Goal: Task Accomplishment & Management: Manage account settings

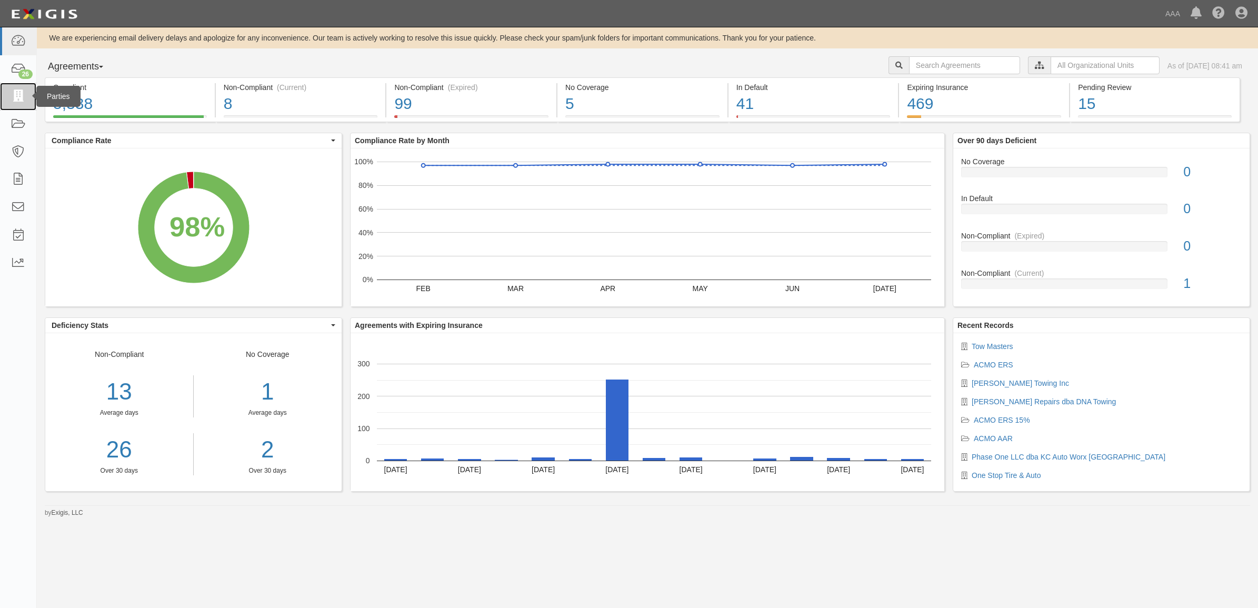
click at [14, 96] on icon at bounding box center [18, 97] width 15 height 12
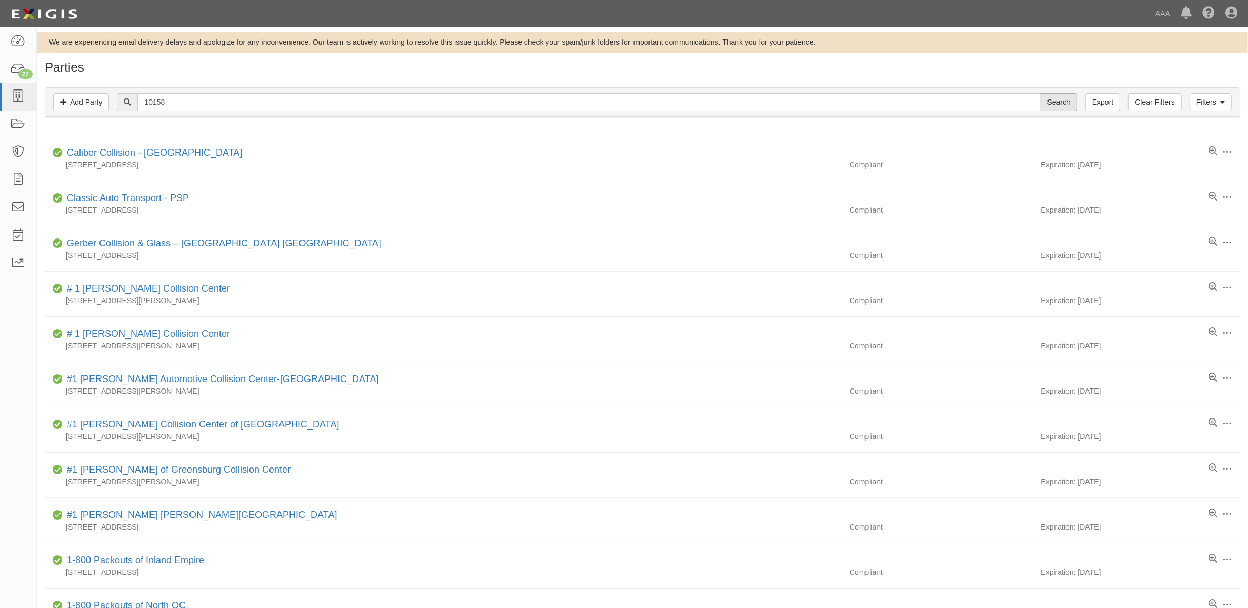
type input "10158"
click at [1069, 103] on input "Search" at bounding box center [1059, 102] width 37 height 18
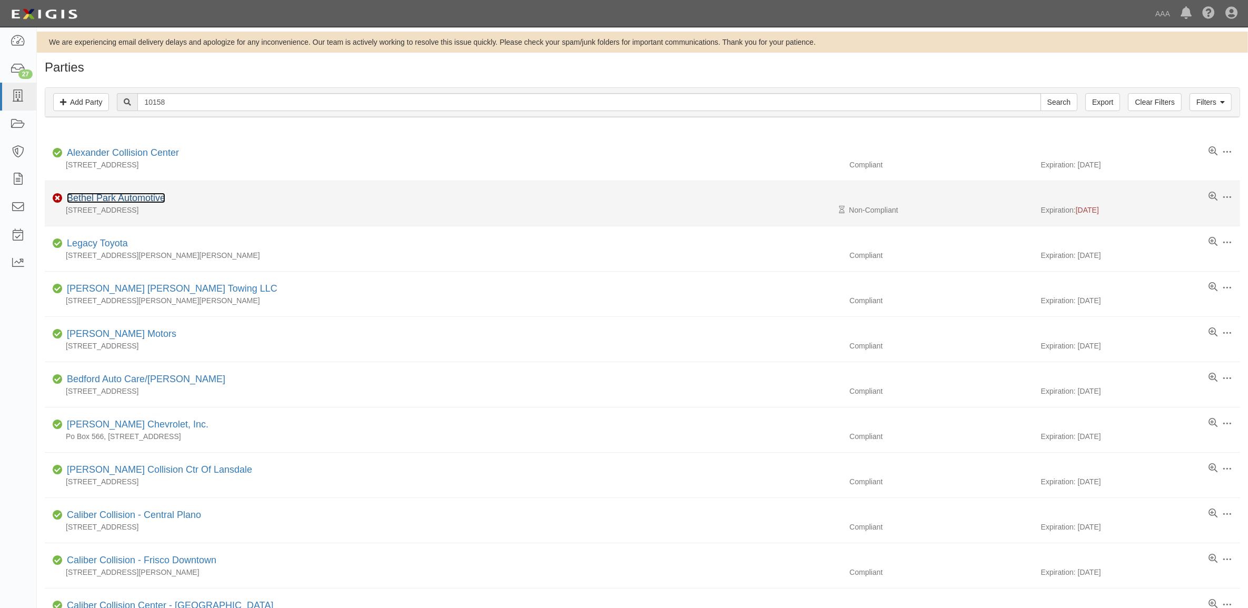
click at [133, 203] on link "Bethel Park Automotive" at bounding box center [116, 198] width 98 height 11
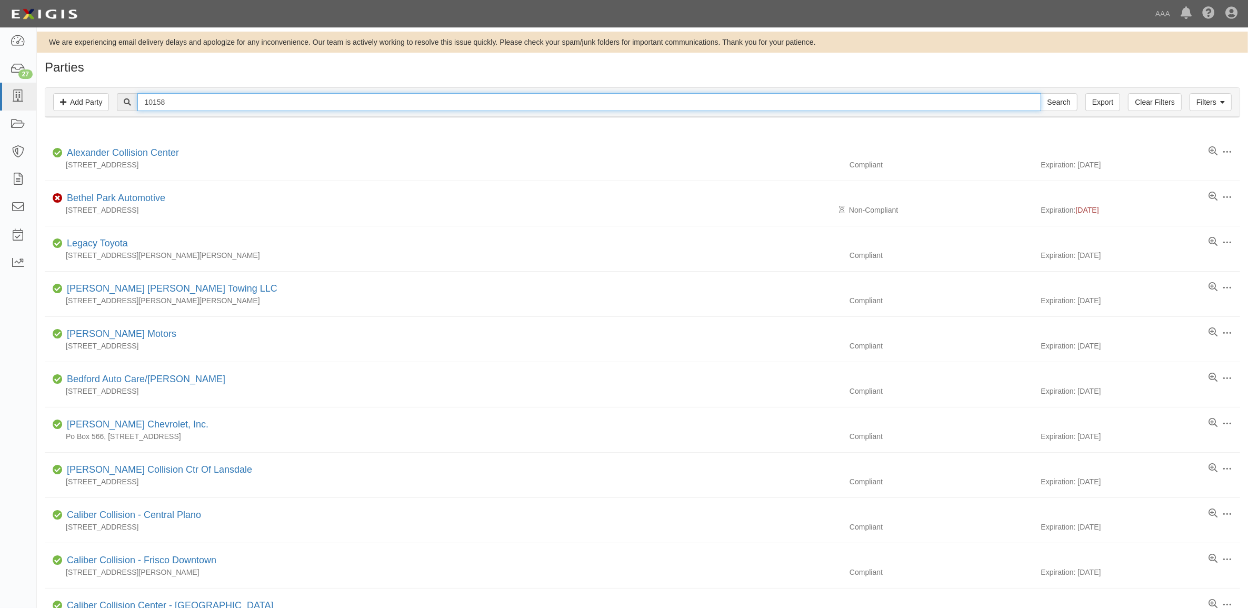
click at [190, 98] on input "10158" at bounding box center [588, 102] width 903 height 18
paste input "550302"
type input "550302"
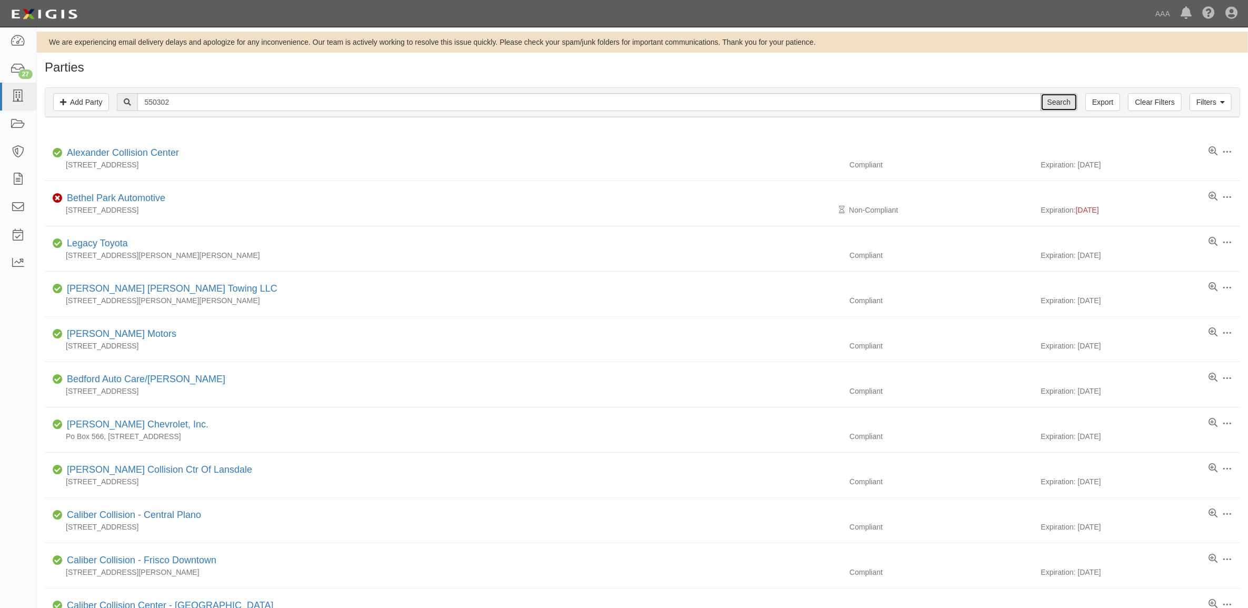
click at [1051, 95] on input "Search" at bounding box center [1059, 102] width 37 height 18
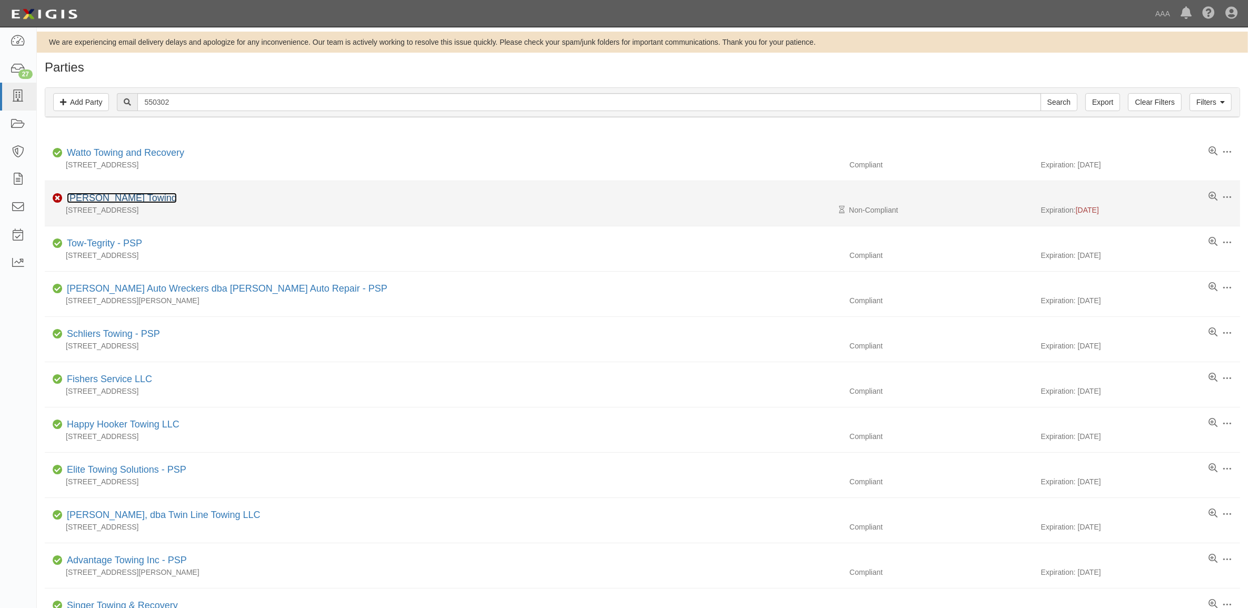
click at [120, 202] on link "Bowser Towing" at bounding box center [122, 198] width 110 height 11
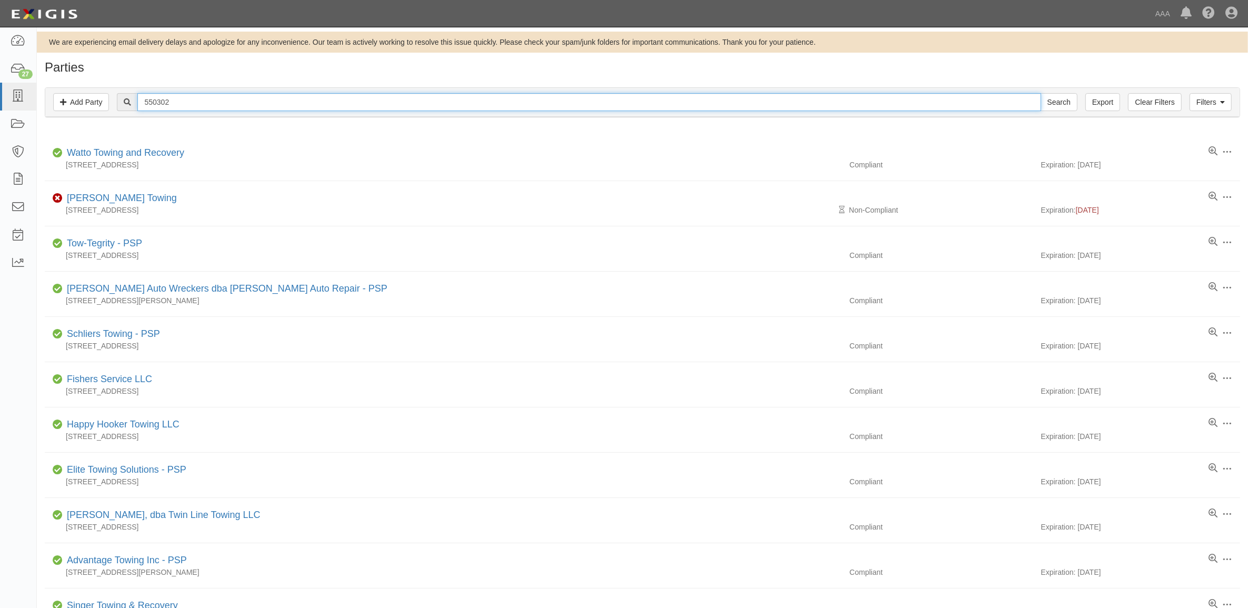
click at [250, 100] on input "550302" at bounding box center [588, 102] width 903 height 18
click at [251, 100] on input "550302" at bounding box center [588, 102] width 903 height 18
paste input "4118"
type input "554118"
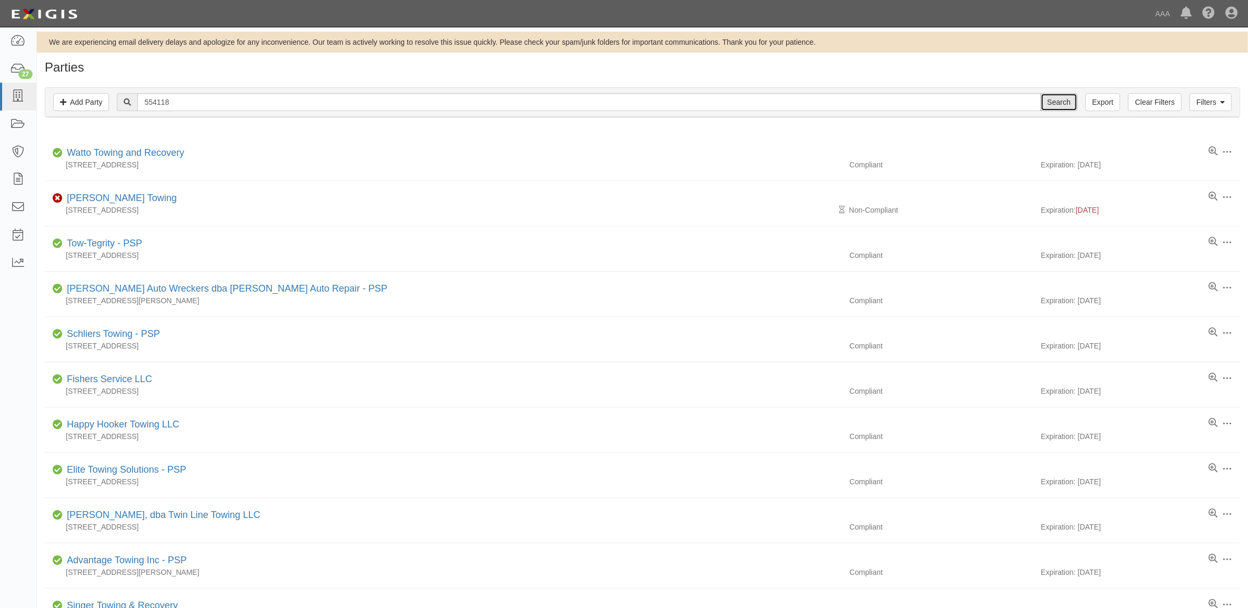
click at [1057, 106] on input "Search" at bounding box center [1059, 102] width 37 height 18
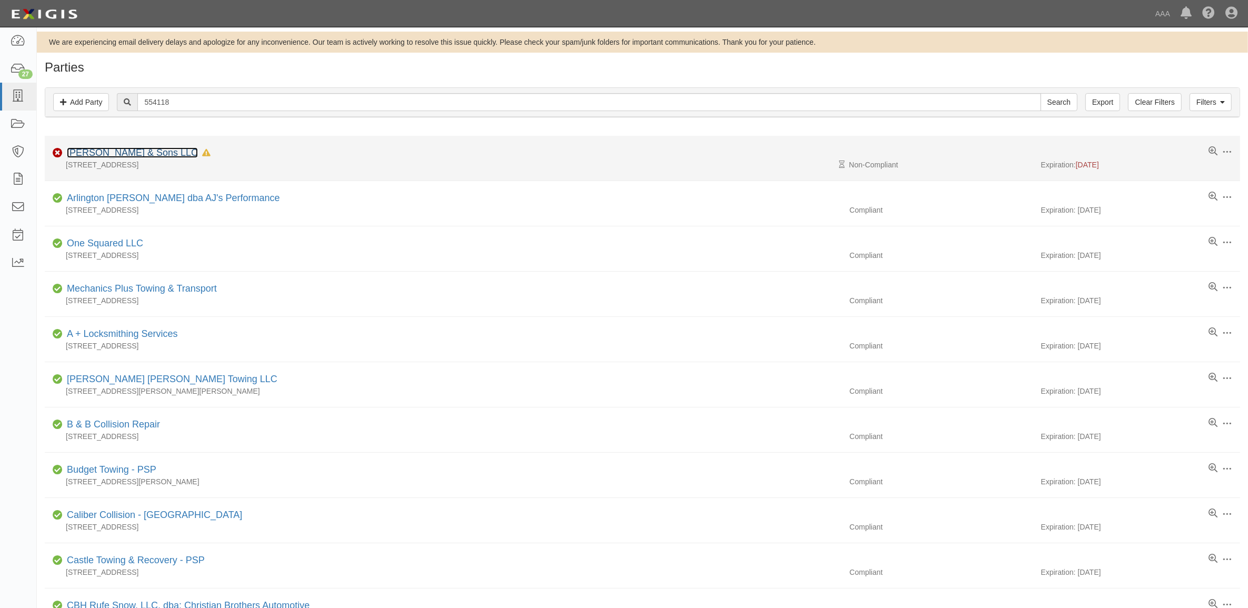
click at [107, 156] on link "Azar & Sons LLC" at bounding box center [132, 152] width 131 height 11
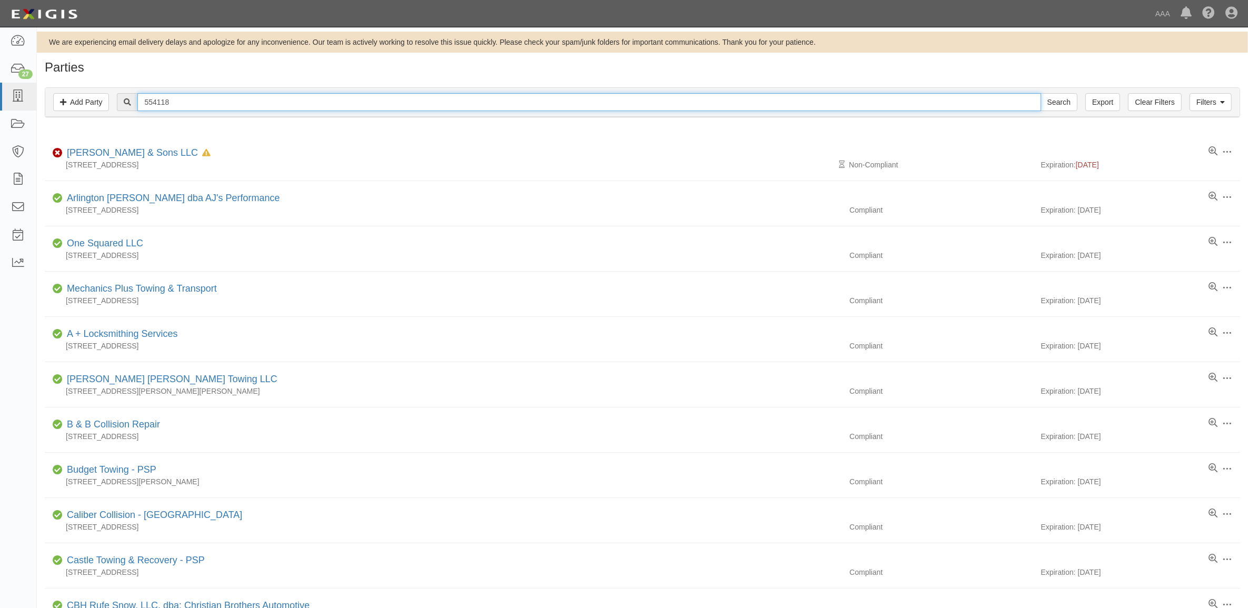
click at [245, 105] on input "554118" at bounding box center [588, 102] width 903 height 18
paste input "1116"
type input "1116"
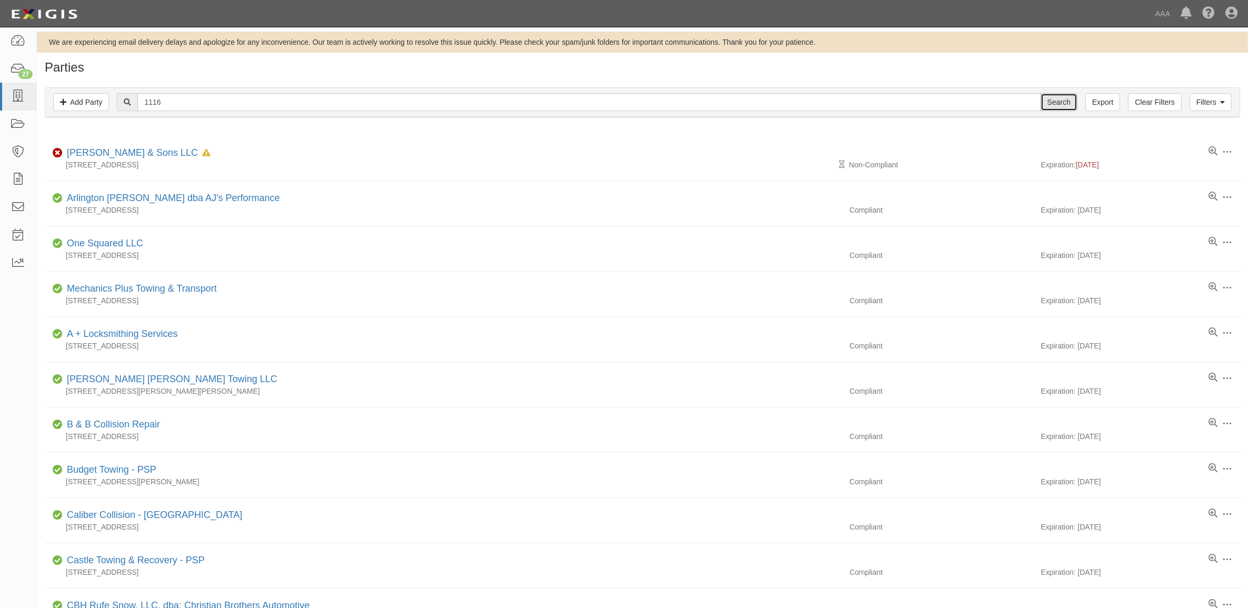
click at [1074, 103] on input "Search" at bounding box center [1059, 102] width 37 height 18
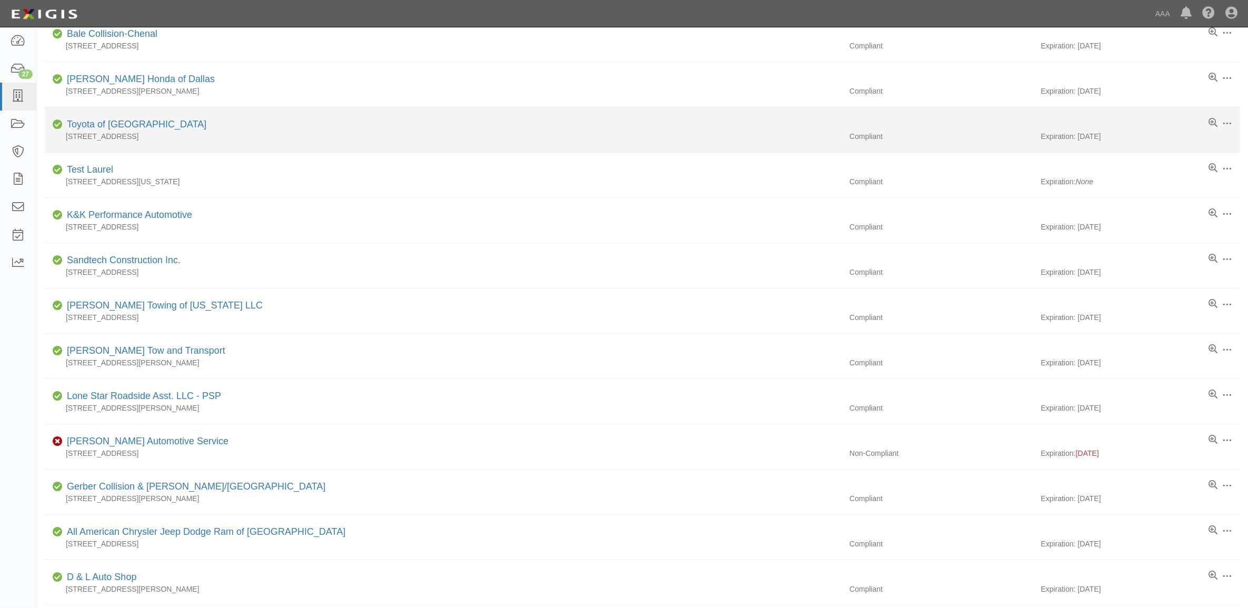
scroll to position [263, 0]
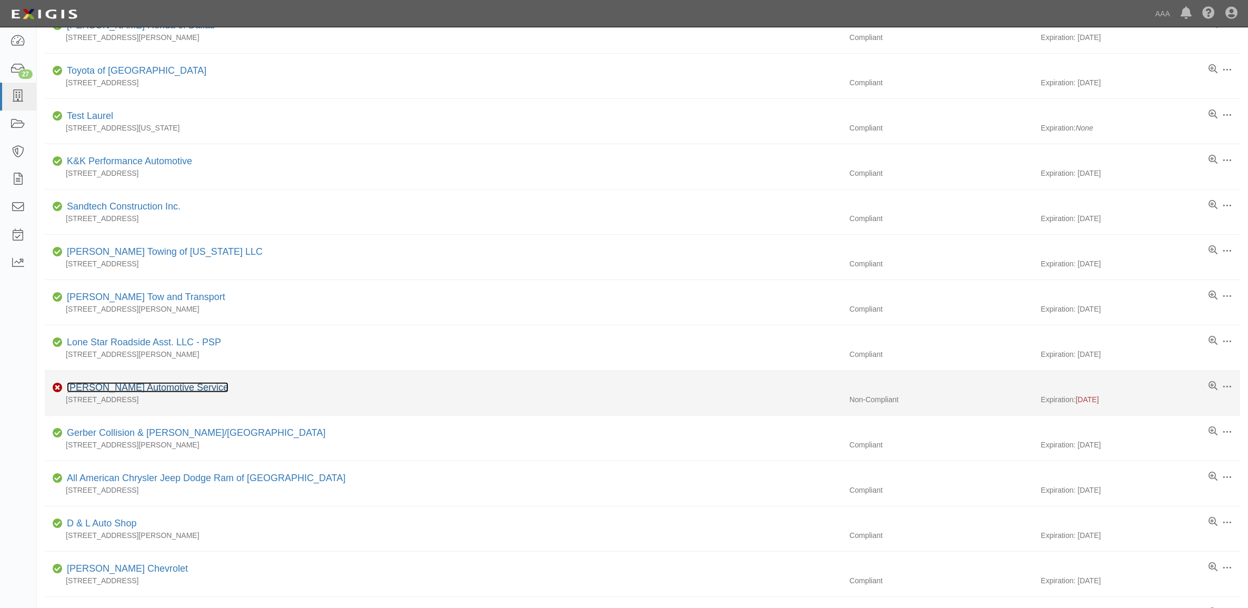
click at [143, 390] on link "Dale's Automotive Service" at bounding box center [148, 387] width 162 height 11
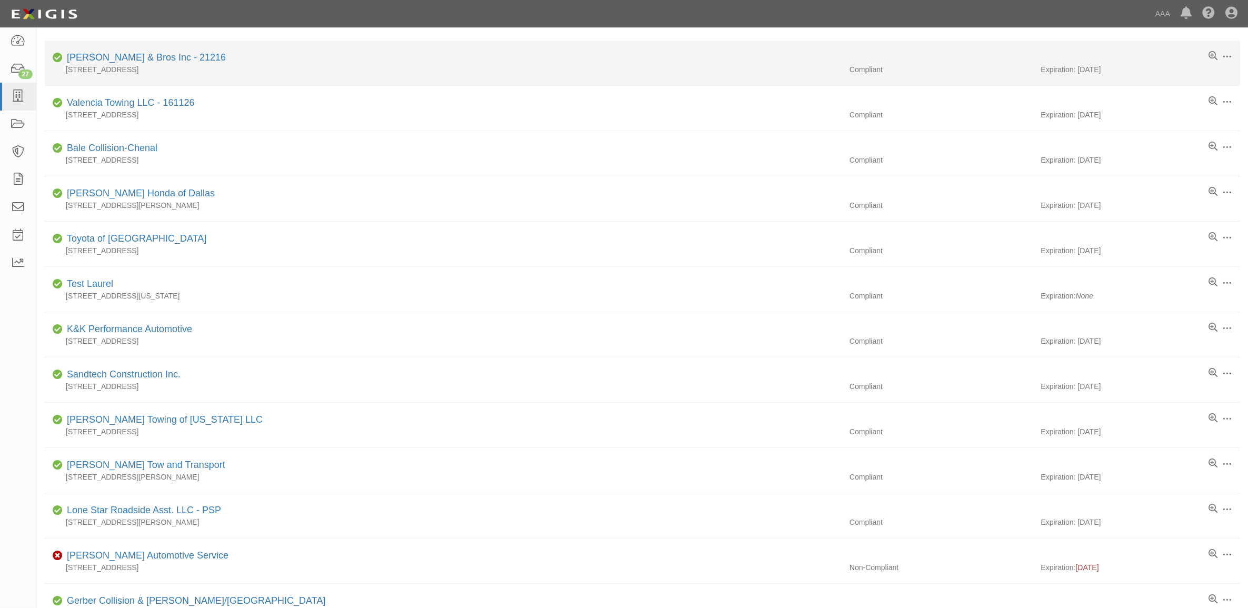
scroll to position [0, 0]
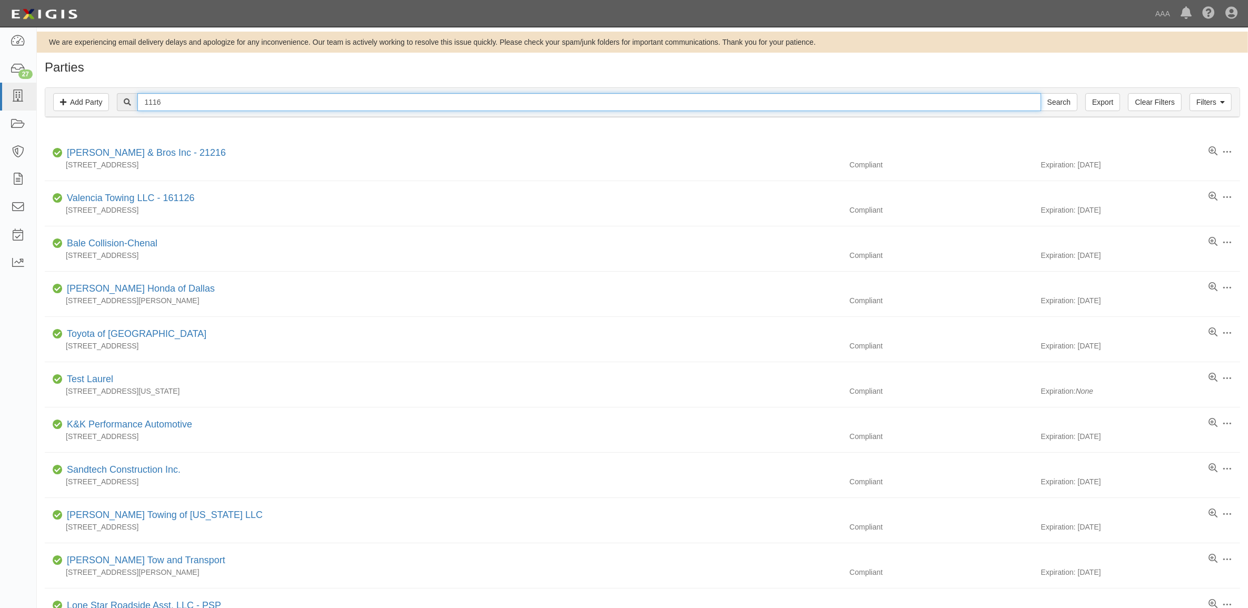
click at [215, 105] on input "1116" at bounding box center [588, 102] width 903 height 18
paste input "20401"
type input "20401"
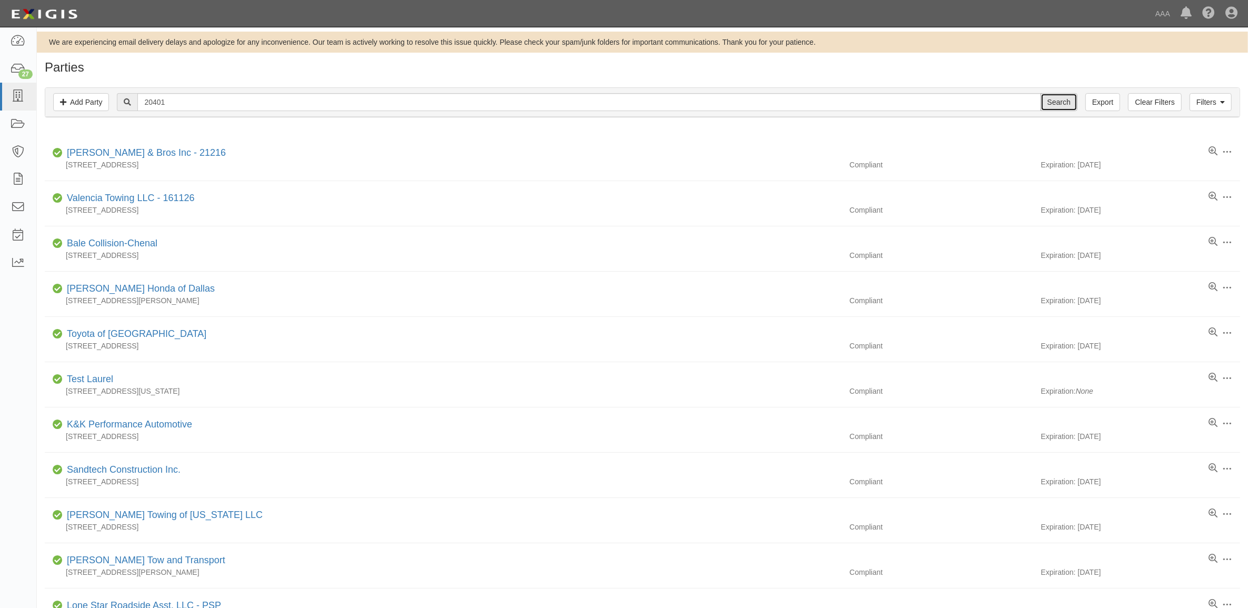
click at [1051, 104] on input "Search" at bounding box center [1059, 102] width 37 height 18
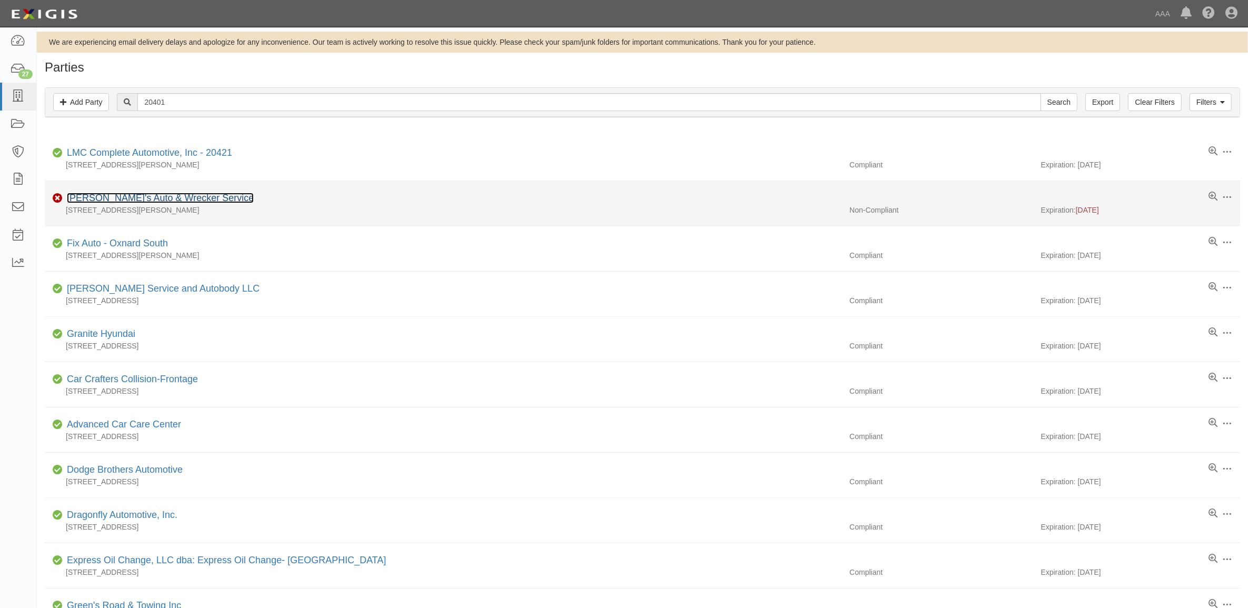
click at [159, 203] on link "[PERSON_NAME]'s Auto & Wrecker Service" at bounding box center [160, 198] width 187 height 11
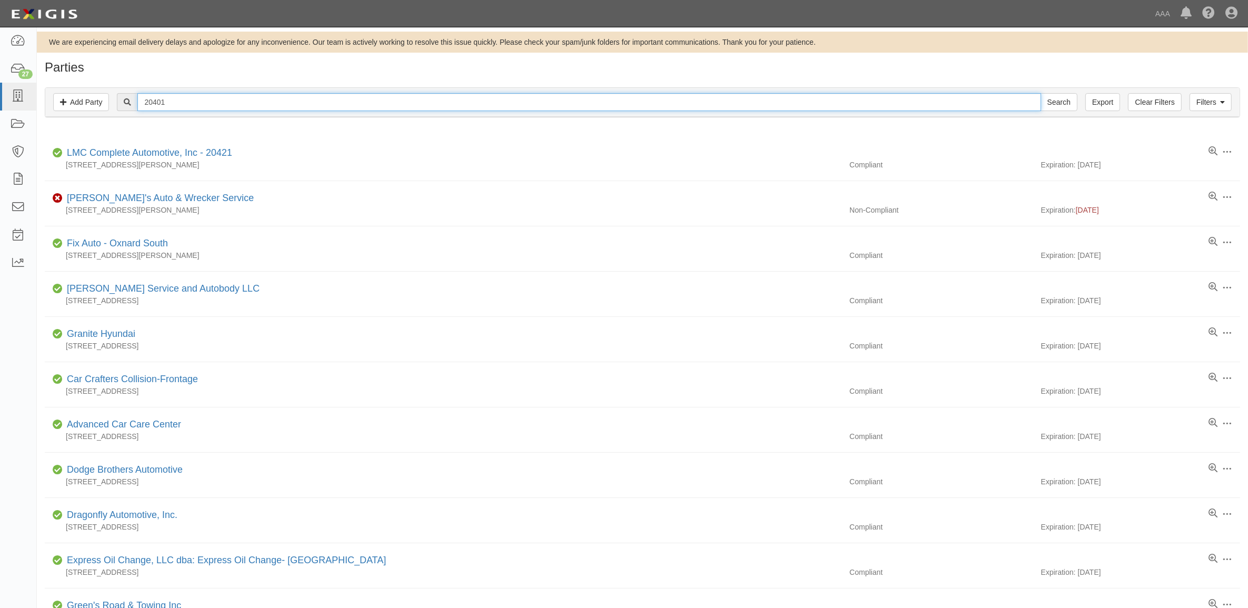
click at [208, 100] on input "20401" at bounding box center [588, 102] width 903 height 18
paste input "82815"
type input "282815"
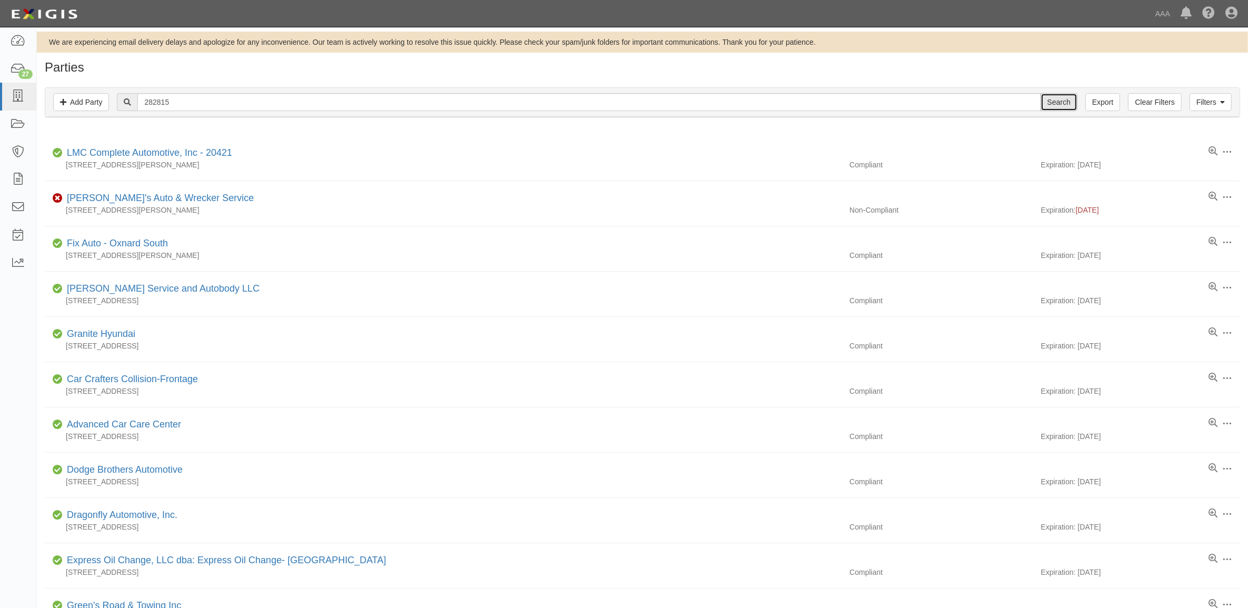
click at [1051, 99] on input "Search" at bounding box center [1059, 102] width 37 height 18
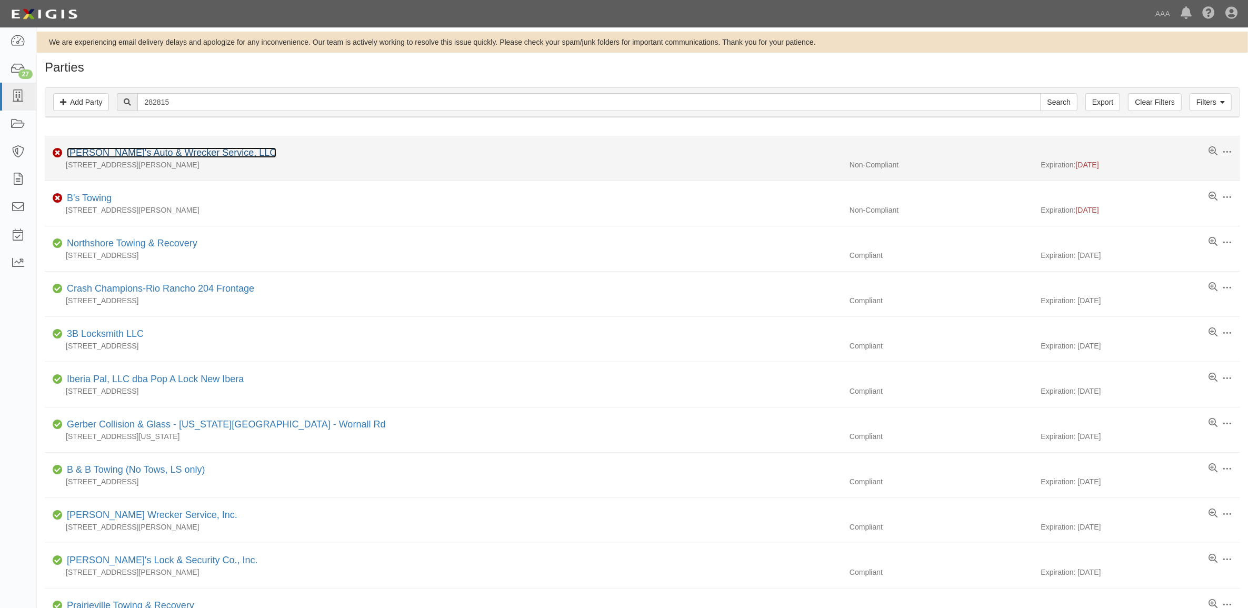
click at [146, 156] on link "[PERSON_NAME]'s Auto & Wrecker Service, LLC" at bounding box center [172, 152] width 210 height 11
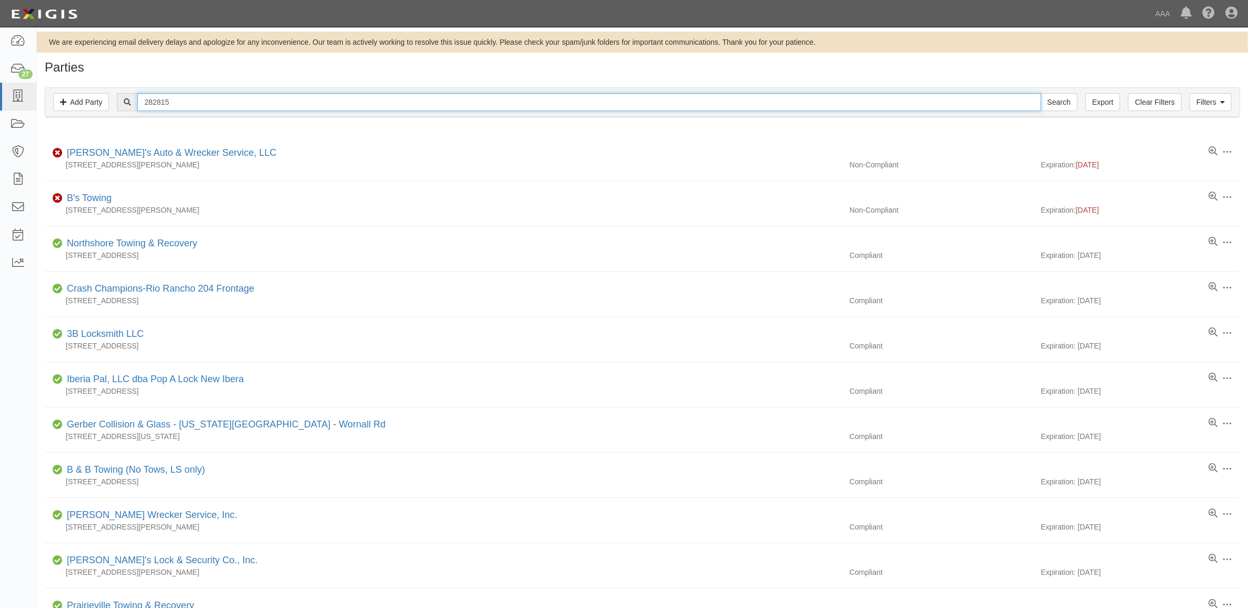
click at [214, 95] on input "282815" at bounding box center [588, 102] width 903 height 18
click at [215, 96] on input "282815" at bounding box center [588, 102] width 903 height 18
paste input "939"
type input "282939"
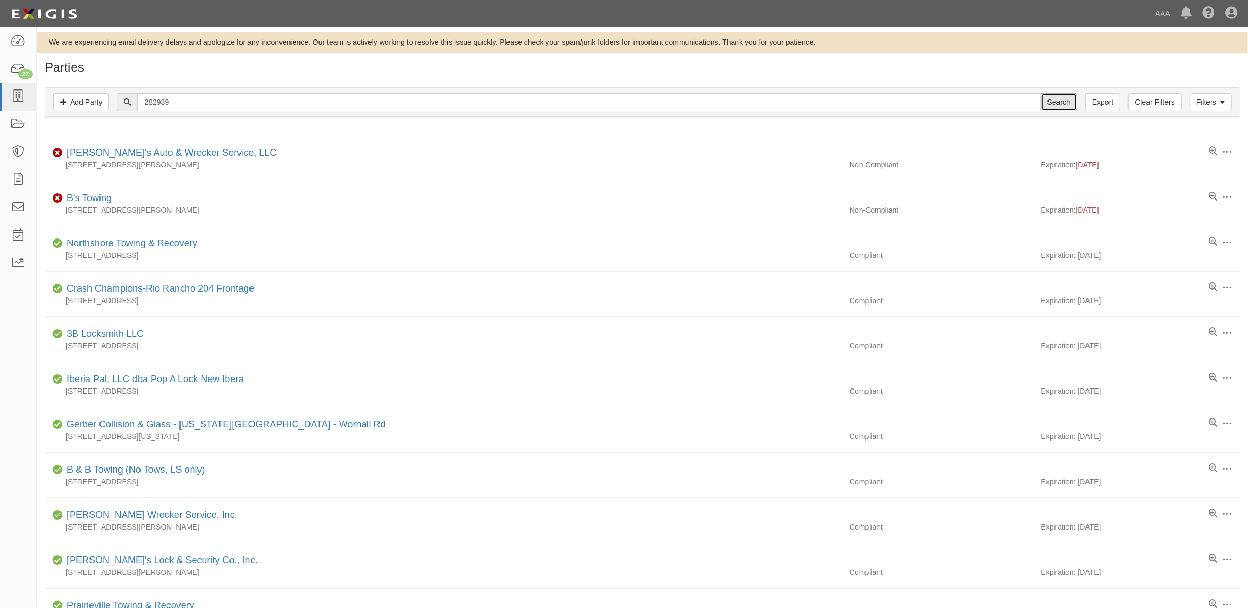
click at [1049, 101] on input "Search" at bounding box center [1059, 102] width 37 height 18
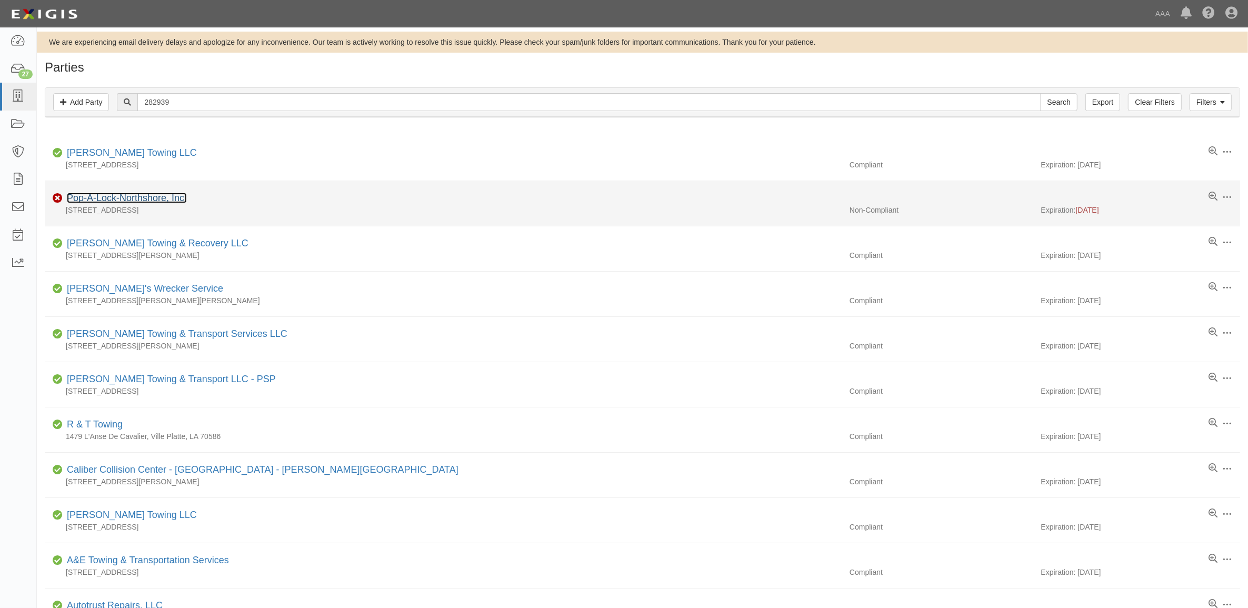
click at [119, 202] on link "Pop-A-Lock-Northshore, Inc." at bounding box center [127, 198] width 120 height 11
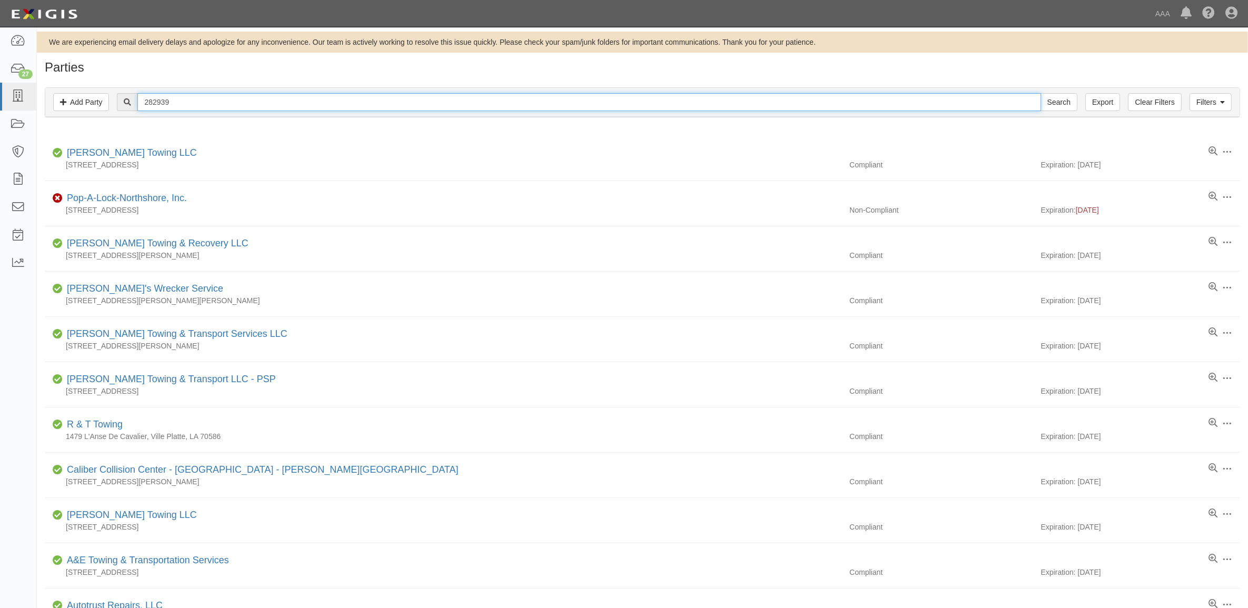
click at [193, 96] on input "282939" at bounding box center [588, 102] width 903 height 18
paste input "CC113454"
type input "CC113454"
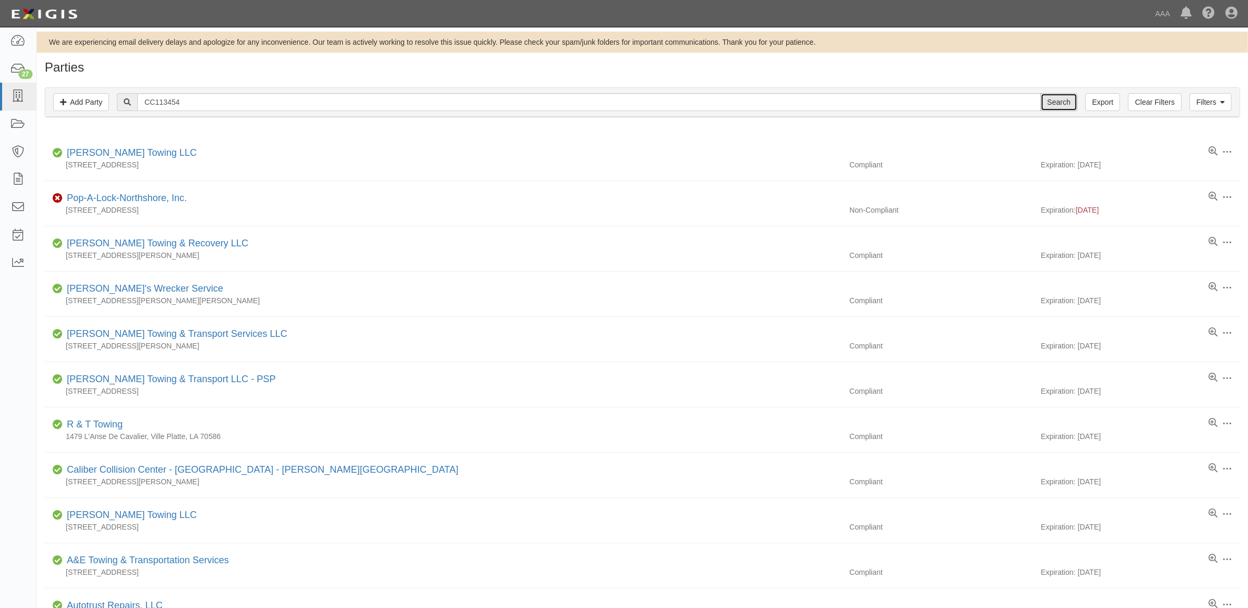
click at [1049, 102] on input "Search" at bounding box center [1059, 102] width 37 height 18
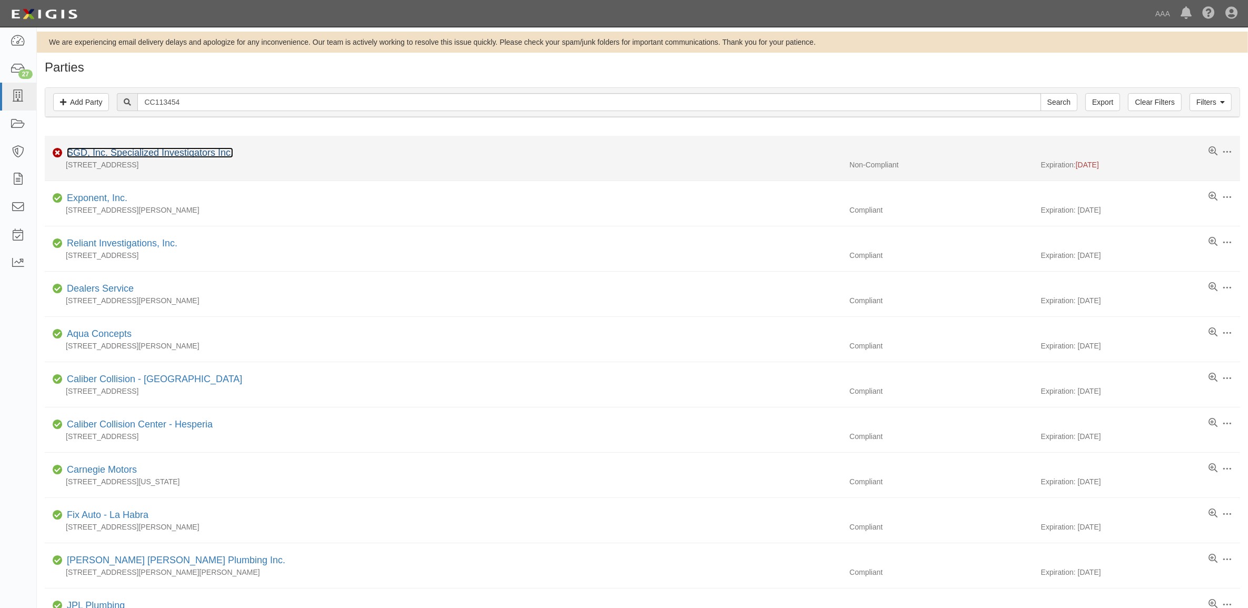
click at [111, 152] on link "SGD, Inc. Specialized Investigators Inc." at bounding box center [150, 152] width 166 height 11
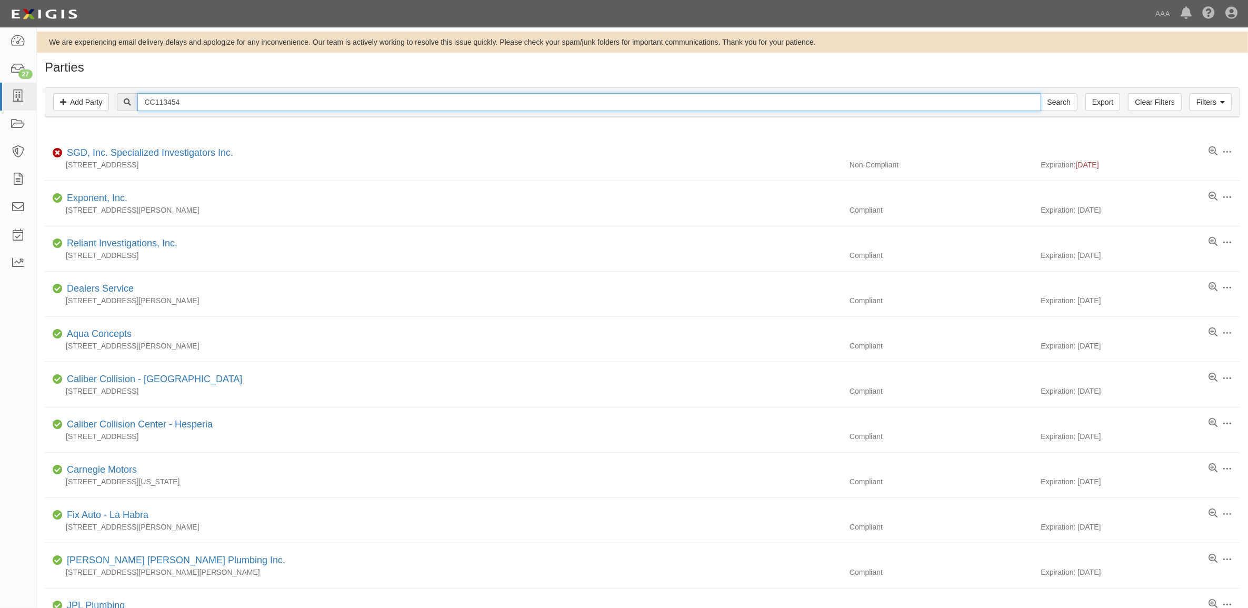
click at [233, 102] on input "CC113454" at bounding box center [588, 102] width 903 height 18
paste input "419189"
type input "CC419189"
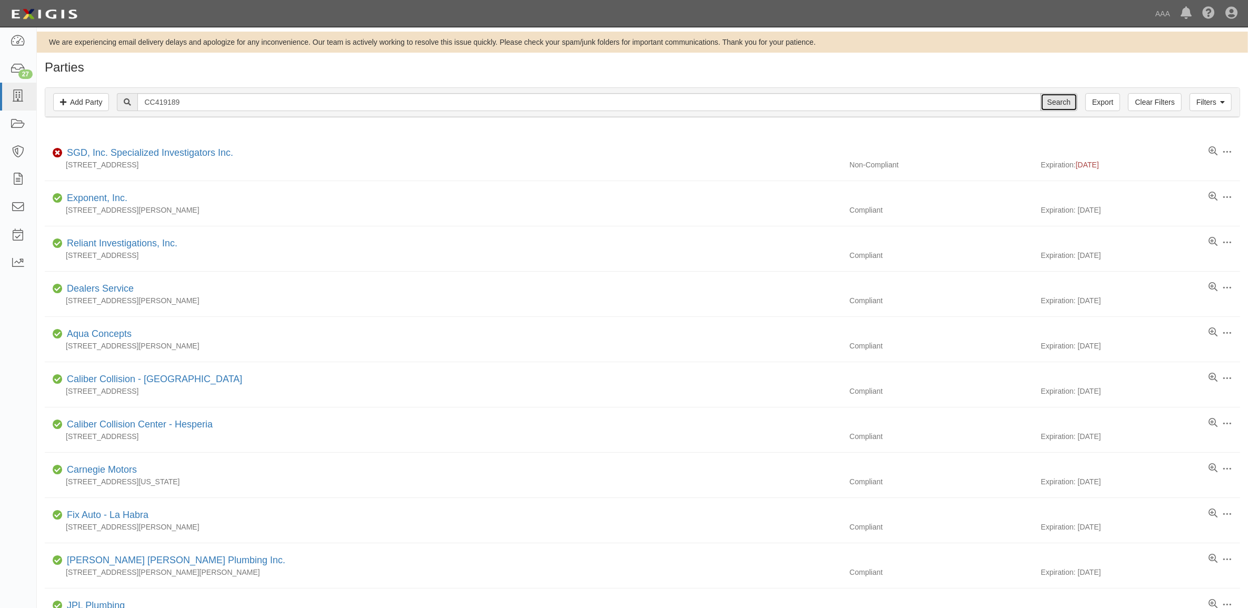
click at [1052, 107] on input "Search" at bounding box center [1059, 102] width 37 height 18
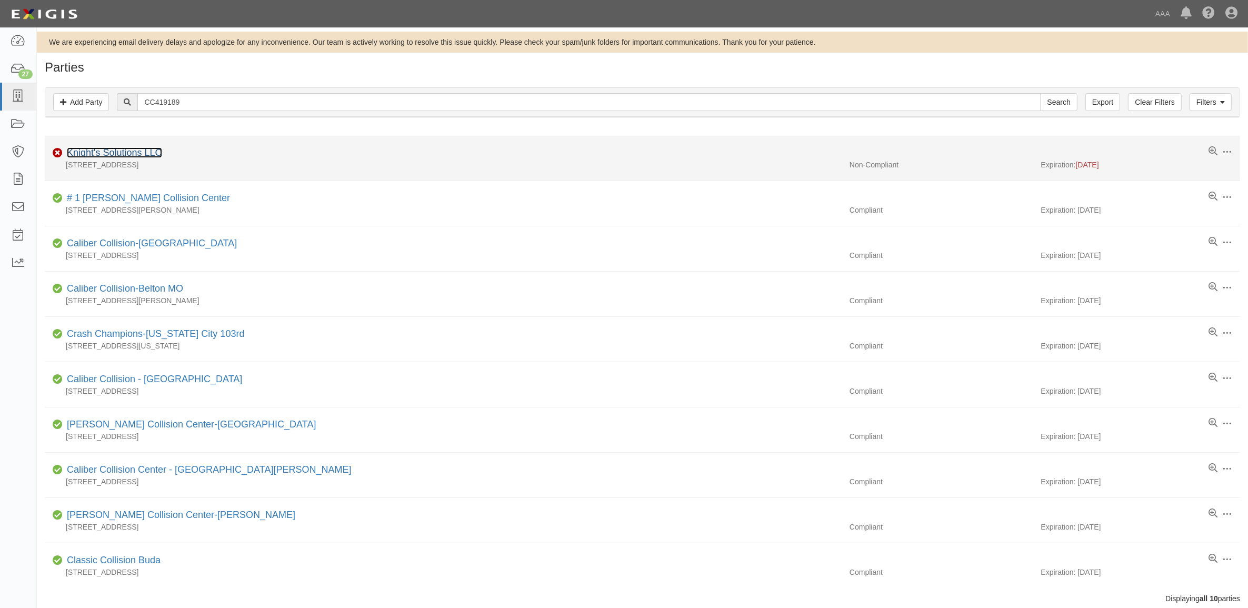
click at [121, 156] on link "Knight's Solutions LLC" at bounding box center [114, 152] width 95 height 11
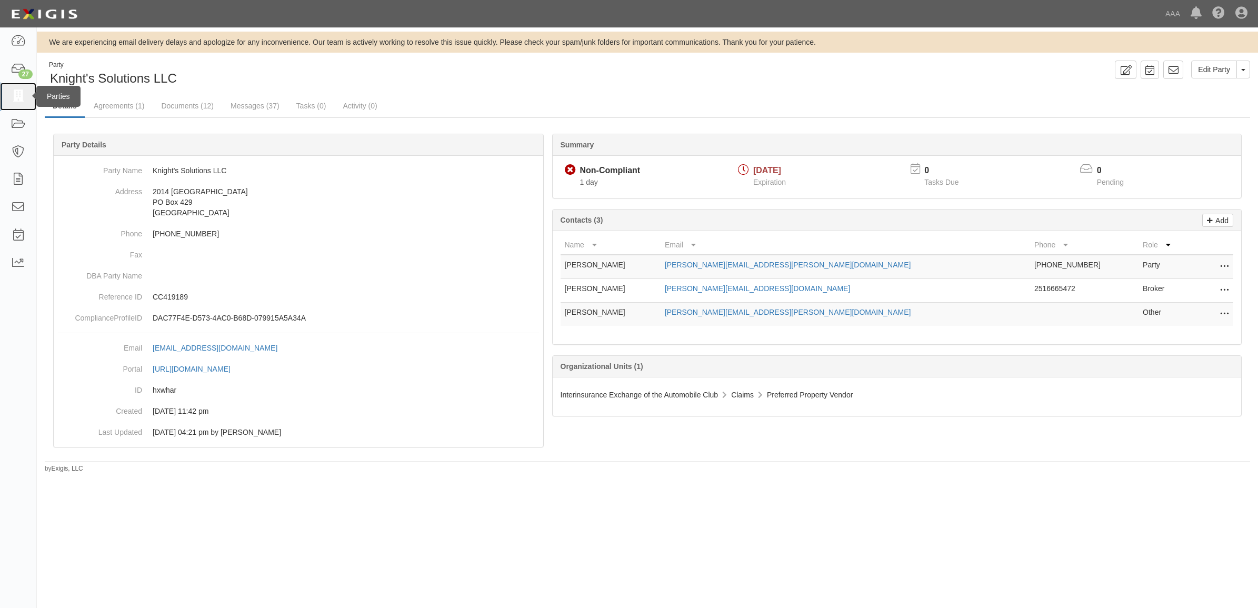
click at [12, 102] on icon at bounding box center [18, 97] width 15 height 12
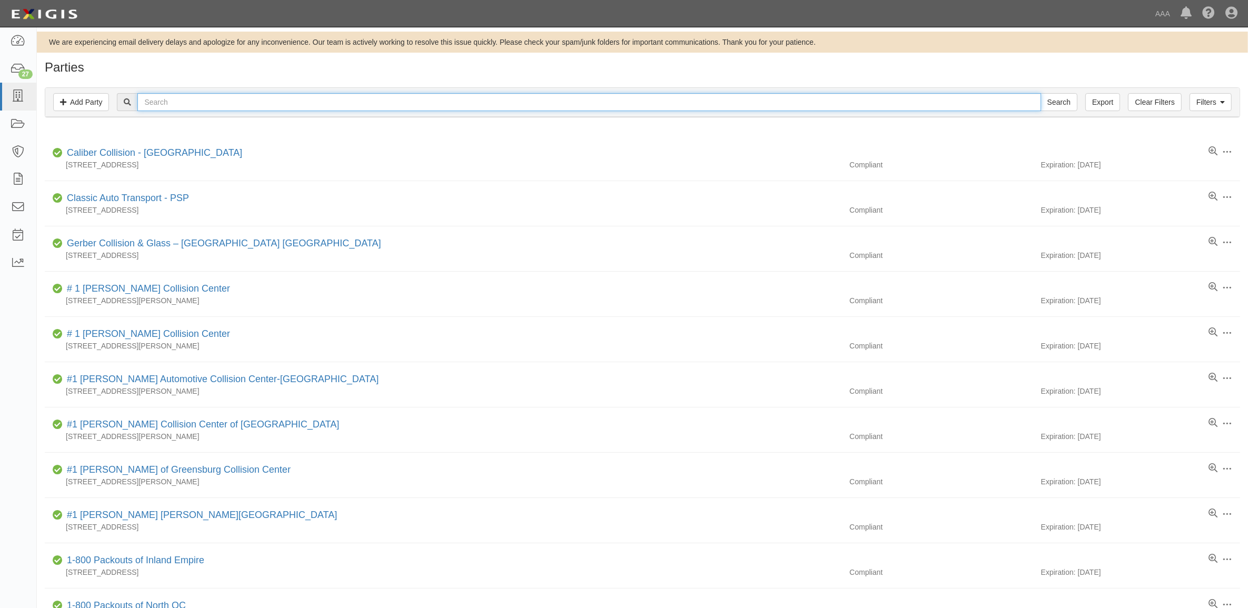
click at [213, 93] on input "text" at bounding box center [588, 102] width 903 height 18
type input "CC458864"
click at [1041, 93] on input "Search" at bounding box center [1059, 102] width 37 height 18
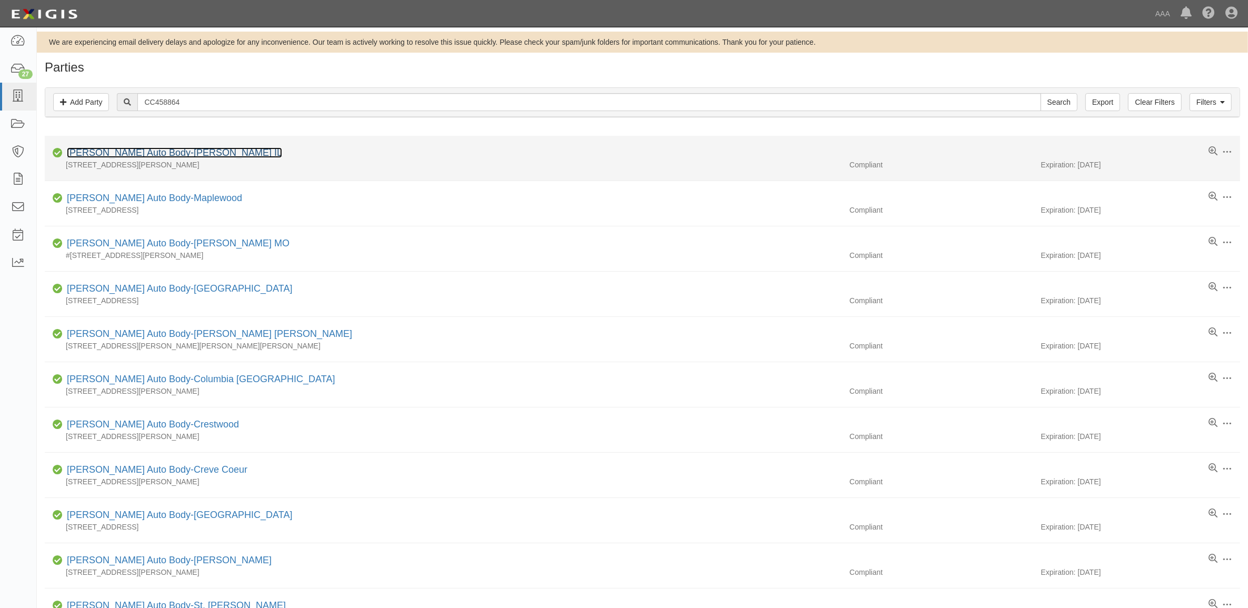
click at [165, 151] on link "[PERSON_NAME] Auto Body-[PERSON_NAME] IL" at bounding box center [174, 152] width 215 height 11
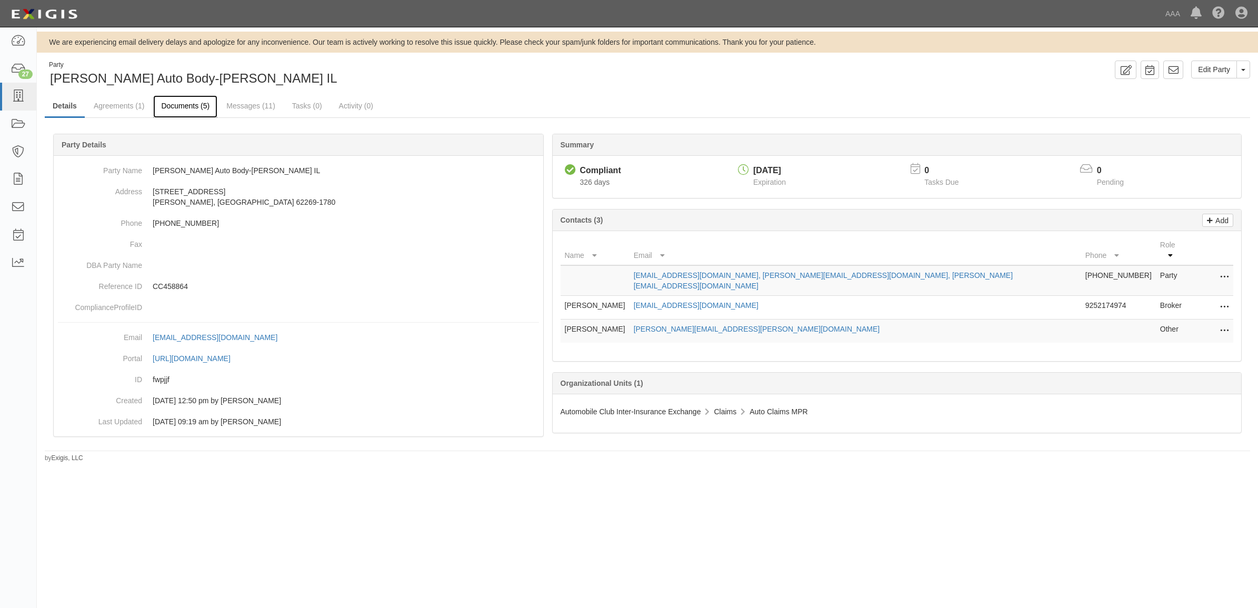
click at [180, 106] on link "Documents (5)" at bounding box center [185, 106] width 64 height 23
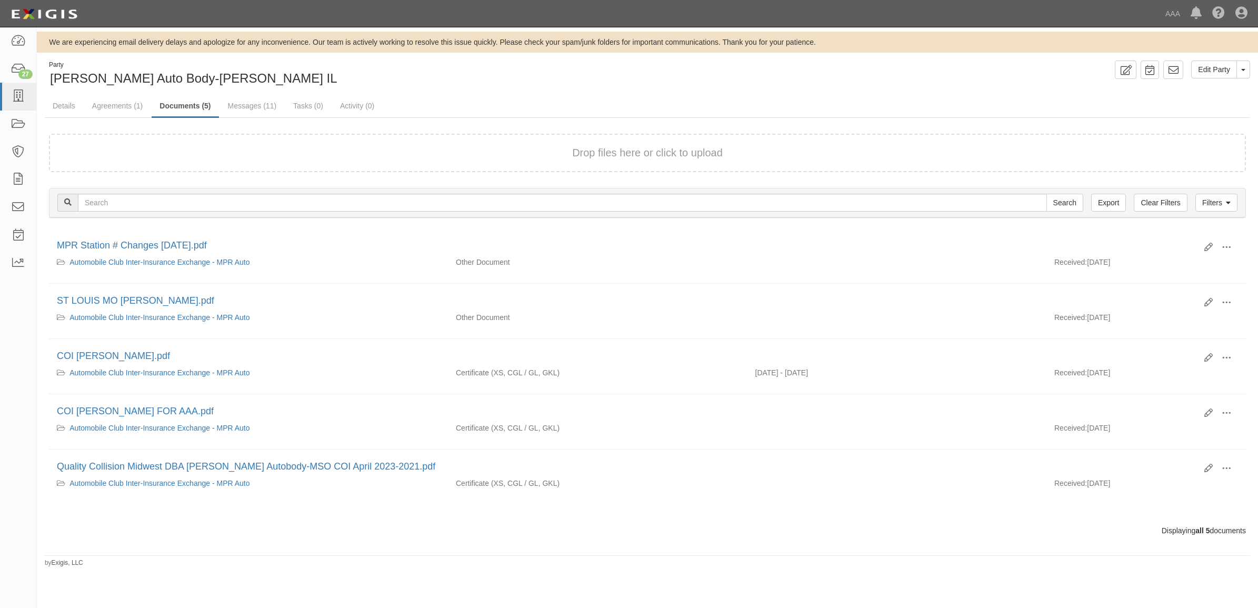
click at [342, 156] on div "Drop files here or click to upload" at bounding box center [648, 152] width 1174 height 15
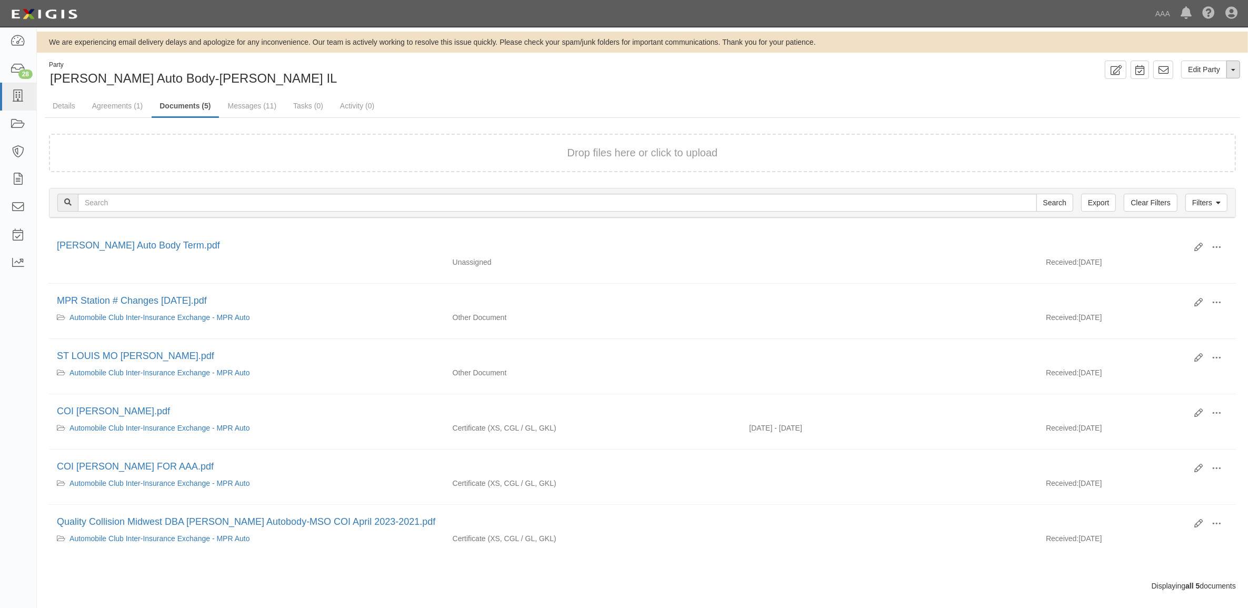
click at [1235, 68] on button "Toggle Party Dropdown" at bounding box center [1234, 70] width 14 height 18
drag, startPoint x: 1197, startPoint y: 103, endPoint x: 1186, endPoint y: 103, distance: 10.5
click at [1196, 103] on link "Archive Party" at bounding box center [1198, 103] width 83 height 14
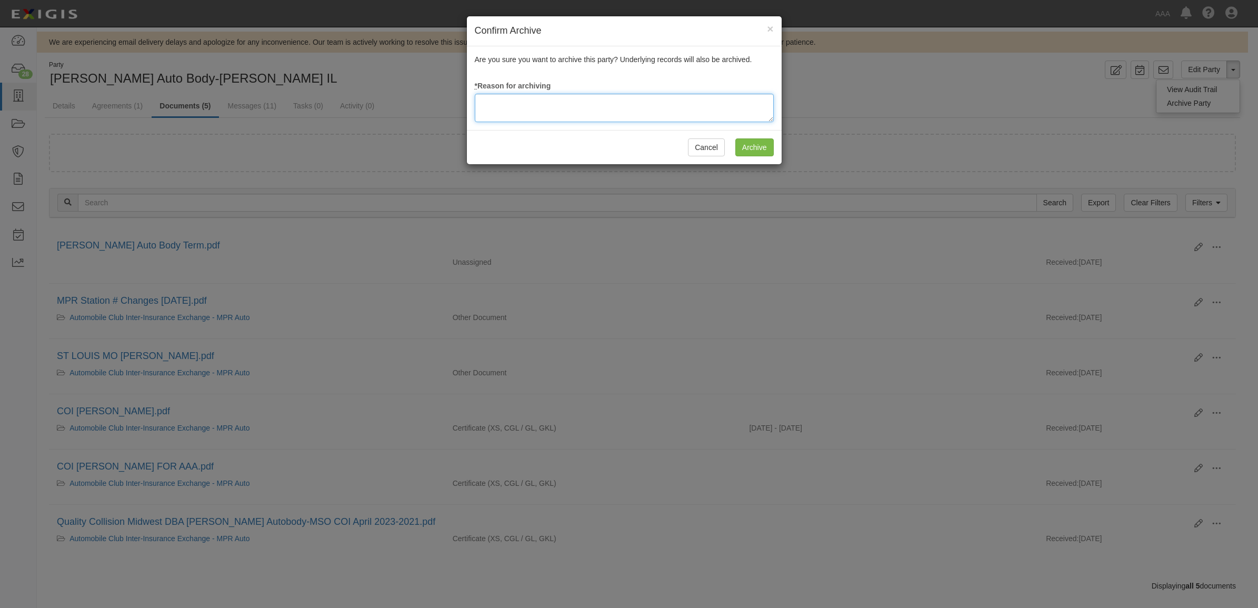
click at [609, 105] on textarea at bounding box center [624, 108] width 299 height 28
type textarea "Station Terminated"
click at [741, 146] on input "Archive" at bounding box center [754, 147] width 38 height 18
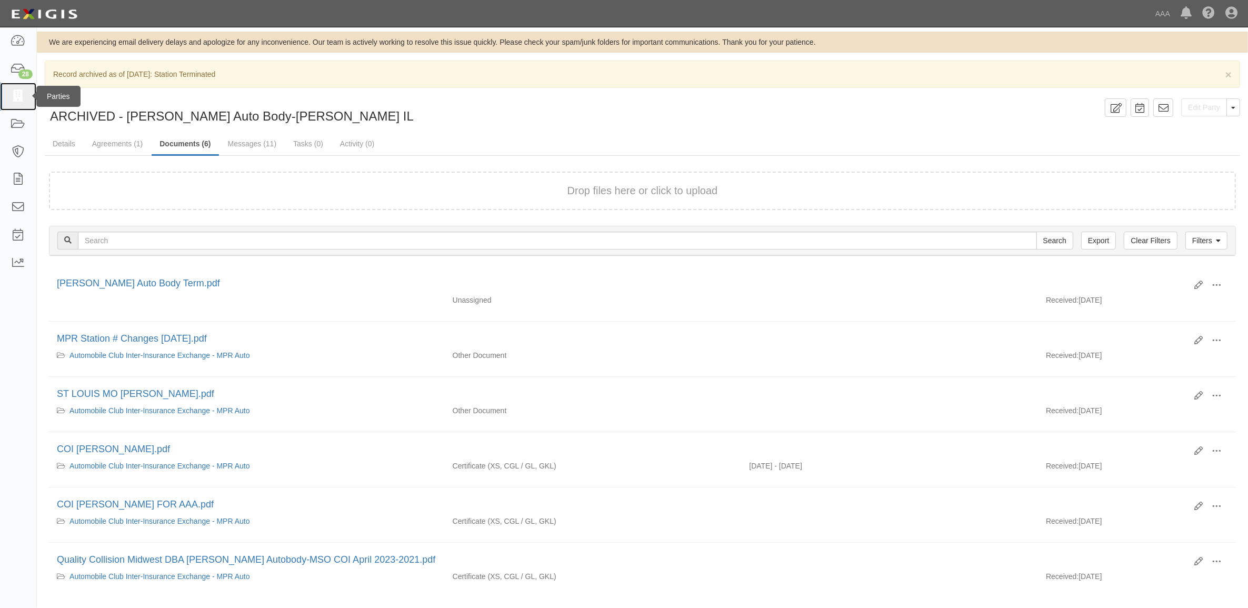
click at [14, 98] on icon at bounding box center [18, 97] width 15 height 12
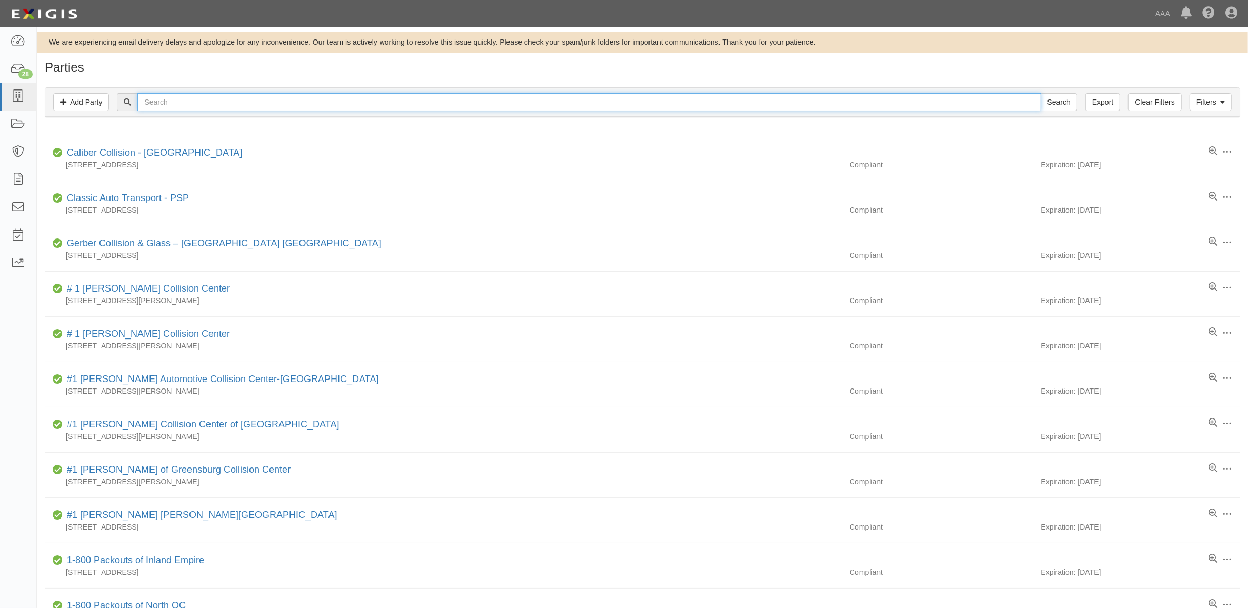
click at [216, 106] on input "text" at bounding box center [588, 102] width 903 height 18
type input "282907"
click at [1041, 93] on input "Search" at bounding box center [1059, 102] width 37 height 18
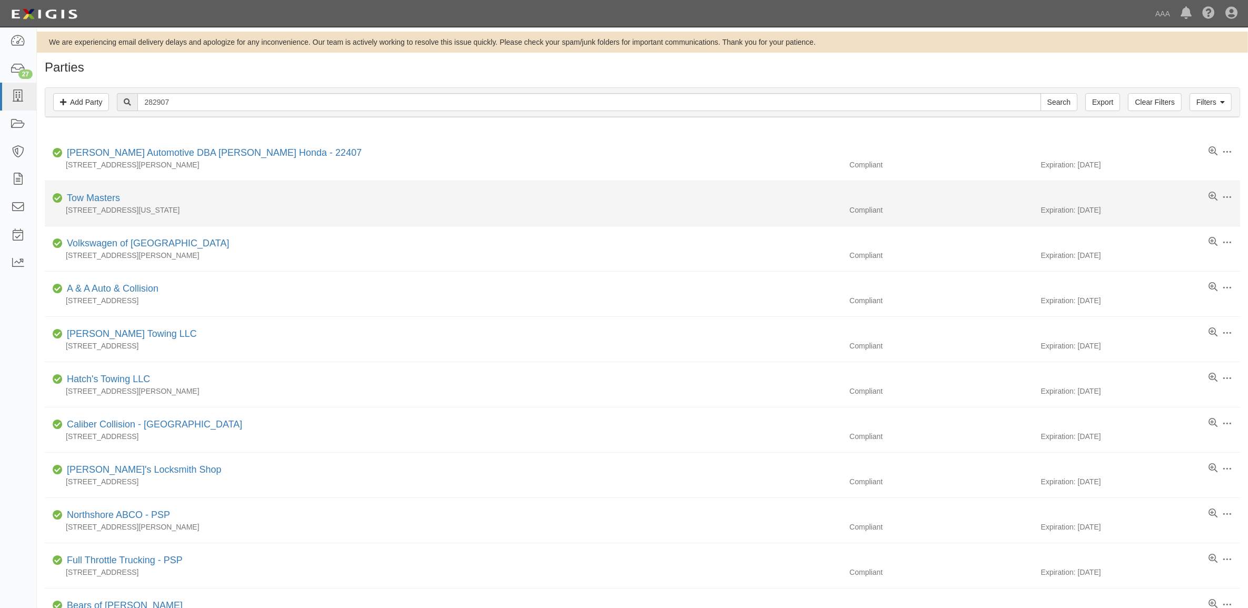
click at [100, 191] on li "Edit Log activity Add task Send message Archive Compliant Tow Masters [STREET_A…" at bounding box center [642, 203] width 1195 height 45
click at [106, 202] on link "Tow Masters" at bounding box center [93, 198] width 53 height 11
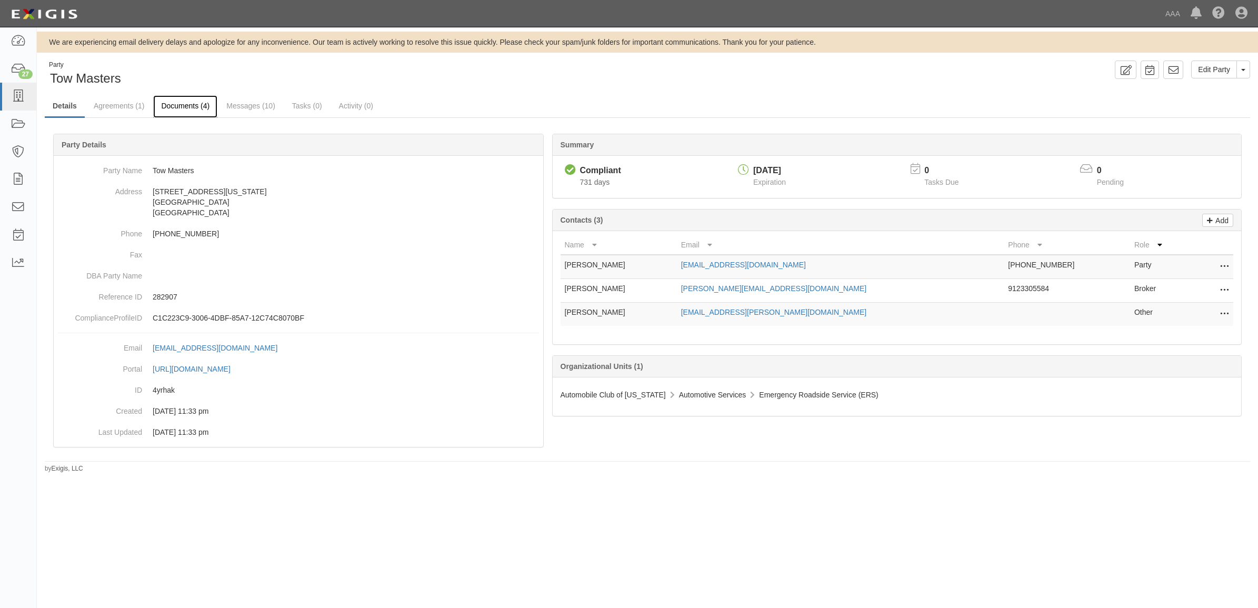
click at [183, 103] on link "Documents (4)" at bounding box center [185, 106] width 64 height 23
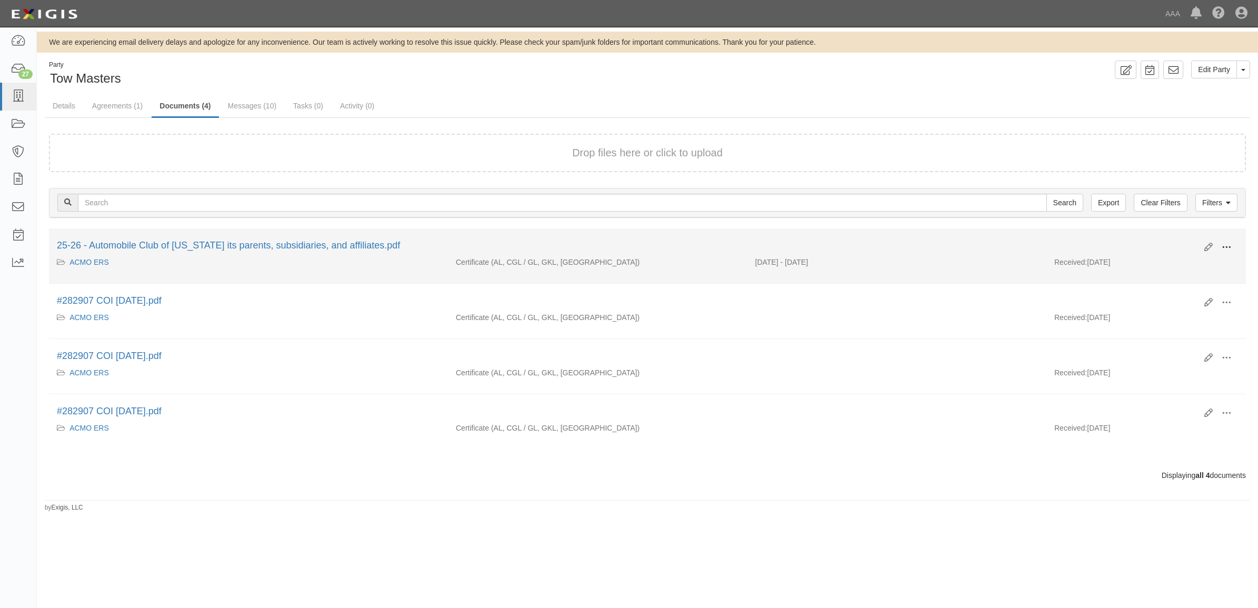
click at [1227, 243] on span at bounding box center [1226, 247] width 9 height 9
click at [1197, 261] on link "View" at bounding box center [1175, 262] width 83 height 19
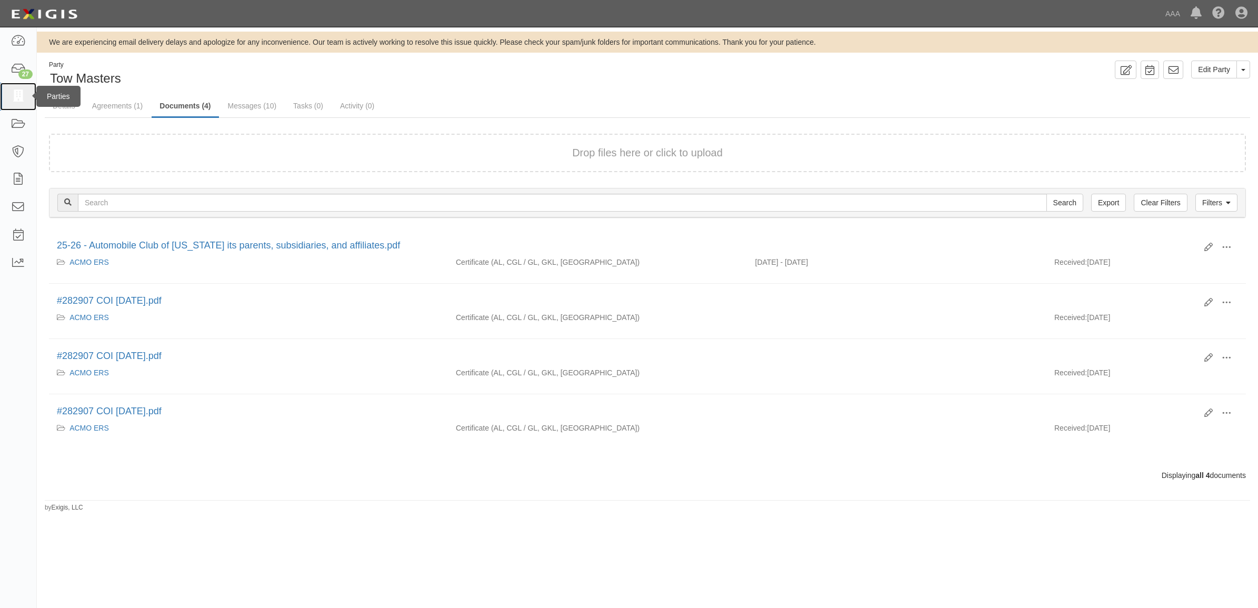
click at [20, 98] on icon at bounding box center [18, 97] width 15 height 12
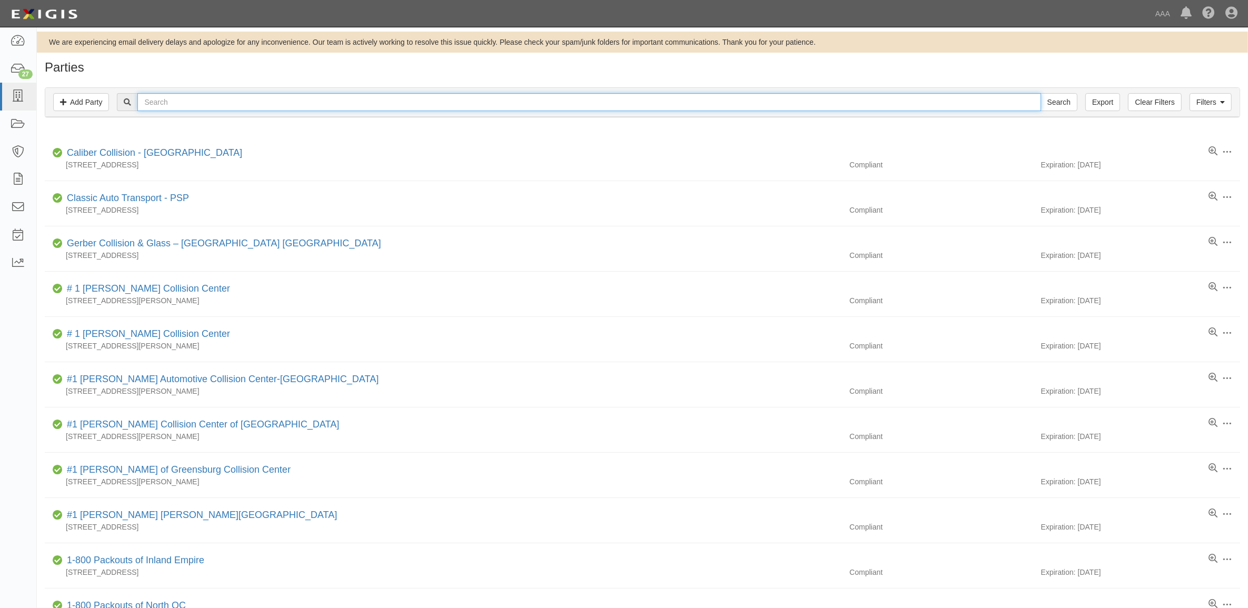
click at [196, 100] on input "text" at bounding box center [588, 102] width 903 height 18
type input "10380"
click at [1041, 93] on input "Search" at bounding box center [1059, 102] width 37 height 18
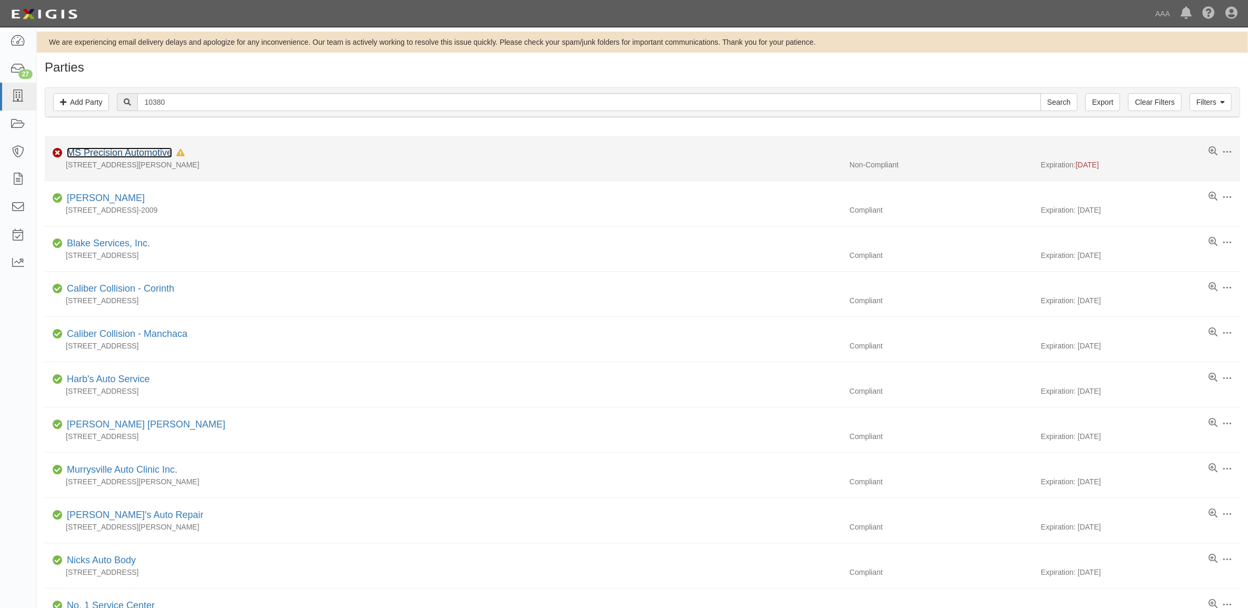
click at [147, 158] on link "MS Precision Automotive" at bounding box center [119, 152] width 105 height 11
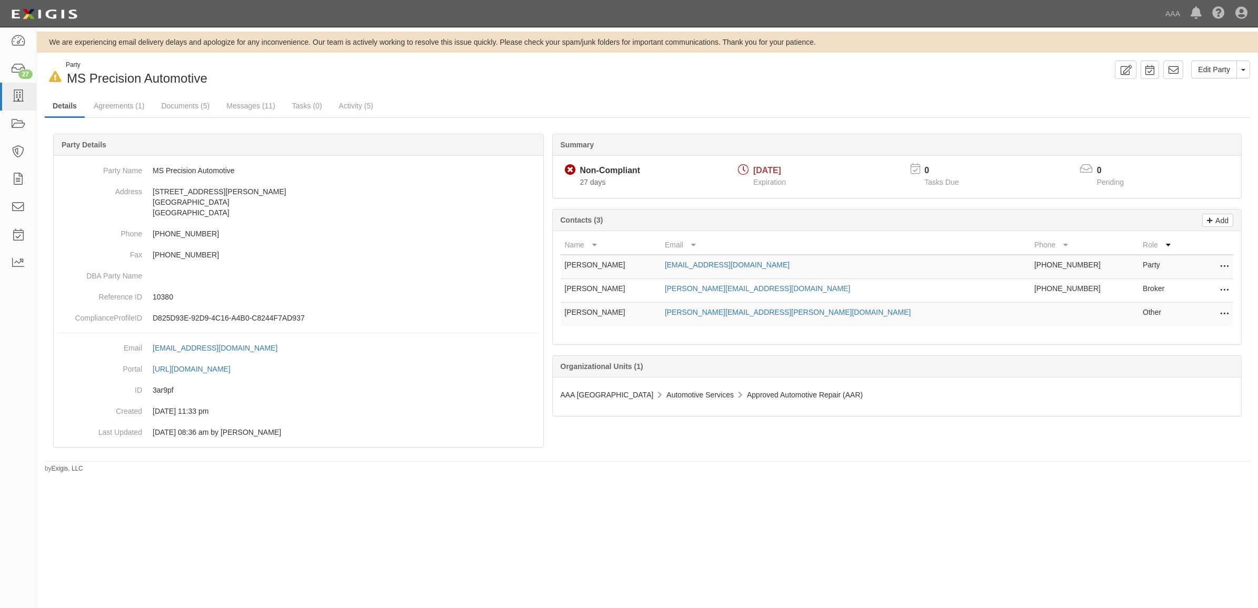
drag, startPoint x: 1227, startPoint y: 291, endPoint x: 1188, endPoint y: 291, distance: 39.0
click at [1227, 291] on icon at bounding box center [1224, 291] width 8 height 14
click at [1183, 292] on link "Edit" at bounding box center [1186, 287] width 83 height 19
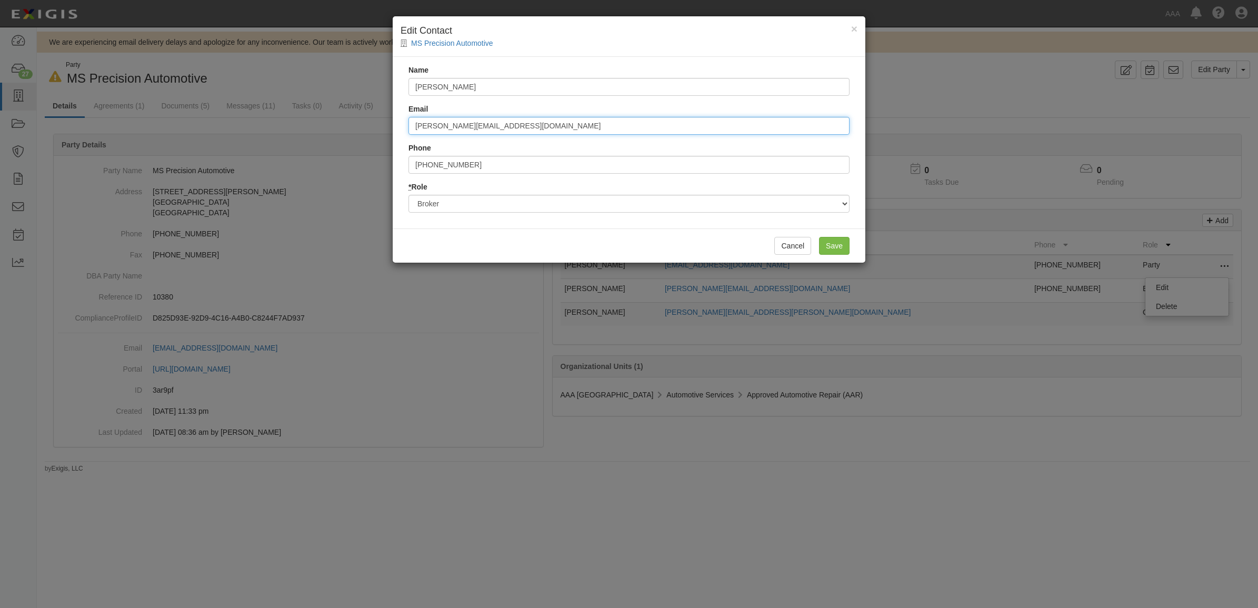
drag, startPoint x: 545, startPoint y: 122, endPoint x: 188, endPoint y: 122, distance: 356.9
click at [188, 122] on div "× Edit Contact MS Precision Automotive Name Nick Katsaros Email nick@mavrichins…" at bounding box center [629, 304] width 1258 height 608
type input "[EMAIL_ADDRESS][DOMAIN_NAME]"
click at [840, 246] on input "Save" at bounding box center [834, 246] width 31 height 18
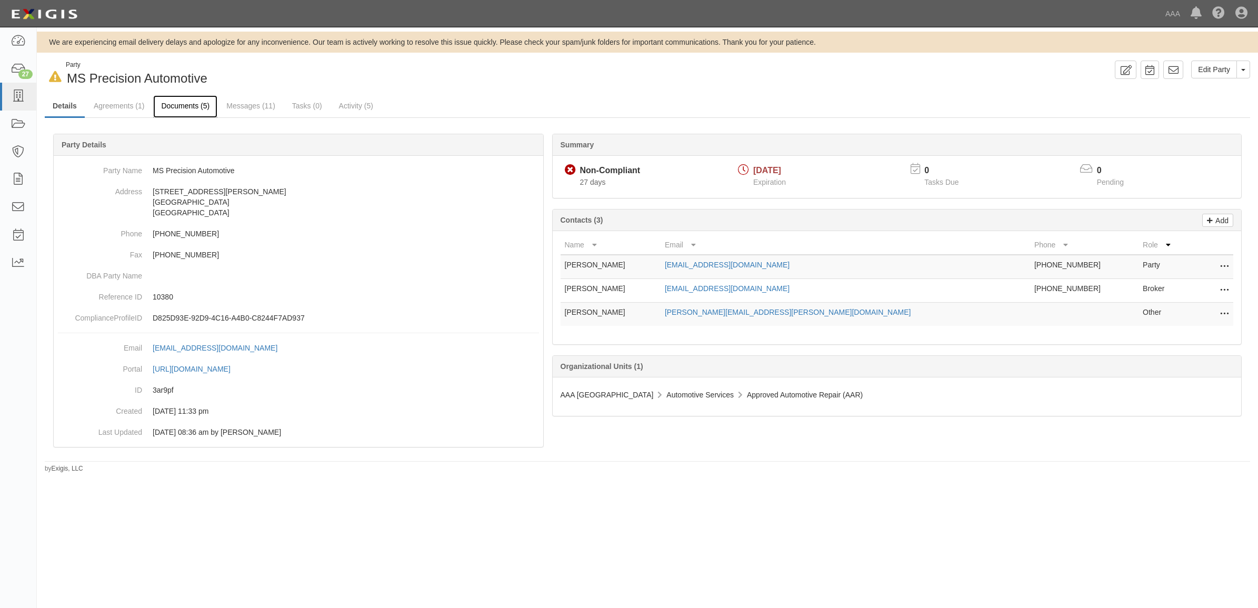
click at [169, 104] on link "Documents (5)" at bounding box center [185, 106] width 64 height 23
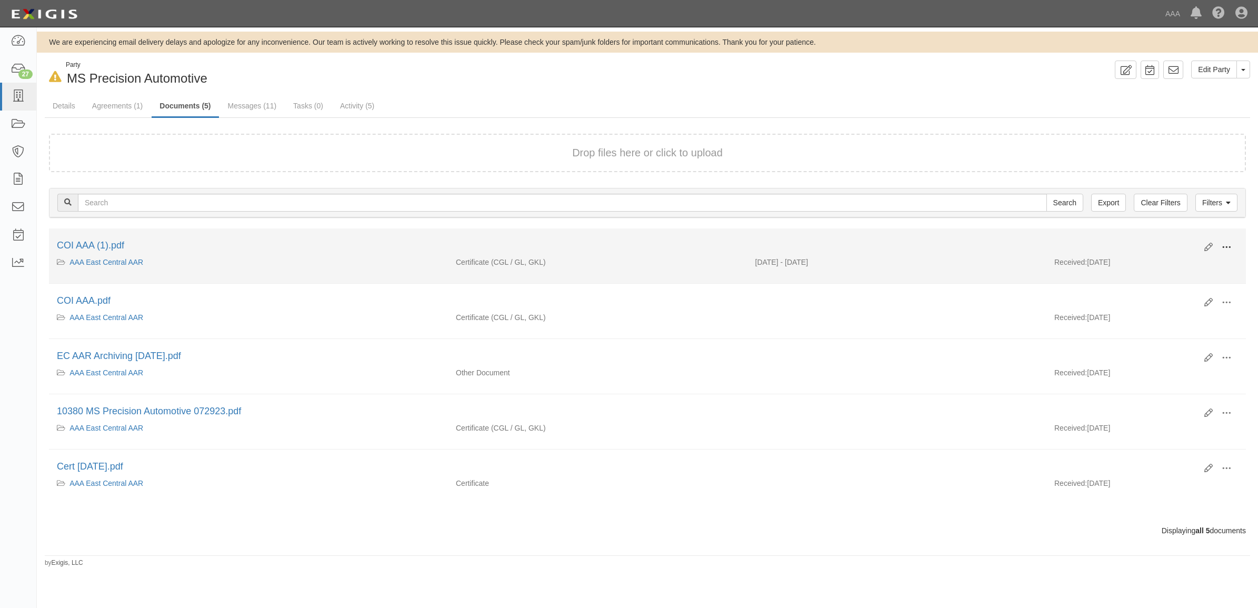
click at [1228, 246] on span at bounding box center [1226, 247] width 9 height 9
click at [1193, 260] on link "View" at bounding box center [1175, 262] width 83 height 19
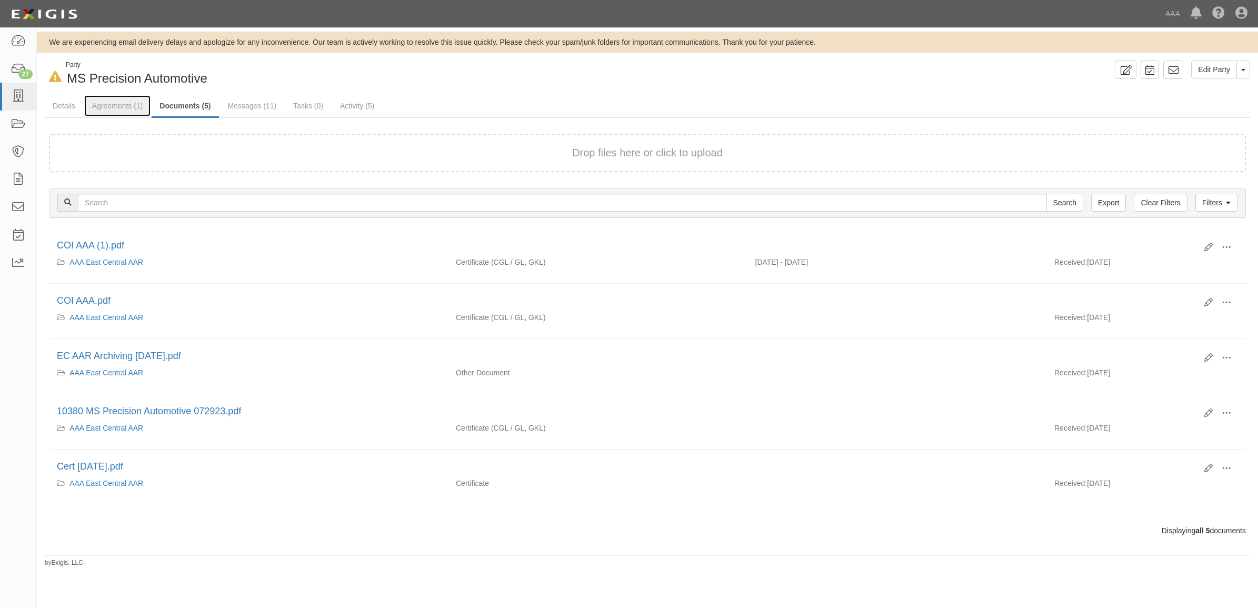
drag, startPoint x: 97, startPoint y: 109, endPoint x: 124, endPoint y: 126, distance: 31.5
click at [97, 109] on link "Agreements (1)" at bounding box center [117, 105] width 66 height 21
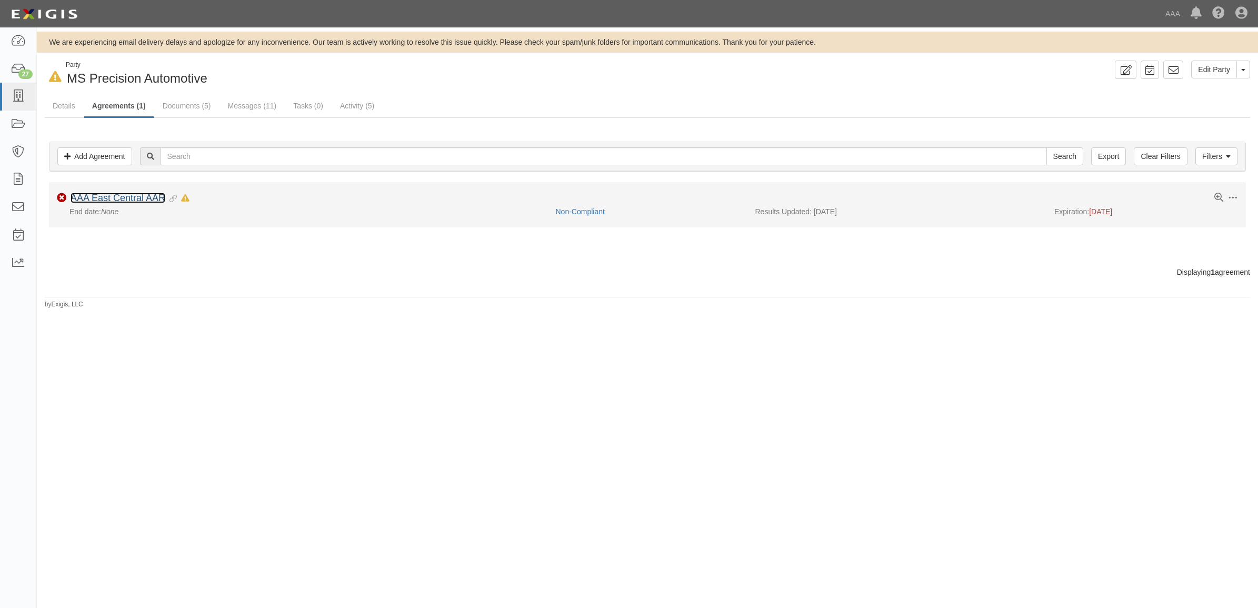
click at [127, 202] on link "AAA East Central AAR" at bounding box center [118, 198] width 95 height 11
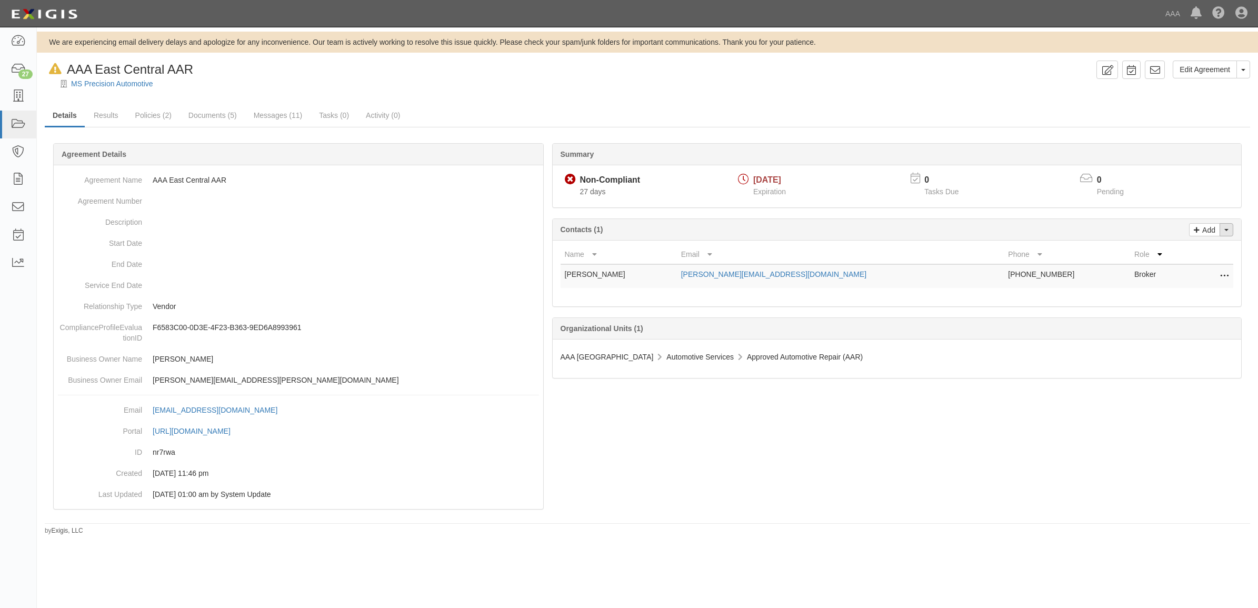
click at [1229, 230] on button "Toggle Contact Dropdown" at bounding box center [1227, 229] width 14 height 13
click at [1204, 248] on link "Change contacts" at bounding box center [1191, 249] width 83 height 14
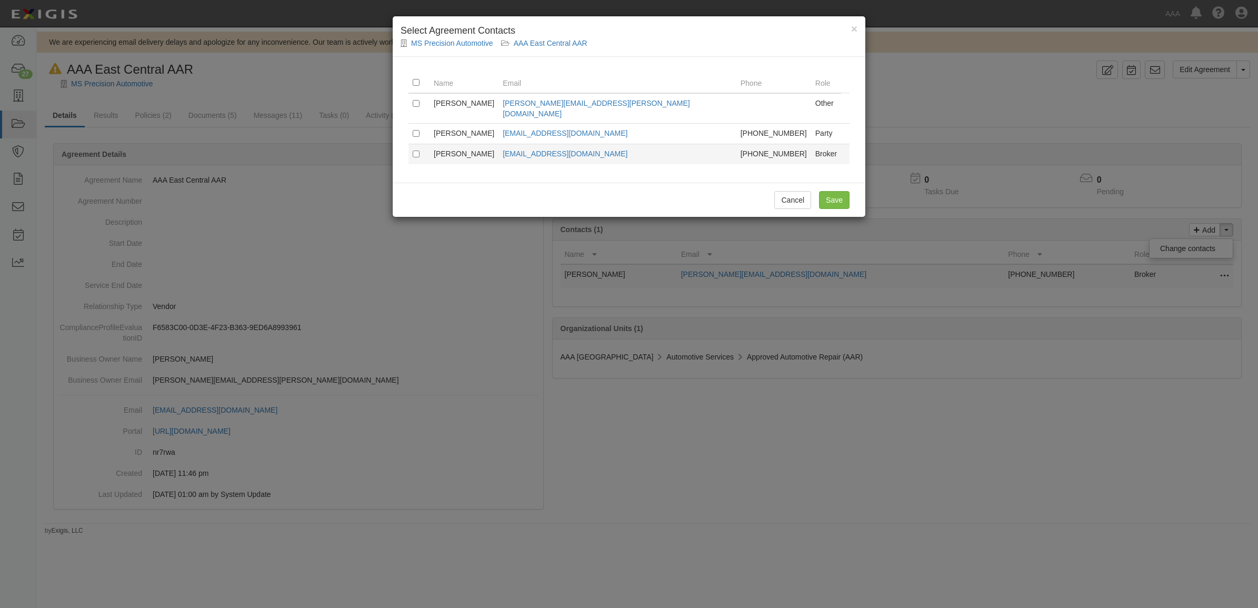
click at [424, 148] on td at bounding box center [418, 154] width 21 height 21
click at [449, 146] on td "[PERSON_NAME]" at bounding box center [464, 154] width 69 height 21
click at [416, 151] on input "checkbox" at bounding box center [416, 154] width 7 height 7
checkbox input "true"
click at [828, 191] on input "Save" at bounding box center [834, 200] width 31 height 18
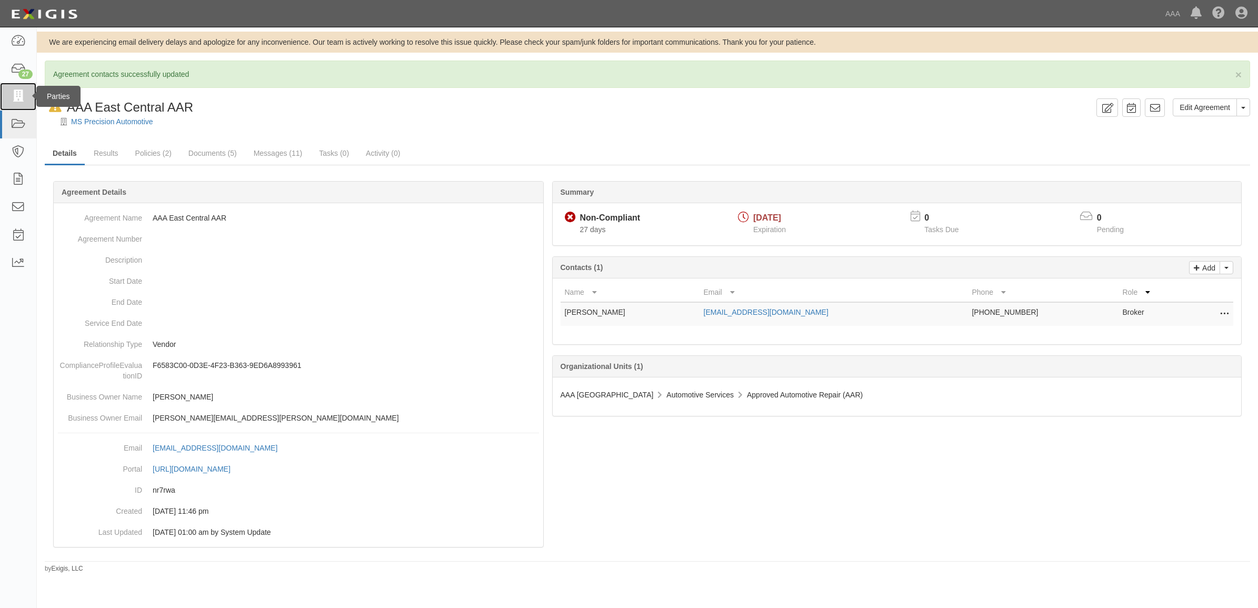
click at [18, 96] on icon at bounding box center [18, 97] width 15 height 12
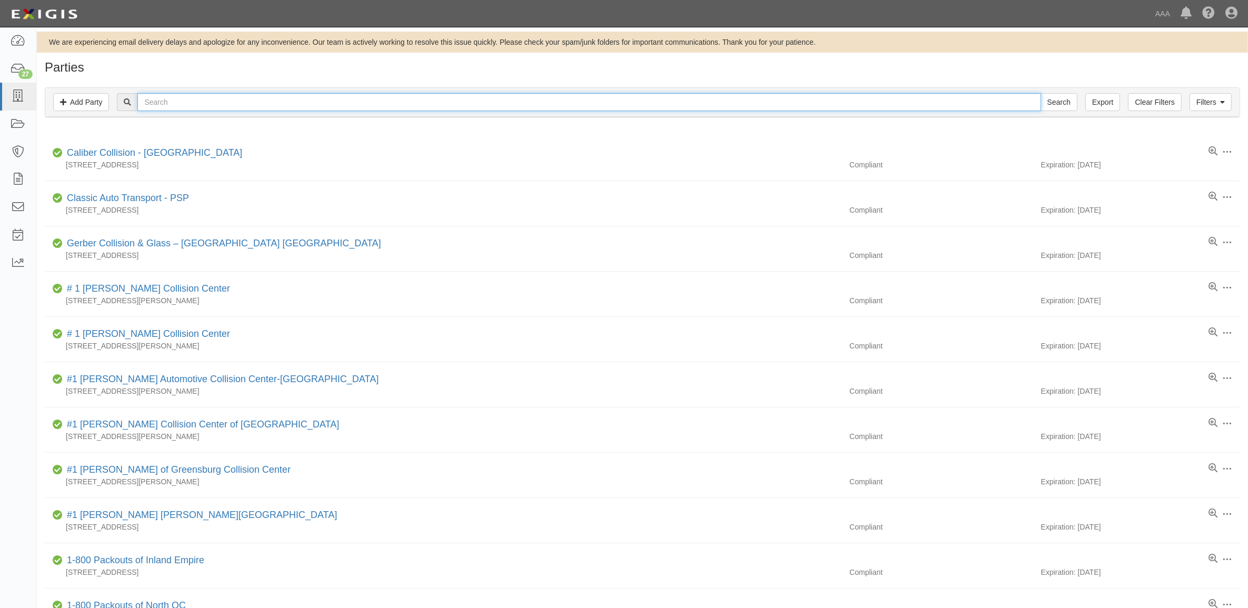
click at [188, 98] on input "text" at bounding box center [588, 102] width 903 height 18
type input "10380"
click at [1041, 93] on input "Search" at bounding box center [1059, 102] width 37 height 18
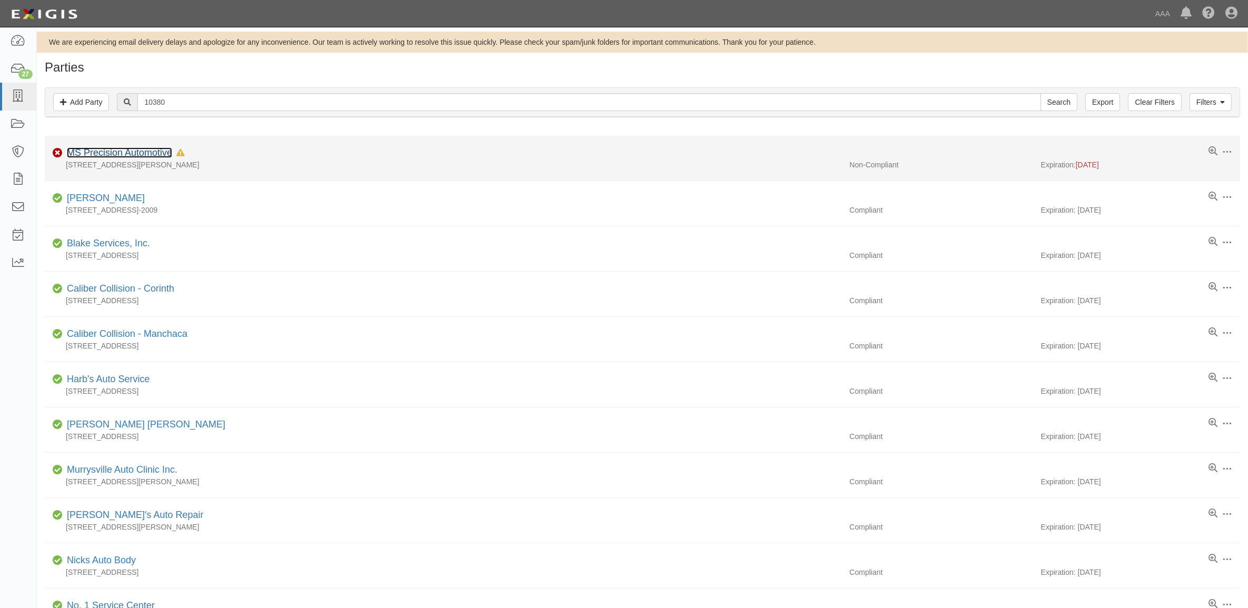
click at [141, 149] on link "MS Precision Automotive" at bounding box center [119, 152] width 105 height 11
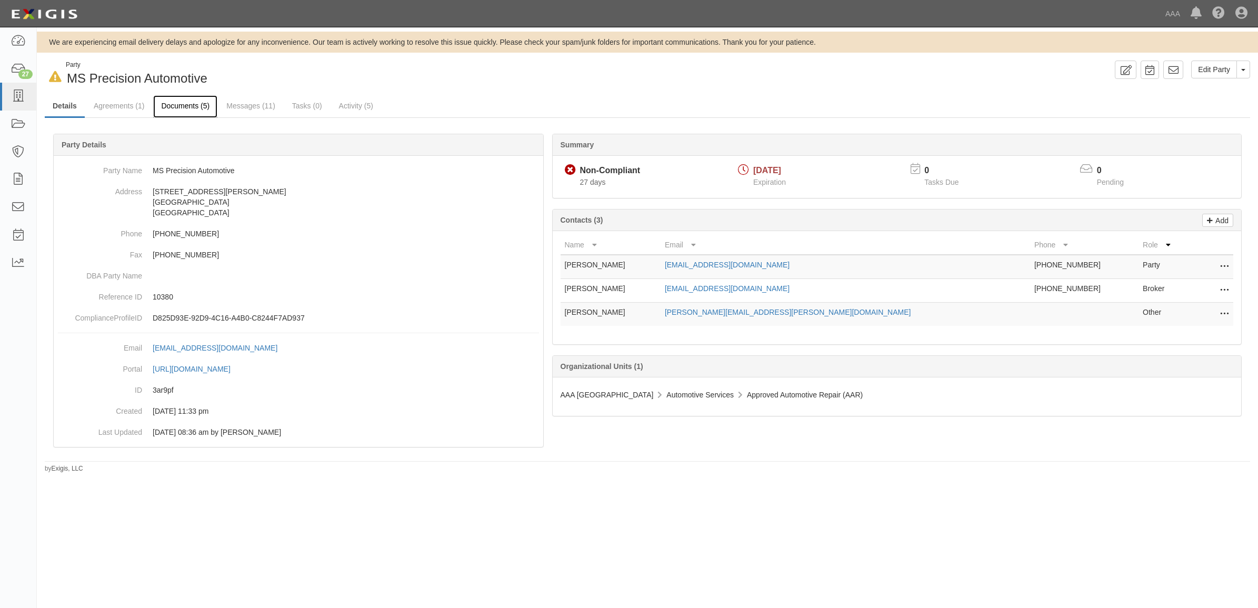
click at [181, 108] on link "Documents (5)" at bounding box center [185, 106] width 64 height 23
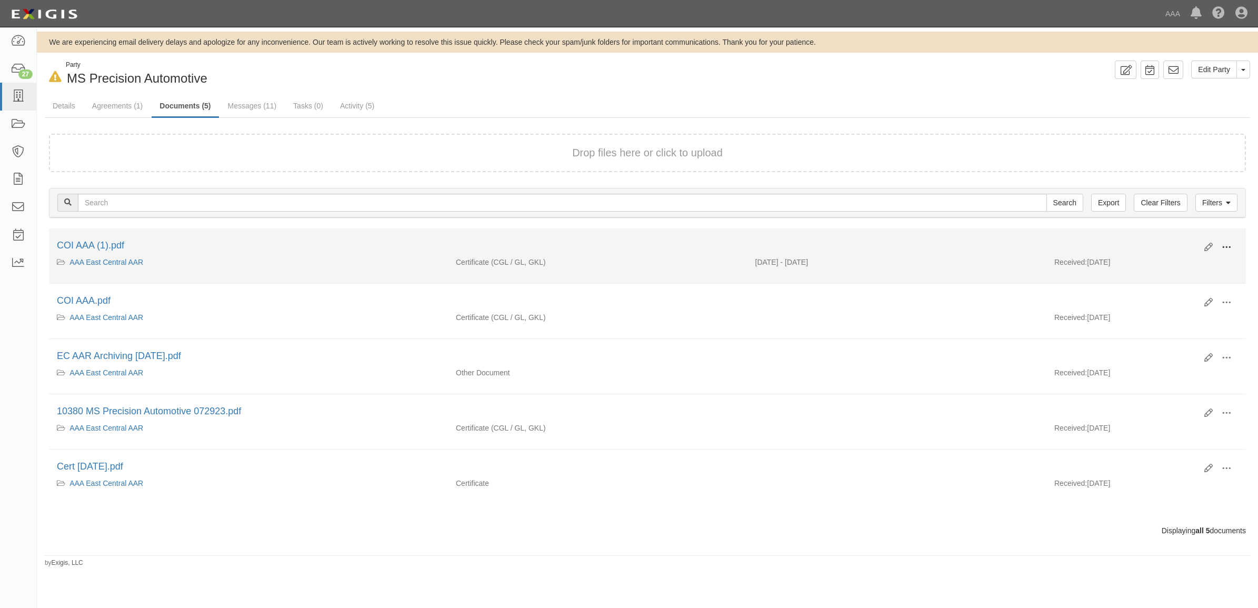
click at [1229, 245] on span at bounding box center [1226, 247] width 9 height 9
click at [1183, 266] on link "View" at bounding box center [1175, 262] width 83 height 19
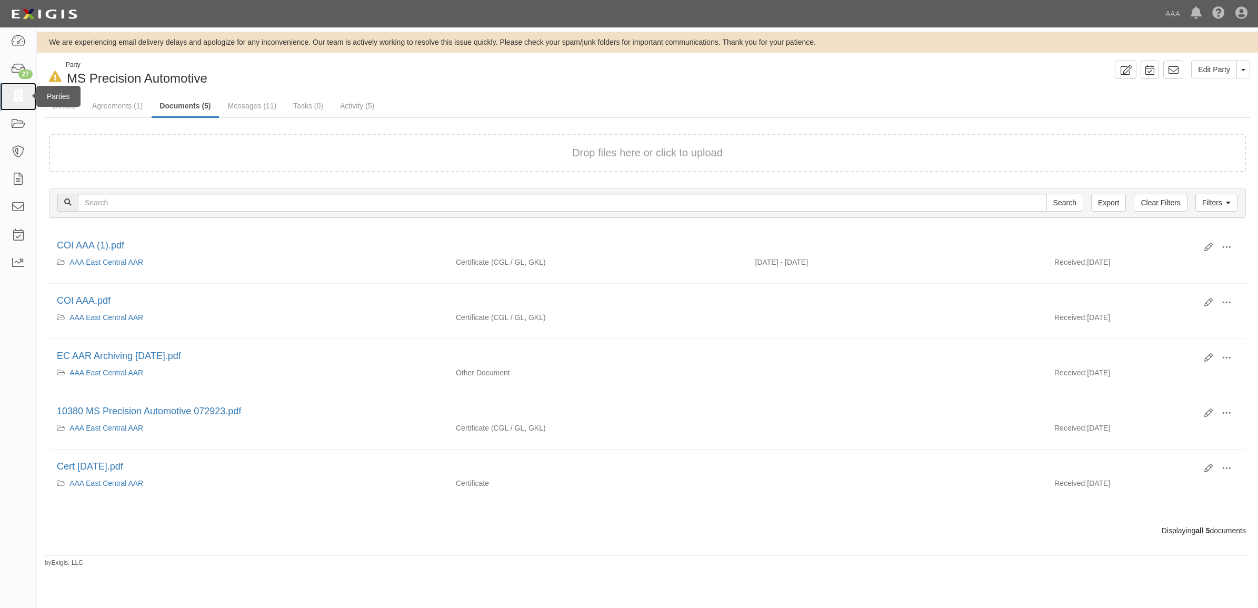
click at [22, 91] on icon at bounding box center [18, 97] width 15 height 12
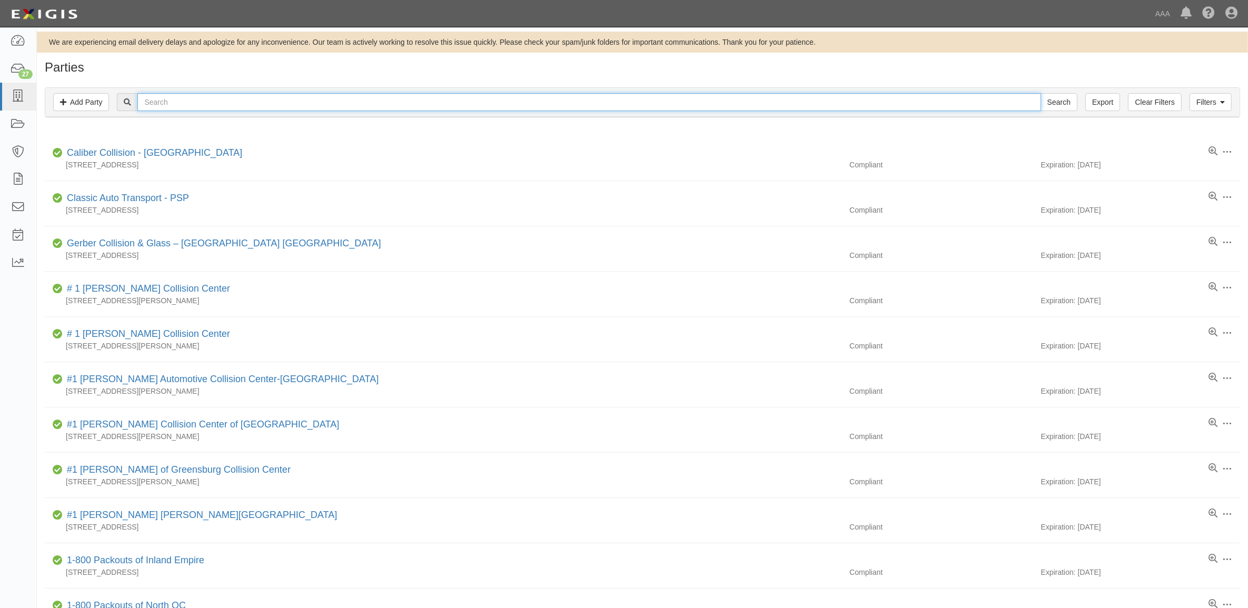
click at [195, 103] on input "text" at bounding box center [588, 102] width 903 height 18
paste input "19459"
type input "19459"
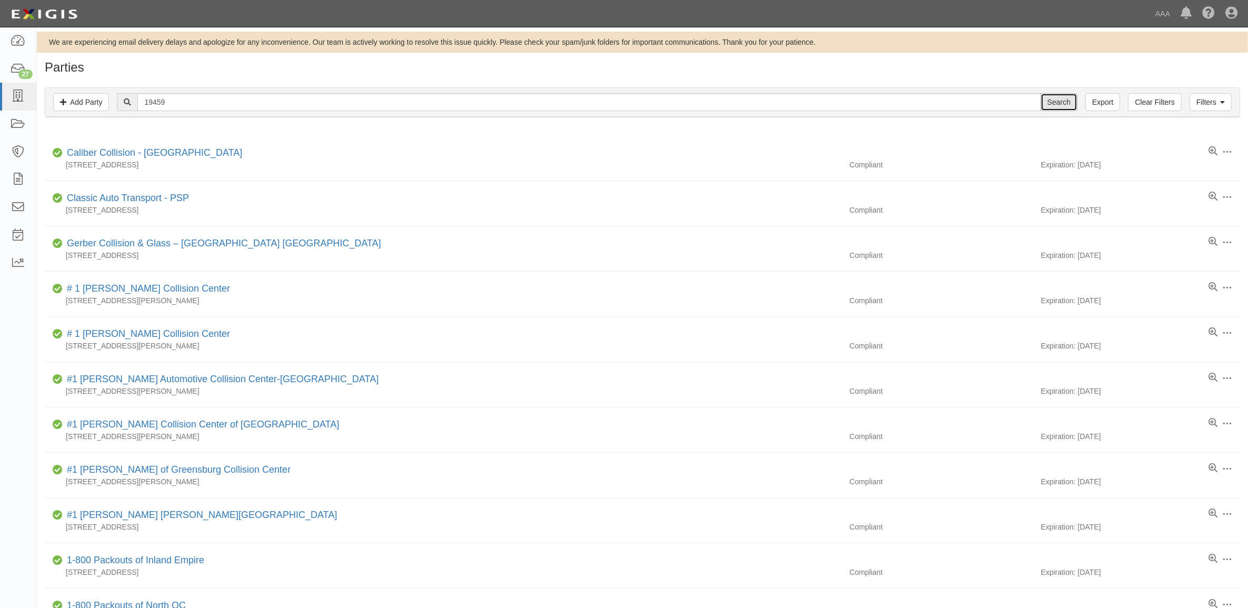
click at [1051, 95] on input "Search" at bounding box center [1059, 102] width 37 height 18
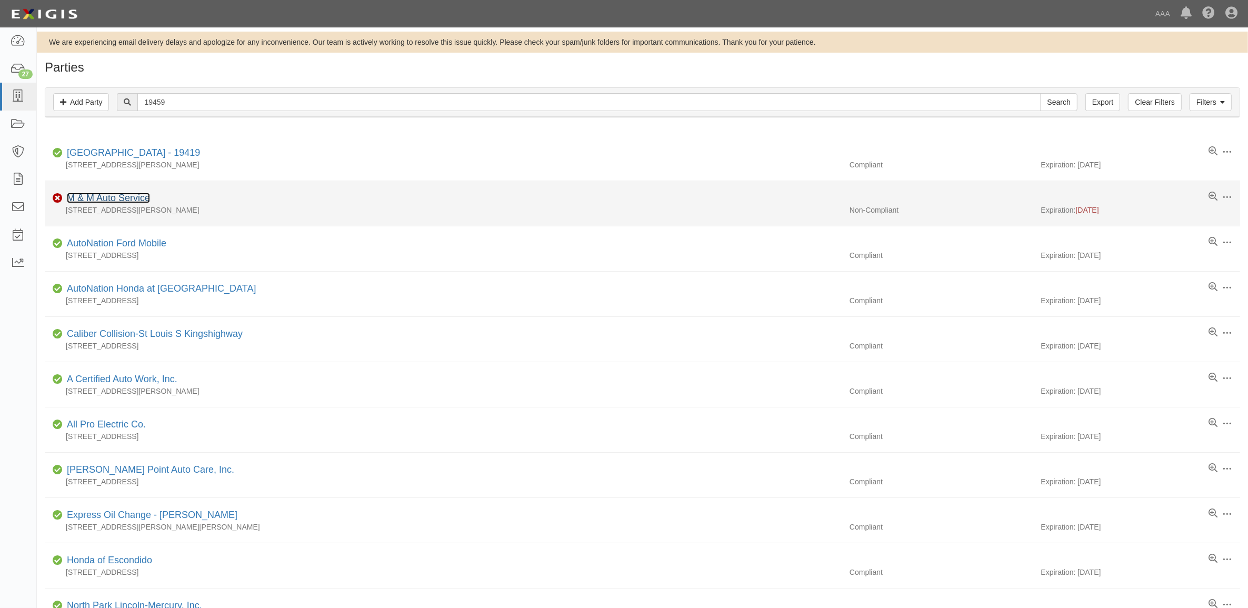
click at [132, 198] on link "M & M Auto Service" at bounding box center [108, 198] width 83 height 11
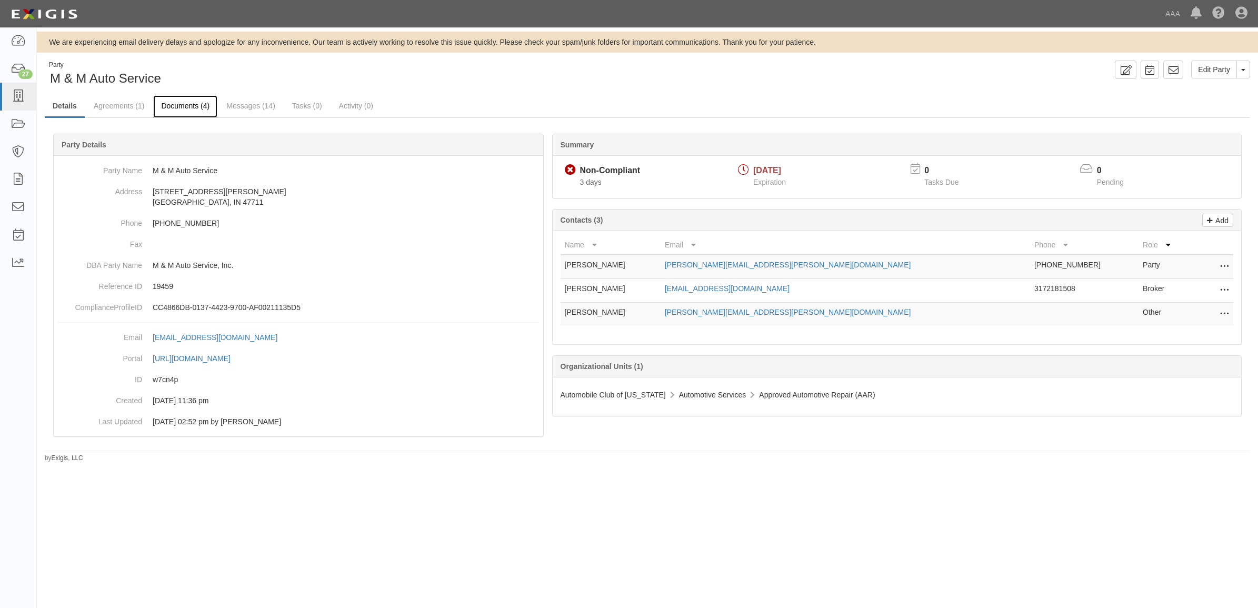
click at [182, 108] on link "Documents (4)" at bounding box center [185, 106] width 64 height 23
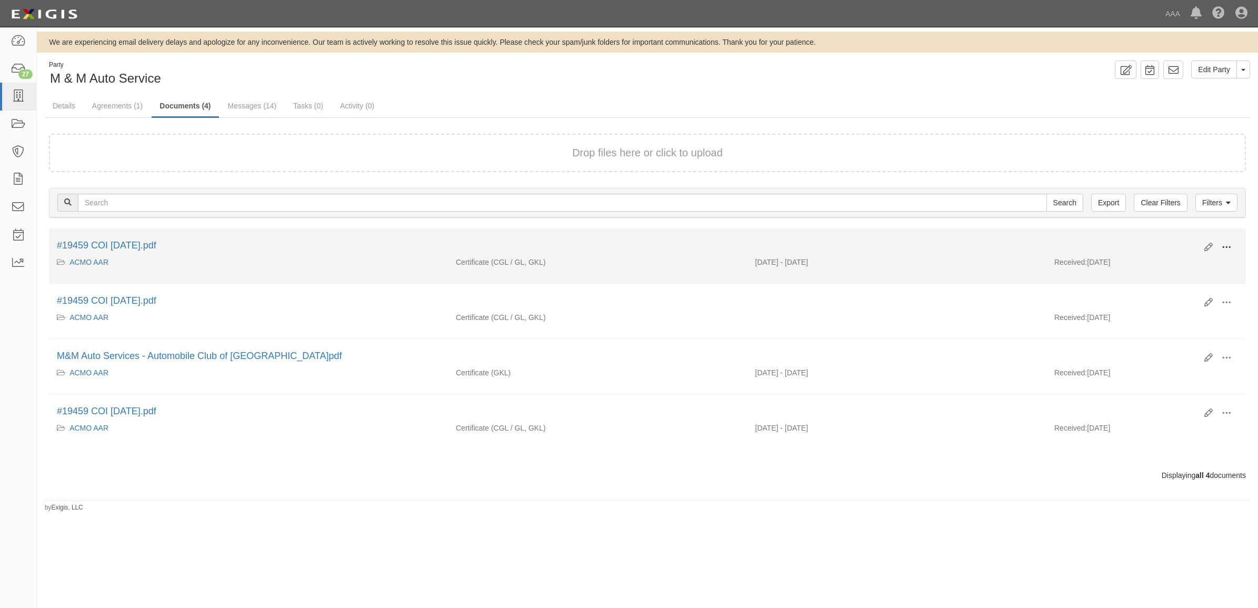
click at [1224, 244] on span at bounding box center [1226, 247] width 9 height 9
click at [1166, 258] on link "View" at bounding box center [1175, 262] width 83 height 19
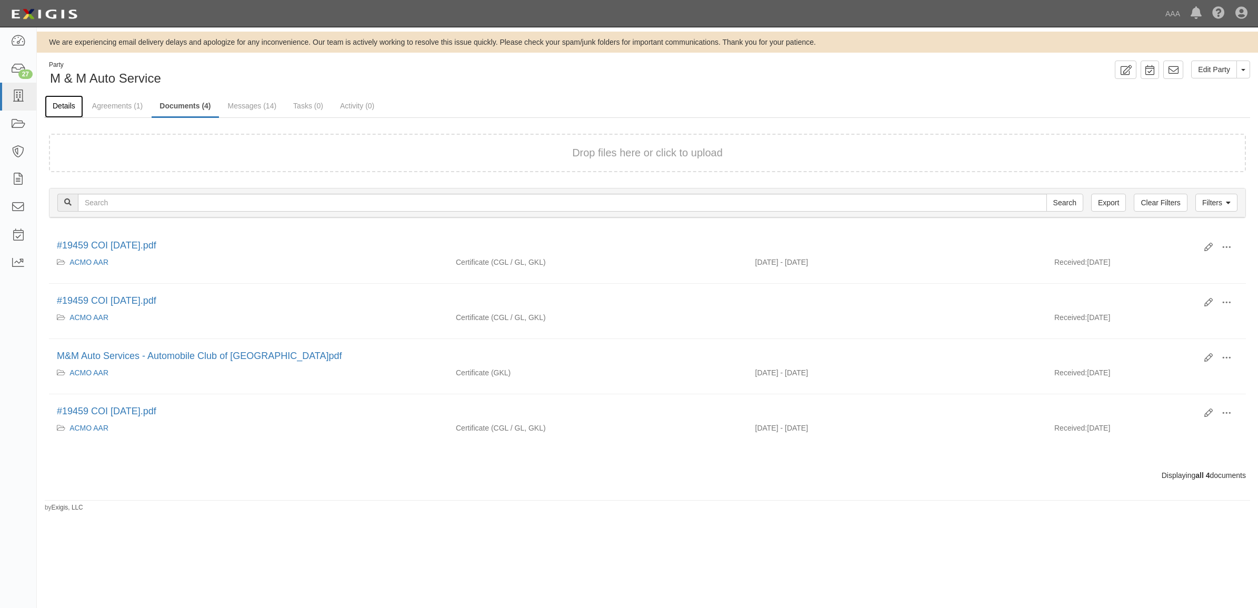
click at [59, 101] on link "Details" at bounding box center [64, 106] width 38 height 23
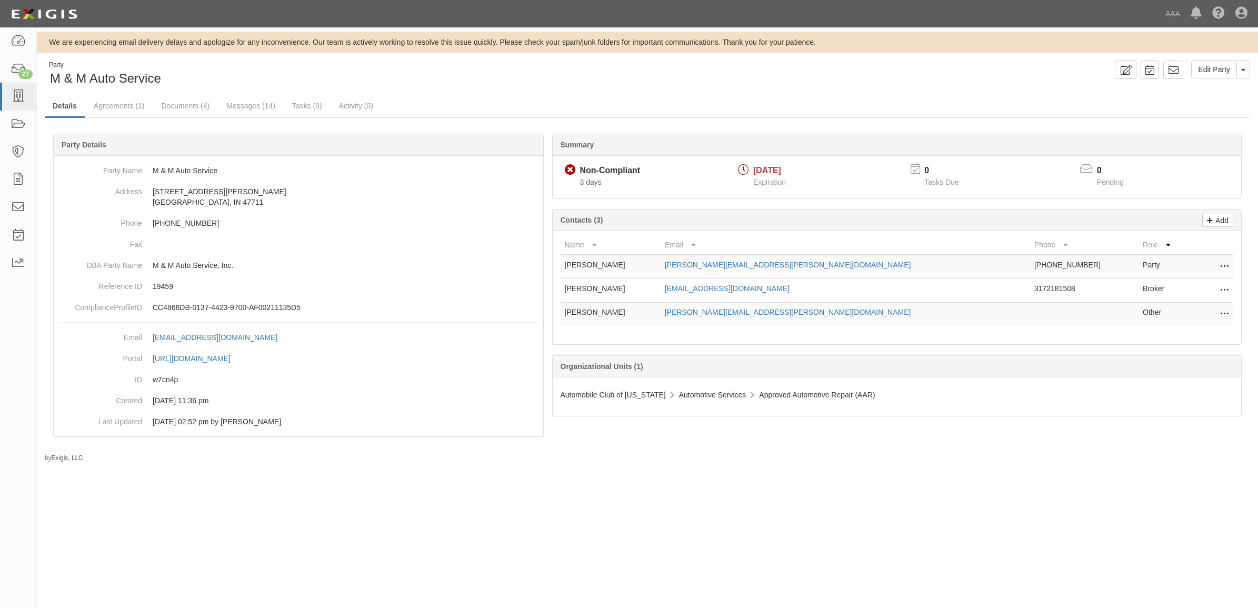
click at [779, 284] on td "melody.thmmavong@nfp.com" at bounding box center [846, 291] width 370 height 24
click at [779, 288] on link "melody.thmmavong@nfp.com" at bounding box center [727, 288] width 125 height 8
click at [22, 95] on icon at bounding box center [18, 97] width 15 height 12
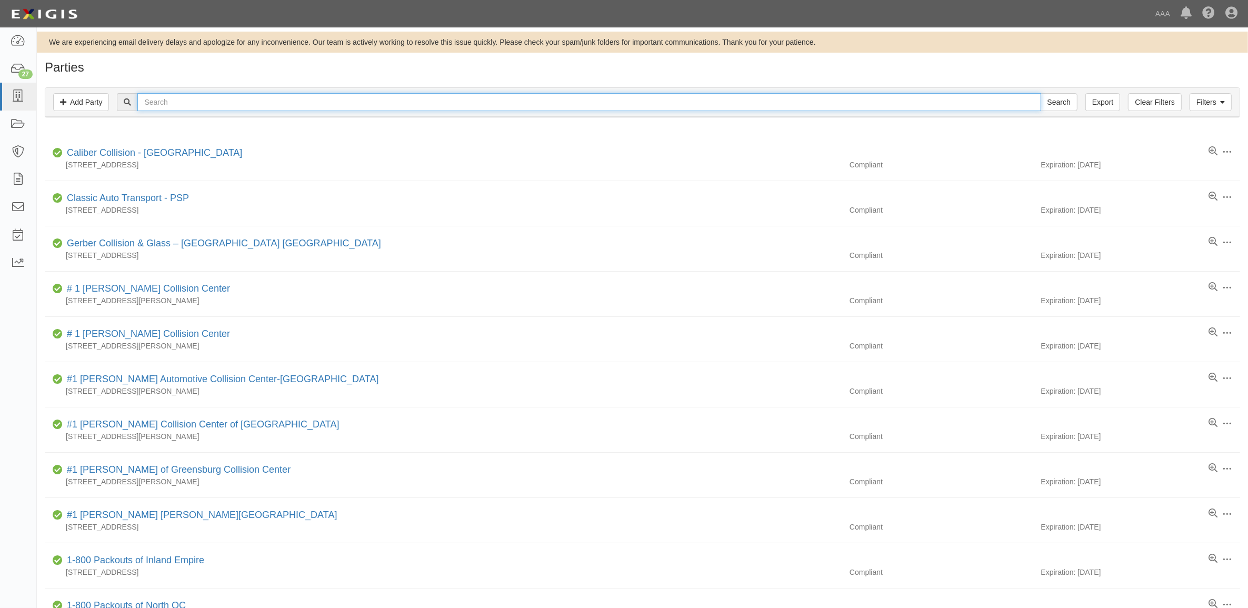
click at [277, 103] on input "text" at bounding box center [588, 102] width 903 height 18
paste input "282885"
type input "282885"
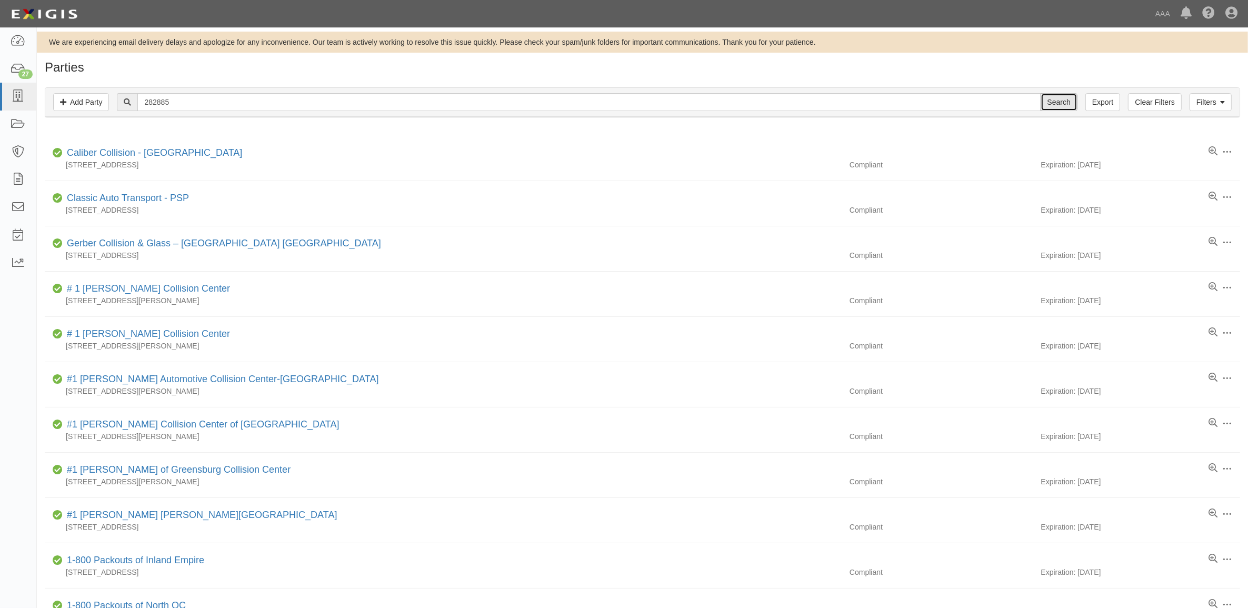
click at [1056, 99] on input "Search" at bounding box center [1059, 102] width 37 height 18
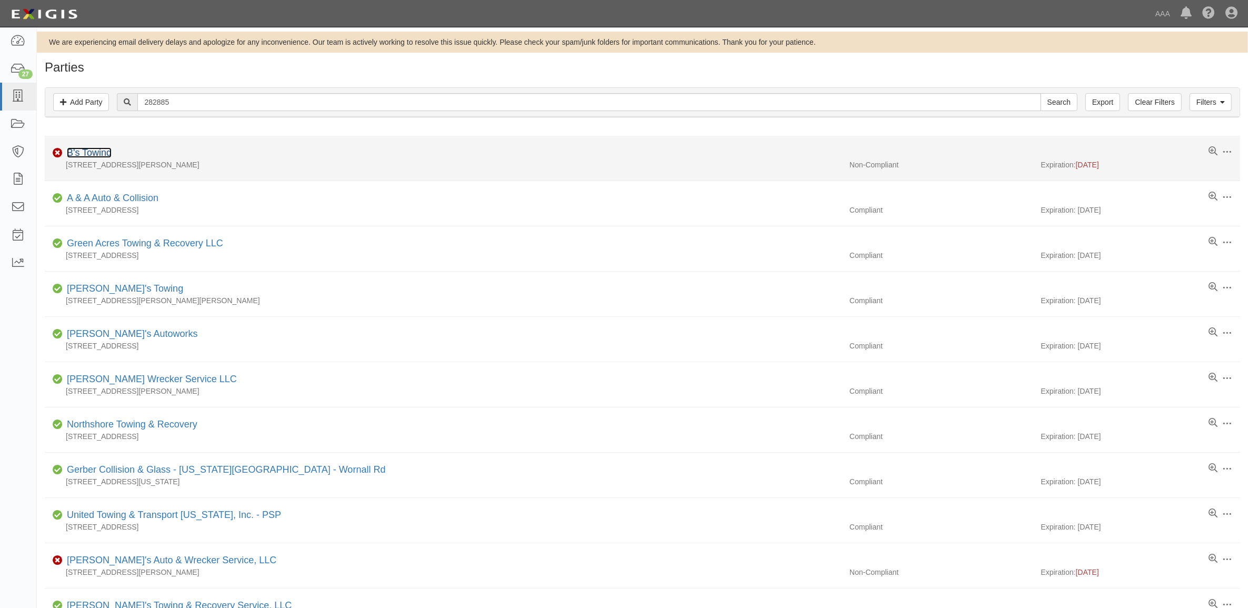
click at [96, 158] on link "B's Towing" at bounding box center [89, 152] width 45 height 11
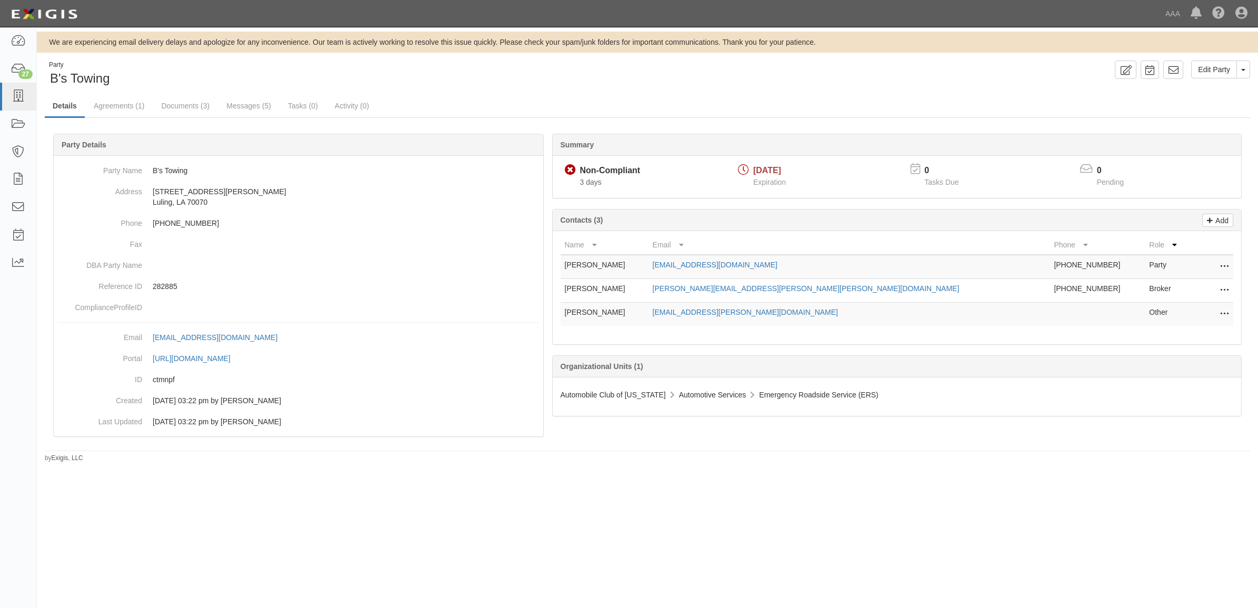
click at [774, 293] on td "[PERSON_NAME][EMAIL_ADDRESS][PERSON_NAME][PERSON_NAME][DOMAIN_NAME]" at bounding box center [850, 291] width 402 height 24
click at [774, 288] on link "[PERSON_NAME][EMAIL_ADDRESS][PERSON_NAME][PERSON_NAME][DOMAIN_NAME]" at bounding box center [806, 288] width 307 height 8
click at [174, 108] on link "Documents (3)" at bounding box center [185, 106] width 64 height 23
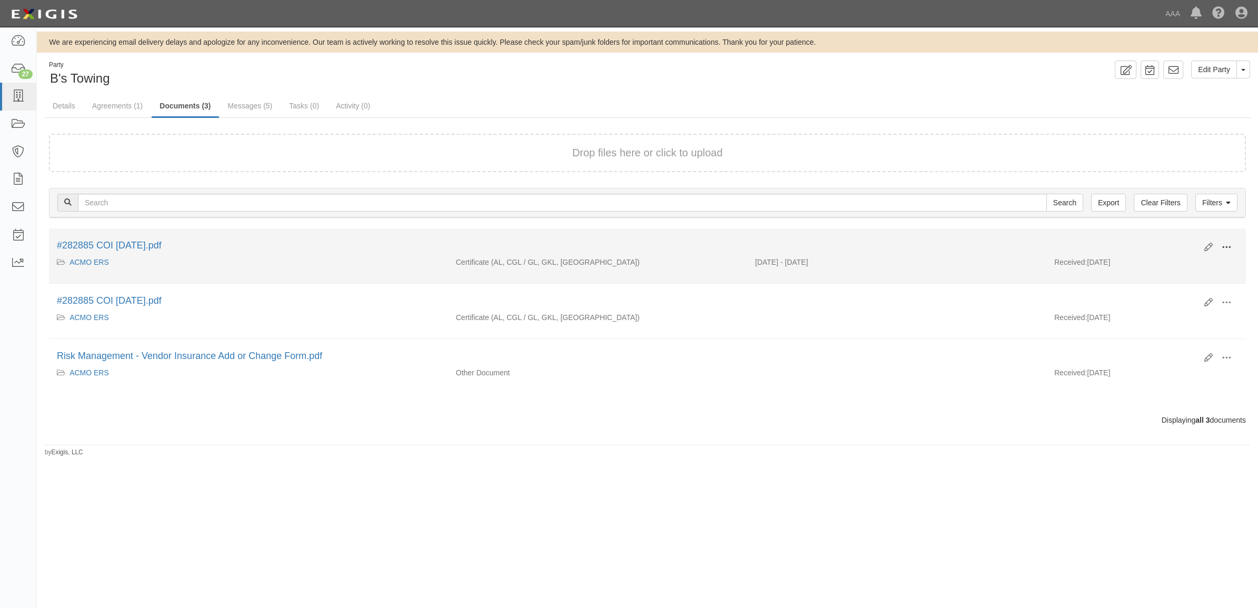
click at [1228, 239] on button at bounding box center [1226, 248] width 23 height 18
click at [1194, 260] on link "View" at bounding box center [1175, 262] width 83 height 19
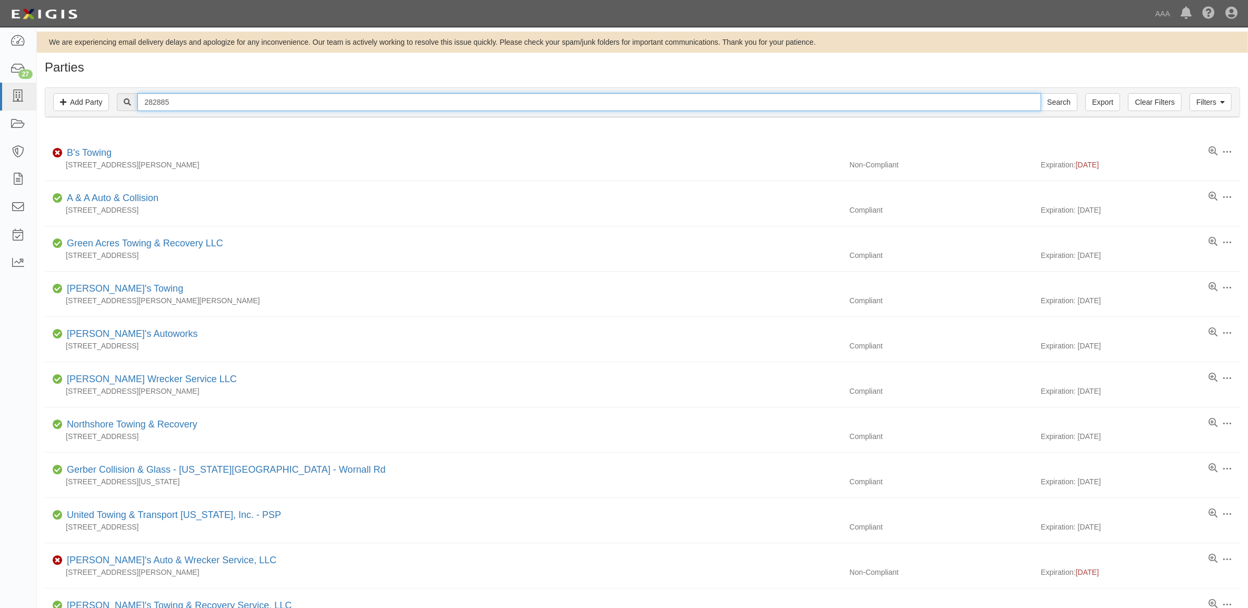
click at [320, 105] on input "282885" at bounding box center [588, 102] width 903 height 18
type input "B's Towing"
click at [1041, 93] on input "Search" at bounding box center [1059, 102] width 37 height 18
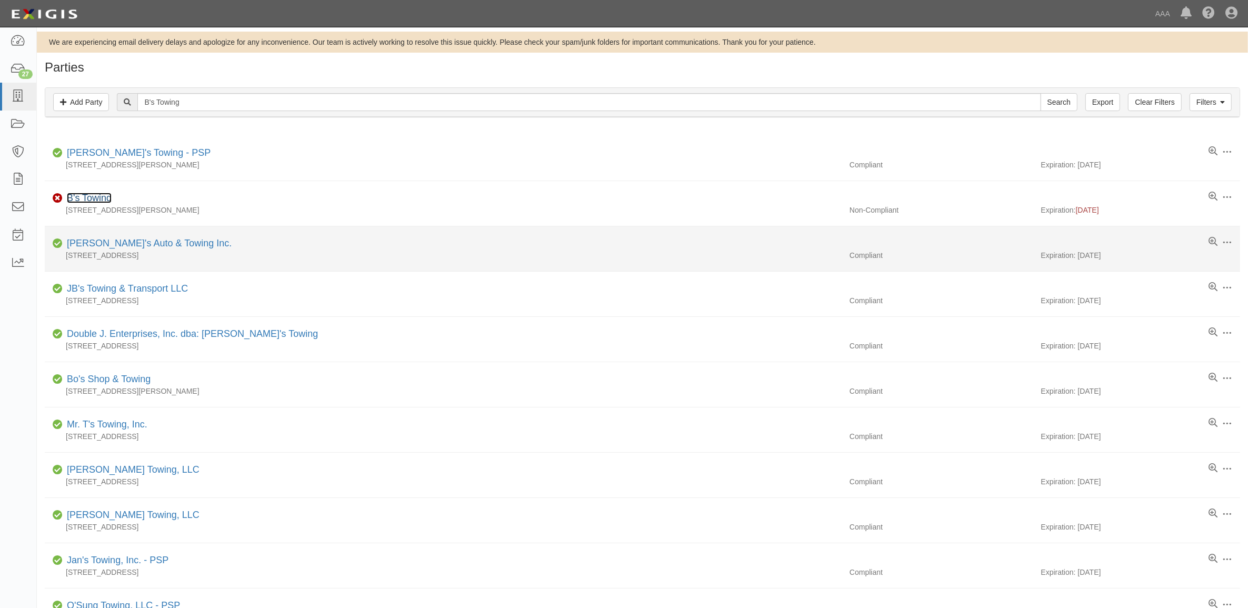
drag, startPoint x: 96, startPoint y: 196, endPoint x: 273, endPoint y: 236, distance: 180.8
click at [96, 196] on link "B's Towing" at bounding box center [89, 198] width 45 height 11
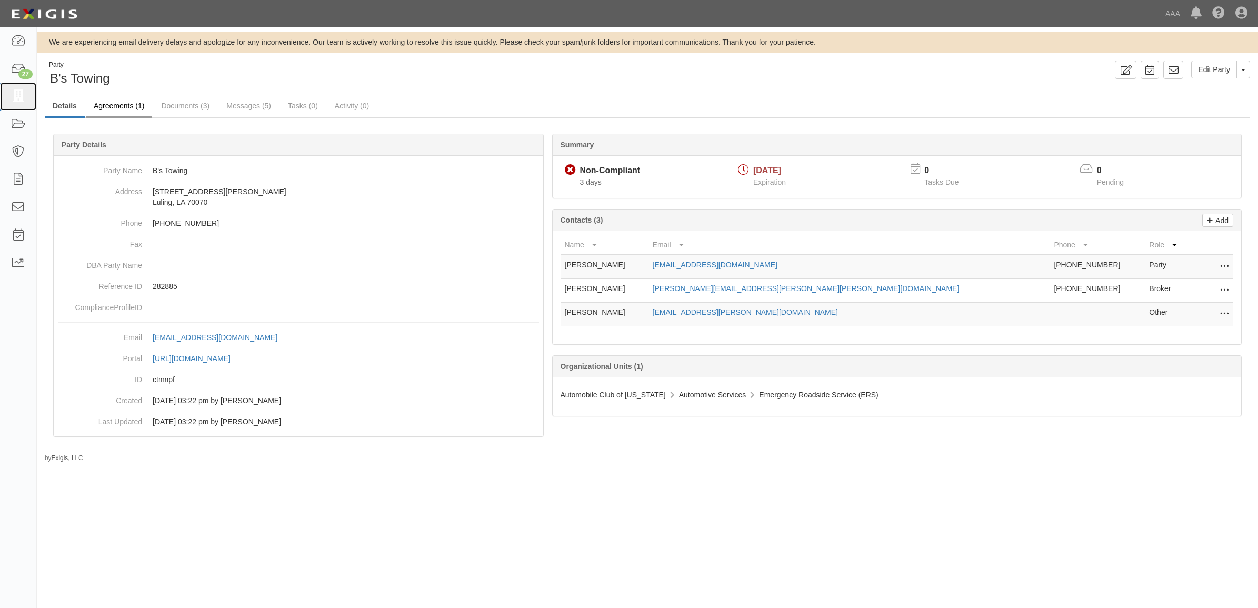
drag, startPoint x: 19, startPoint y: 96, endPoint x: 103, endPoint y: 106, distance: 84.9
click at [19, 96] on icon at bounding box center [18, 97] width 15 height 12
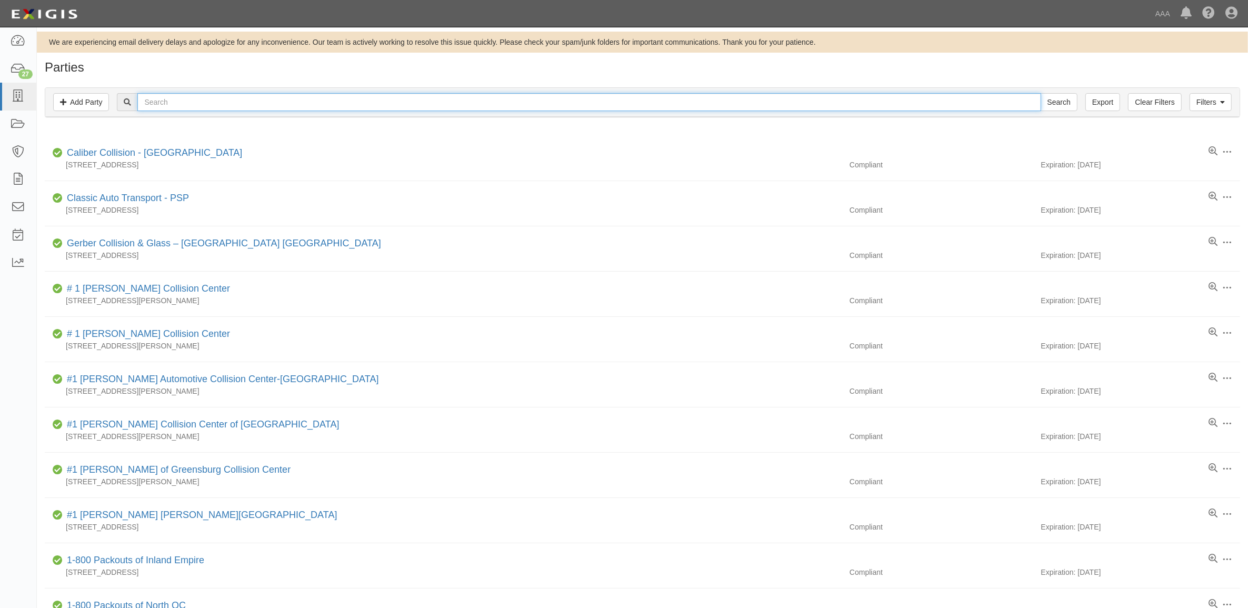
click at [232, 108] on input "text" at bounding box center [588, 102] width 903 height 18
paste input "365834"
type input "365834"
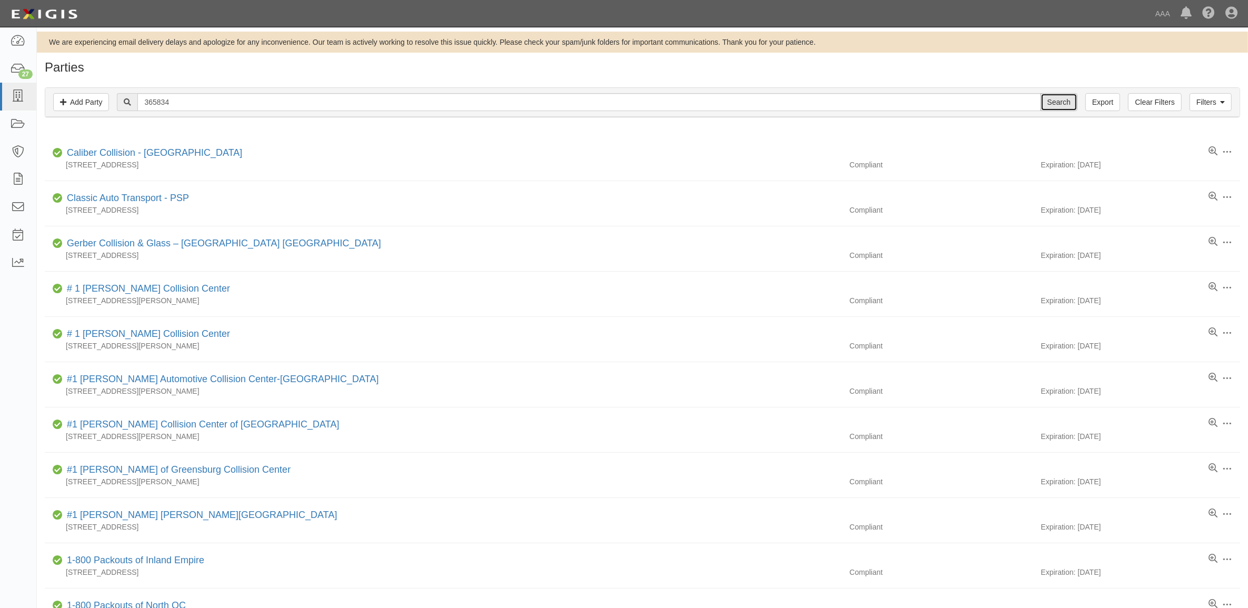
click at [1062, 105] on input "Search" at bounding box center [1059, 102] width 37 height 18
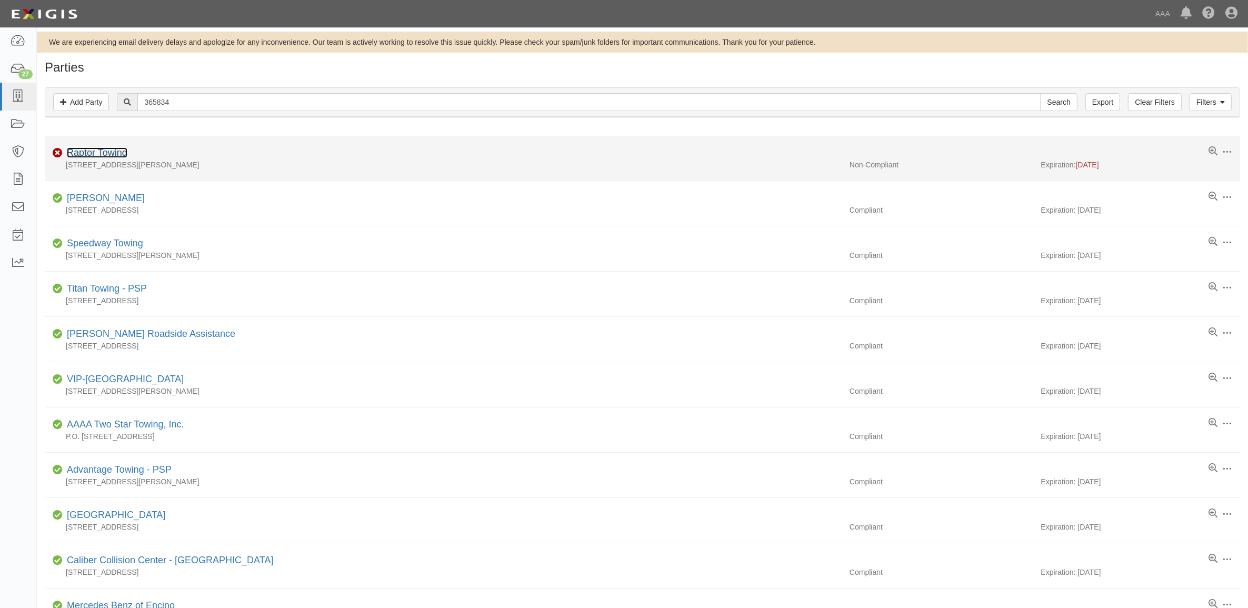
click at [102, 154] on link "Raptor Towing" at bounding box center [97, 152] width 61 height 11
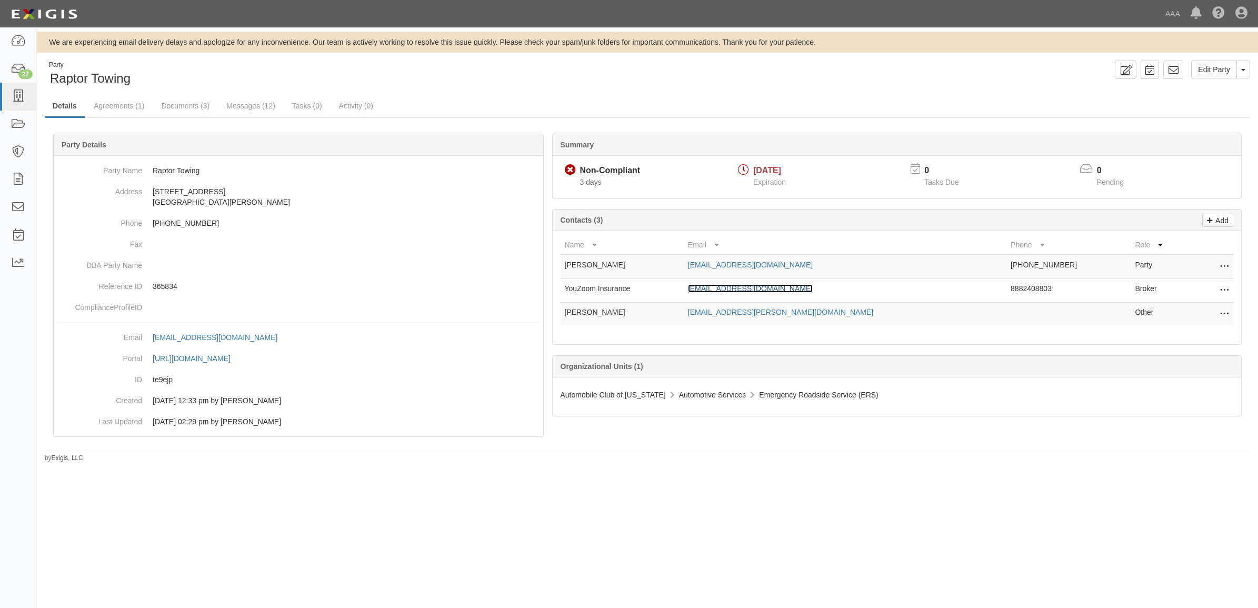
click at [776, 287] on link "amservicecenter@arrowheadgrp.com" at bounding box center [750, 288] width 125 height 8
click at [194, 108] on link "Documents (3)" at bounding box center [185, 106] width 64 height 23
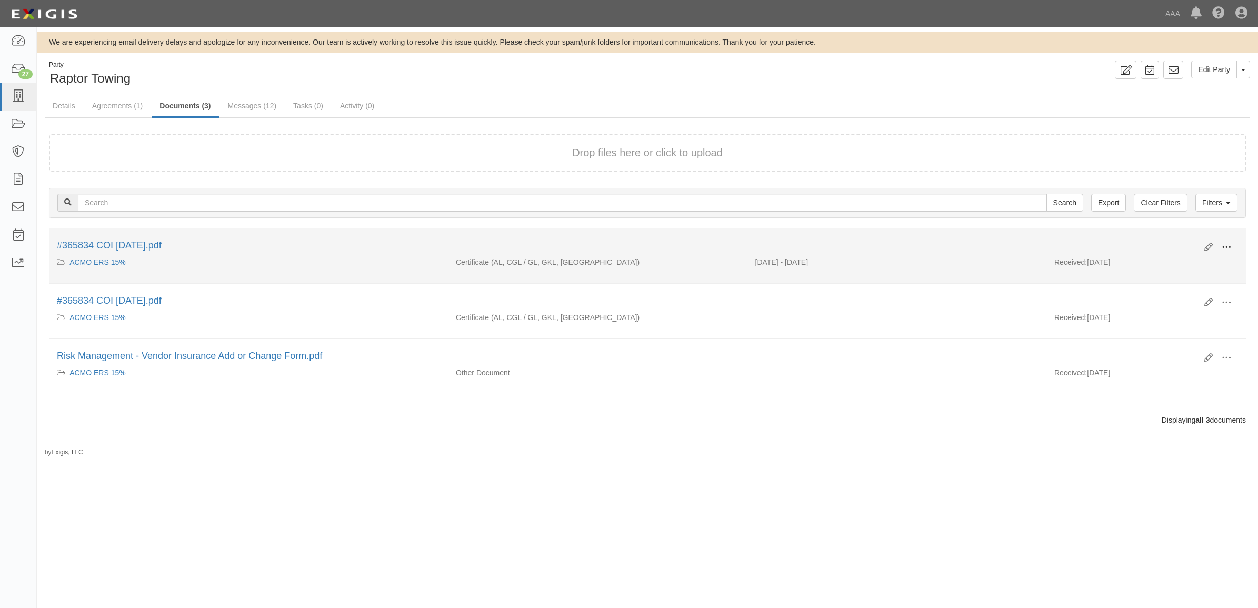
click at [1228, 246] on span at bounding box center [1226, 247] width 9 height 9
click at [1201, 258] on link "View" at bounding box center [1175, 262] width 83 height 19
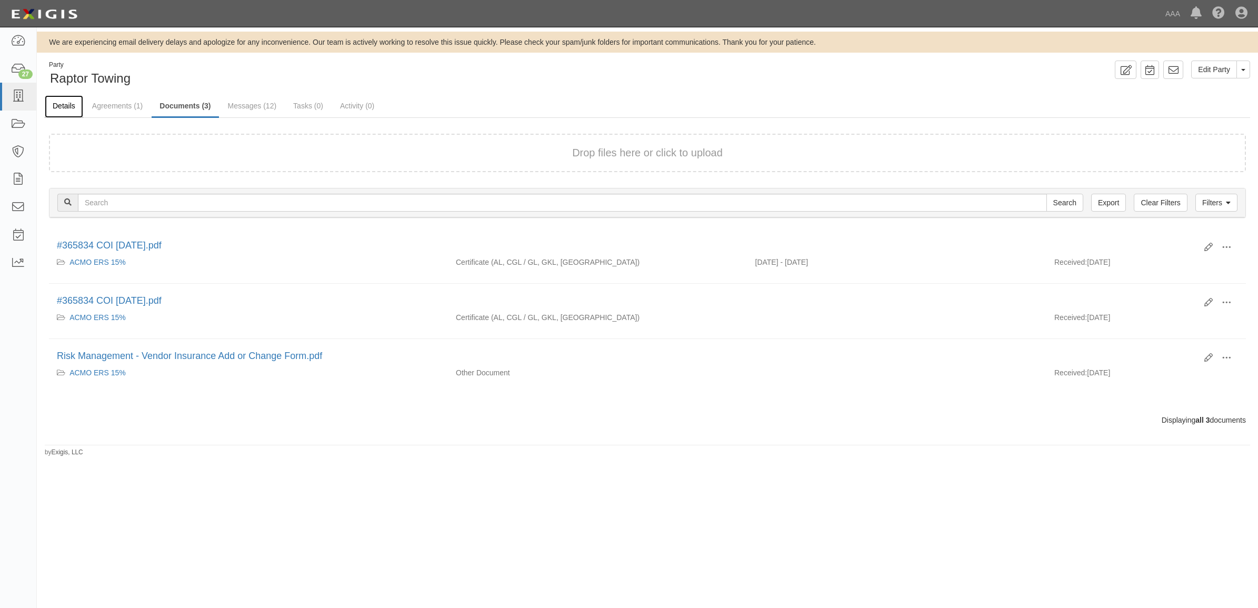
click at [74, 104] on link "Details" at bounding box center [64, 106] width 38 height 23
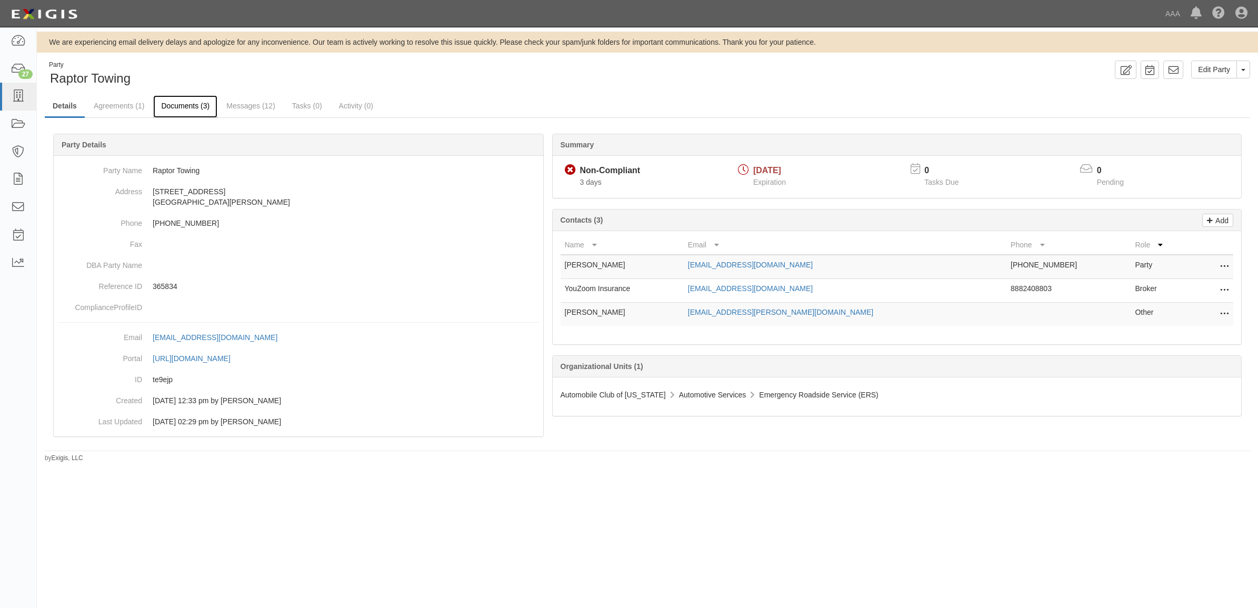
click at [203, 106] on link "Documents (3)" at bounding box center [185, 106] width 64 height 23
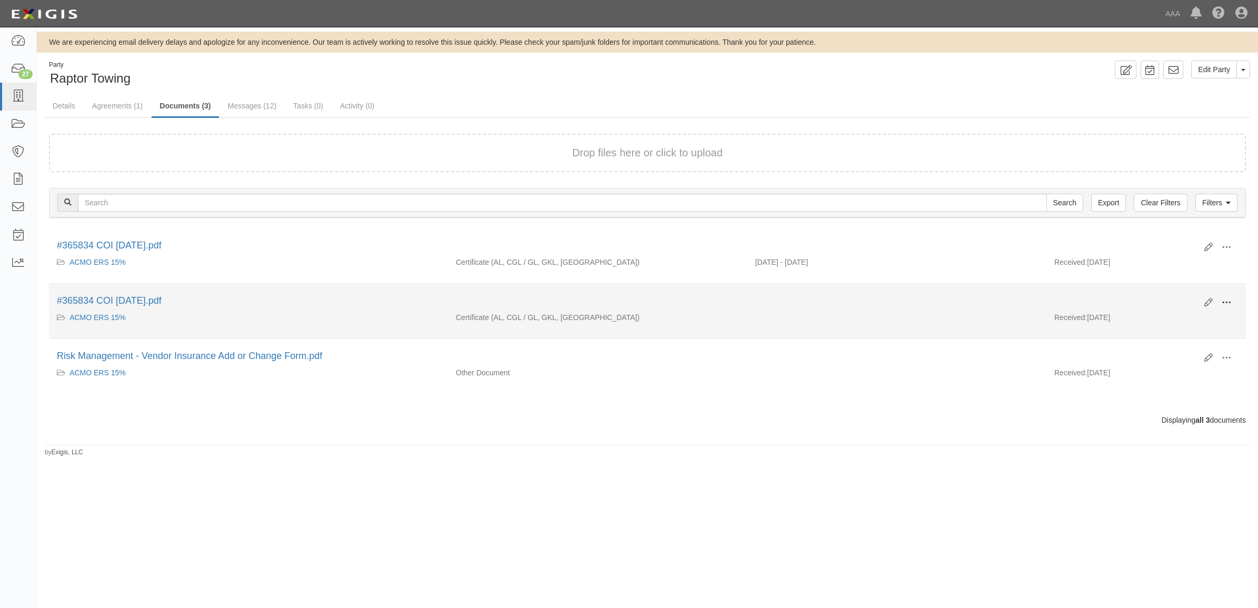
click at [1232, 301] on button at bounding box center [1226, 303] width 23 height 18
click at [1186, 312] on link "View" at bounding box center [1175, 317] width 83 height 19
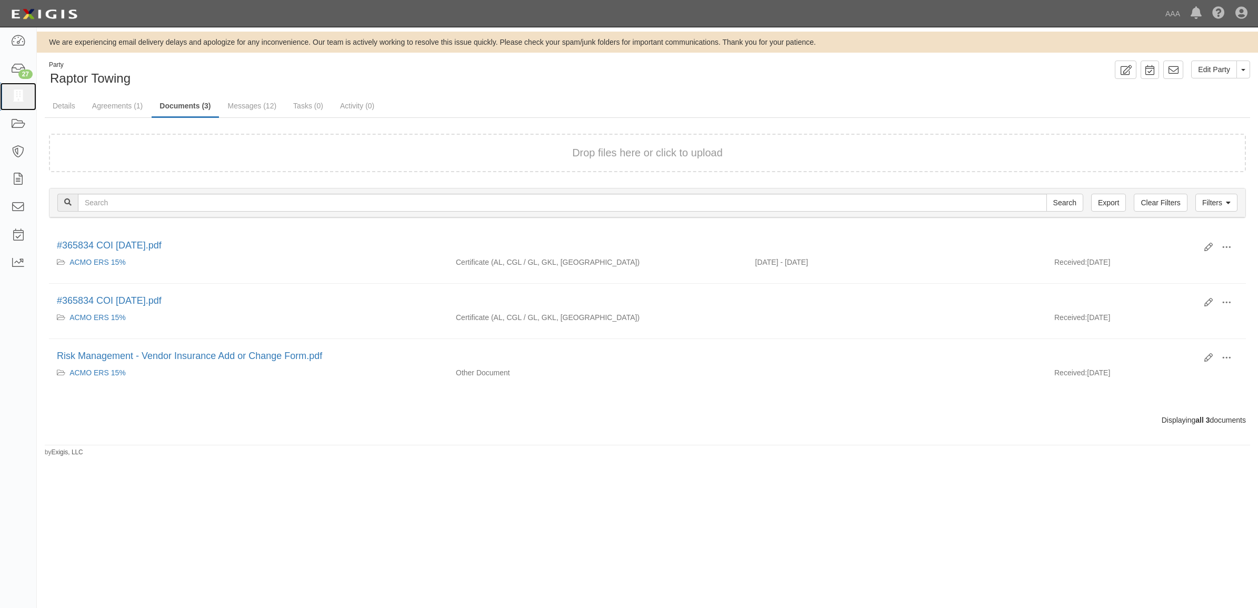
drag, startPoint x: 25, startPoint y: 101, endPoint x: 108, endPoint y: 173, distance: 109.7
click at [25, 101] on link at bounding box center [18, 97] width 36 height 28
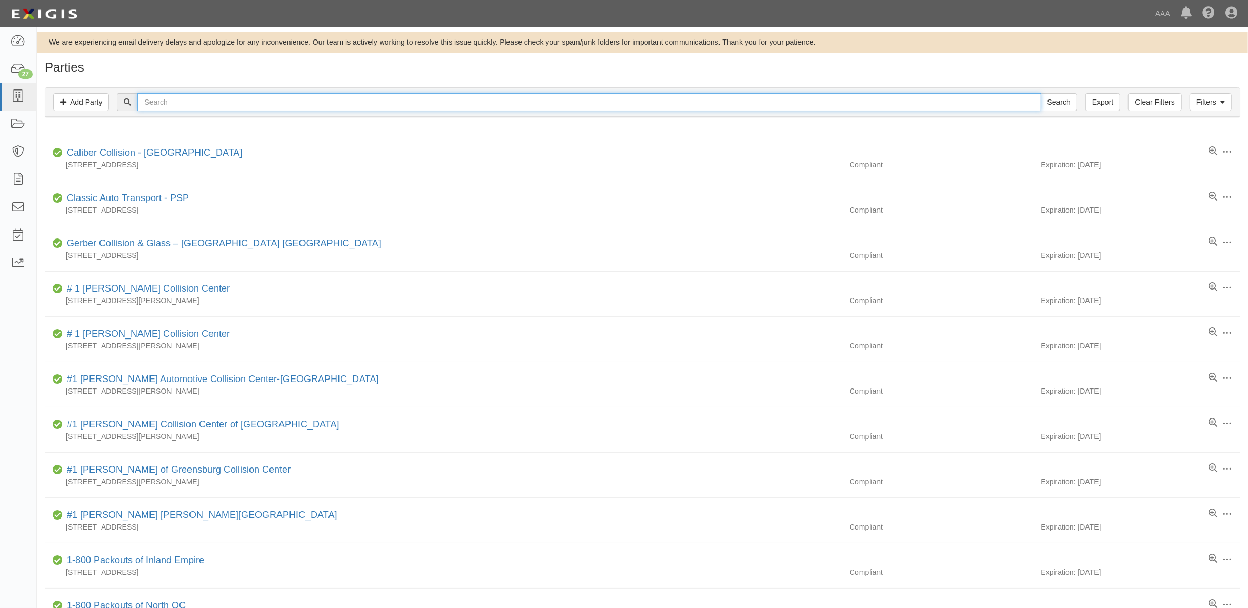
click at [230, 102] on input "text" at bounding box center [588, 102] width 903 height 18
paste input "CC217054"
type input "CC217054"
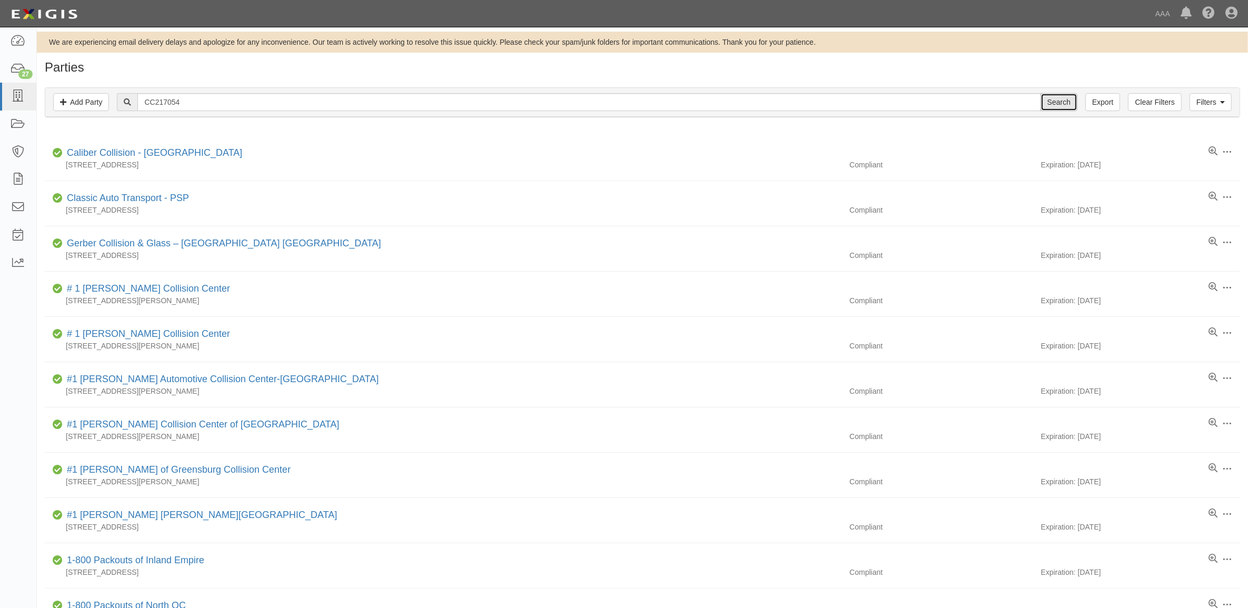
click at [1057, 101] on input "Search" at bounding box center [1059, 102] width 37 height 18
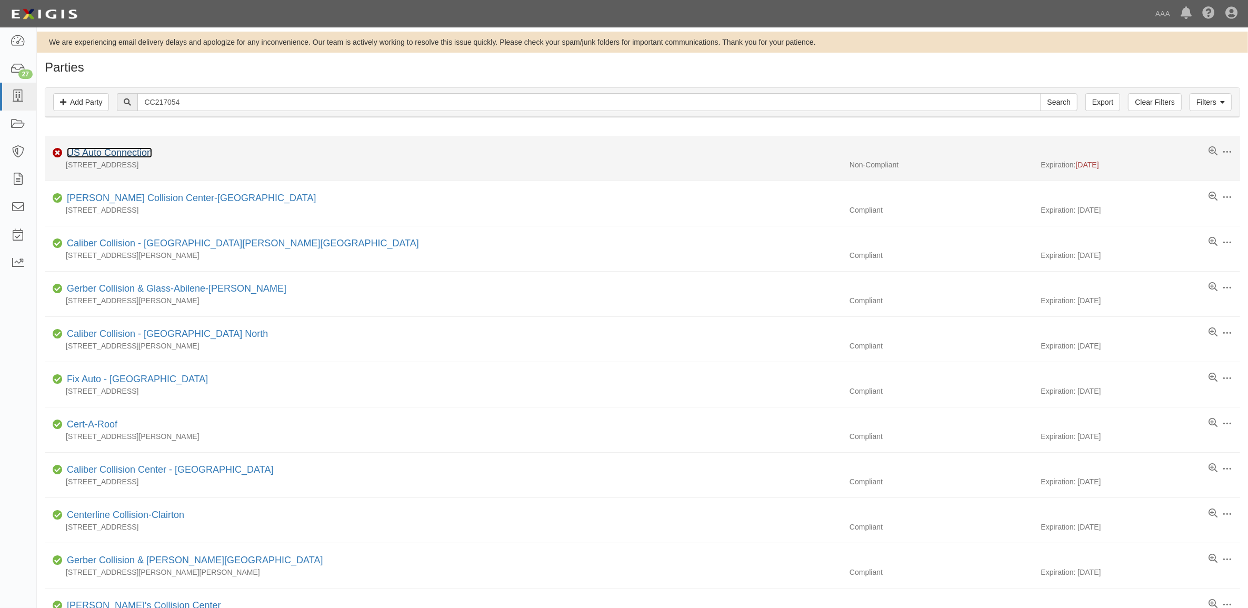
click at [128, 158] on link "US Auto Connection" at bounding box center [109, 152] width 85 height 11
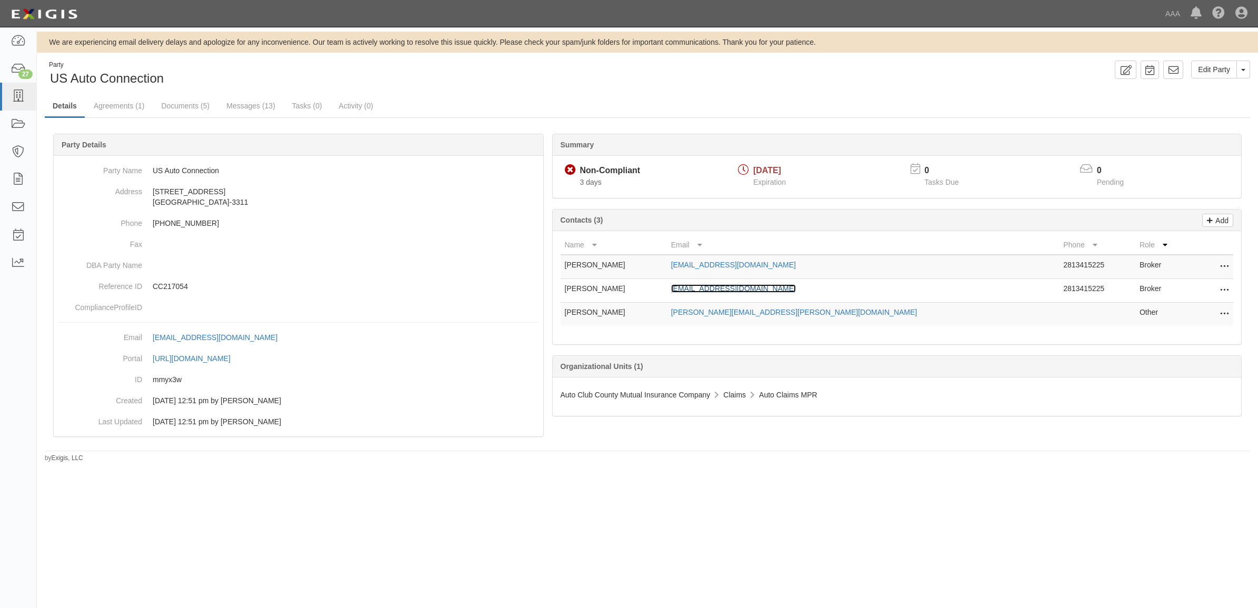
click at [791, 288] on link "[EMAIL_ADDRESS][DOMAIN_NAME]" at bounding box center [733, 288] width 125 height 8
drag, startPoint x: 190, startPoint y: 103, endPoint x: 256, endPoint y: 124, distance: 69.9
click at [190, 103] on link "Documents (5)" at bounding box center [185, 105] width 64 height 21
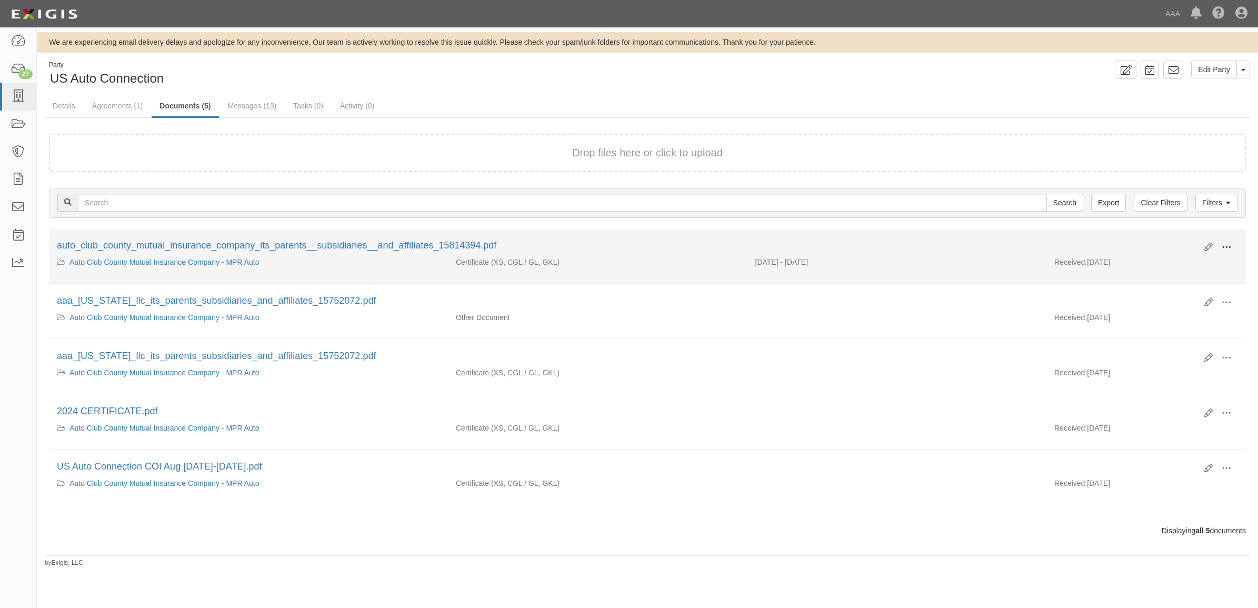
click at [1220, 243] on button at bounding box center [1226, 248] width 23 height 18
click at [1182, 262] on link "View" at bounding box center [1175, 262] width 83 height 19
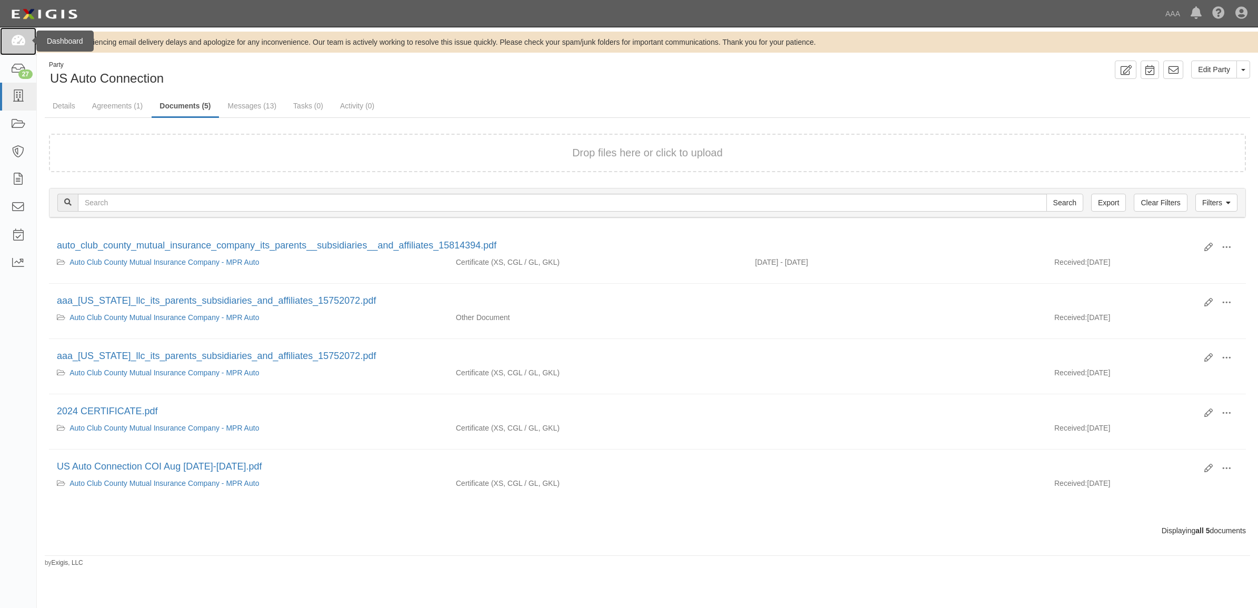
drag, startPoint x: 13, startPoint y: 44, endPoint x: 21, endPoint y: 49, distance: 9.5
click at [13, 44] on icon at bounding box center [18, 41] width 15 height 12
click at [18, 93] on icon at bounding box center [18, 97] width 15 height 12
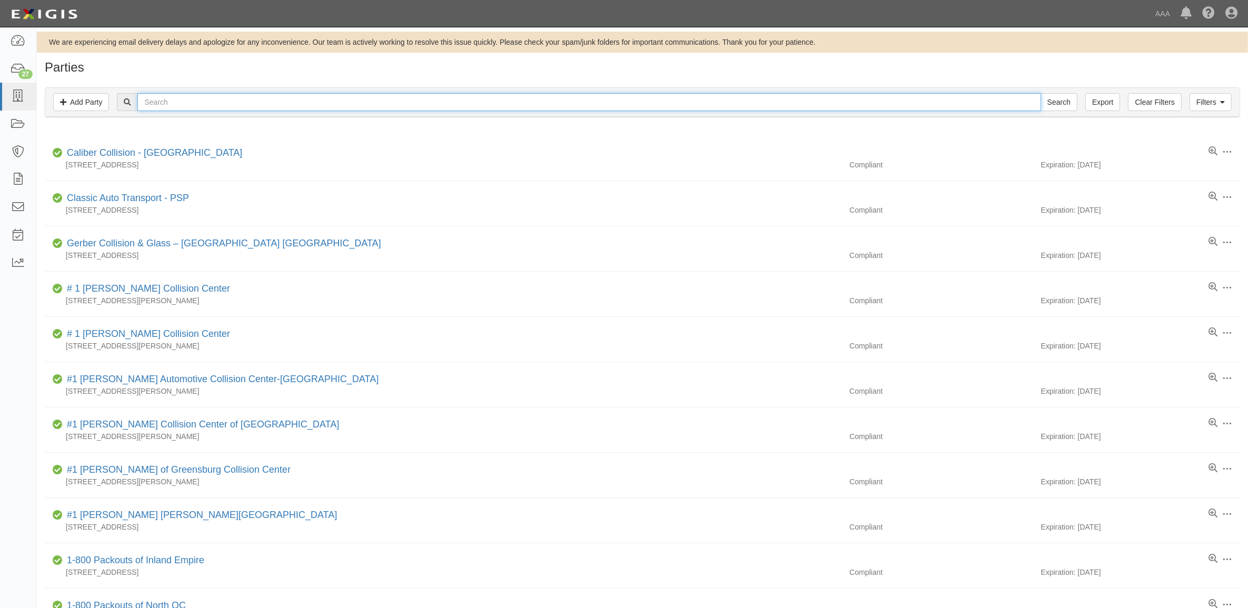
click at [216, 94] on input "text" at bounding box center [588, 102] width 903 height 18
type input "Volkswagen"
click at [1041, 93] on input "Search" at bounding box center [1059, 102] width 37 height 18
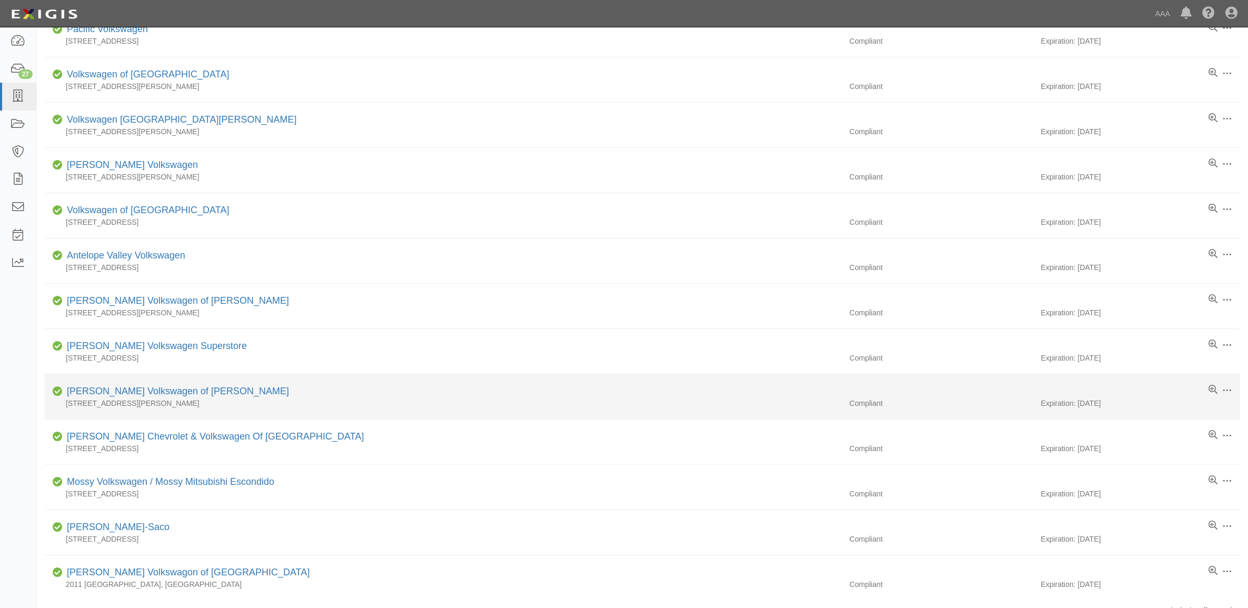
scroll to position [263, 0]
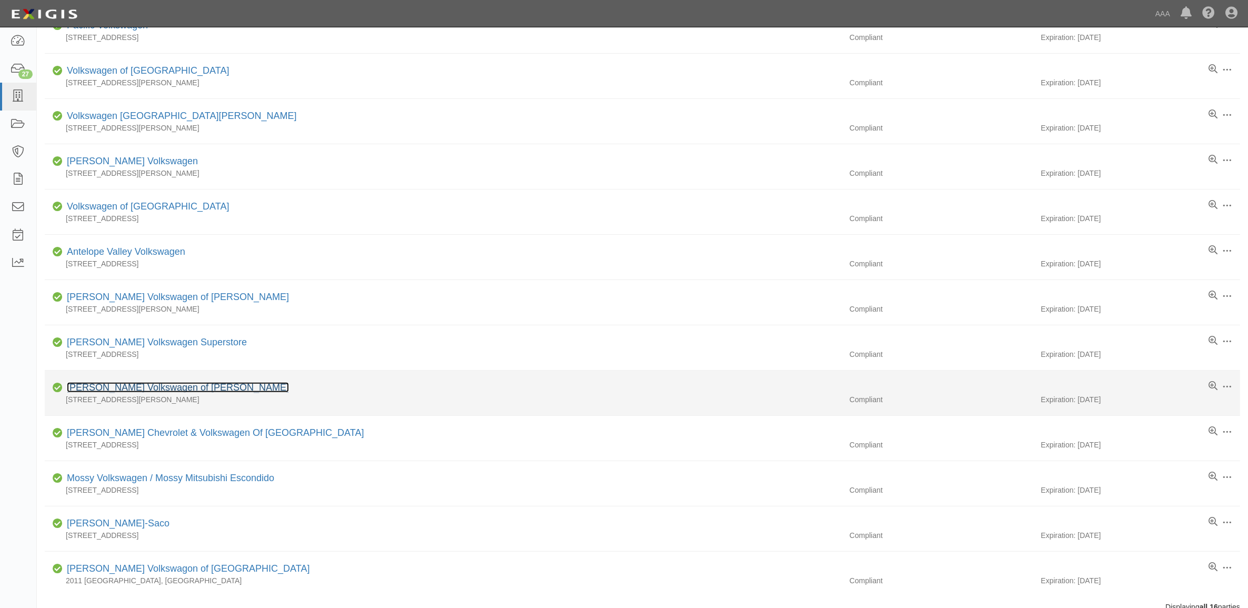
click at [188, 387] on link "[PERSON_NAME] Volkswagen of [PERSON_NAME]" at bounding box center [178, 387] width 222 height 11
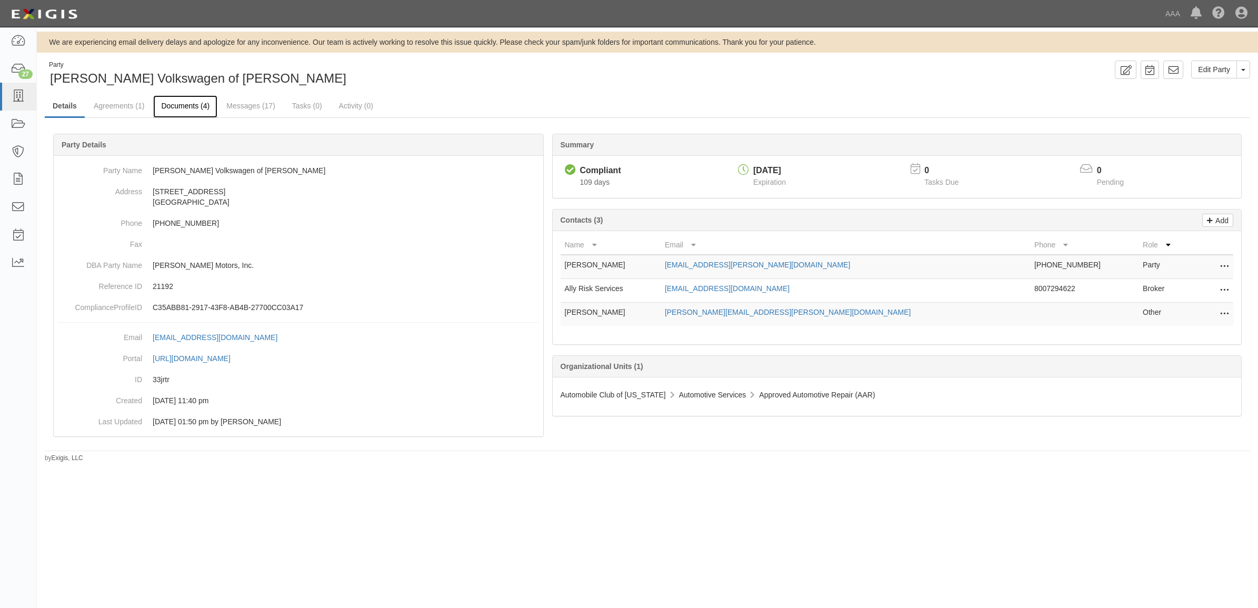
click at [185, 108] on link "Documents (4)" at bounding box center [185, 106] width 64 height 23
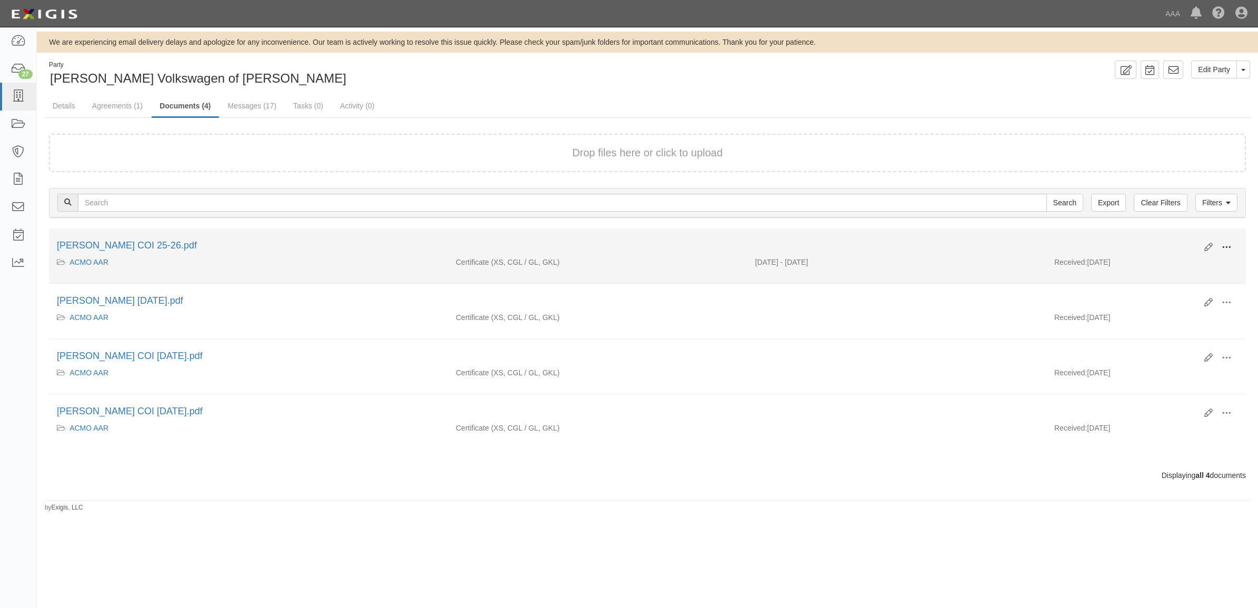
click at [1227, 245] on span at bounding box center [1226, 247] width 9 height 9
click at [1179, 261] on link "View" at bounding box center [1175, 262] width 83 height 19
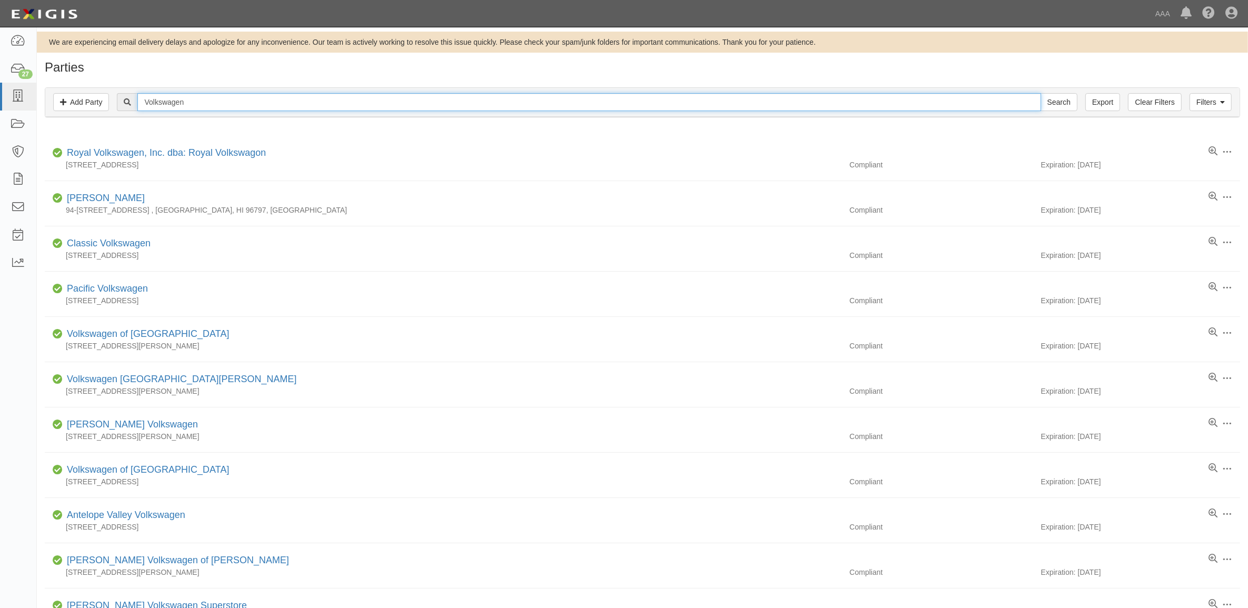
click at [198, 107] on input "Volkswagen" at bounding box center [588, 102] width 903 height 18
